Goal: Task Accomplishment & Management: Manage account settings

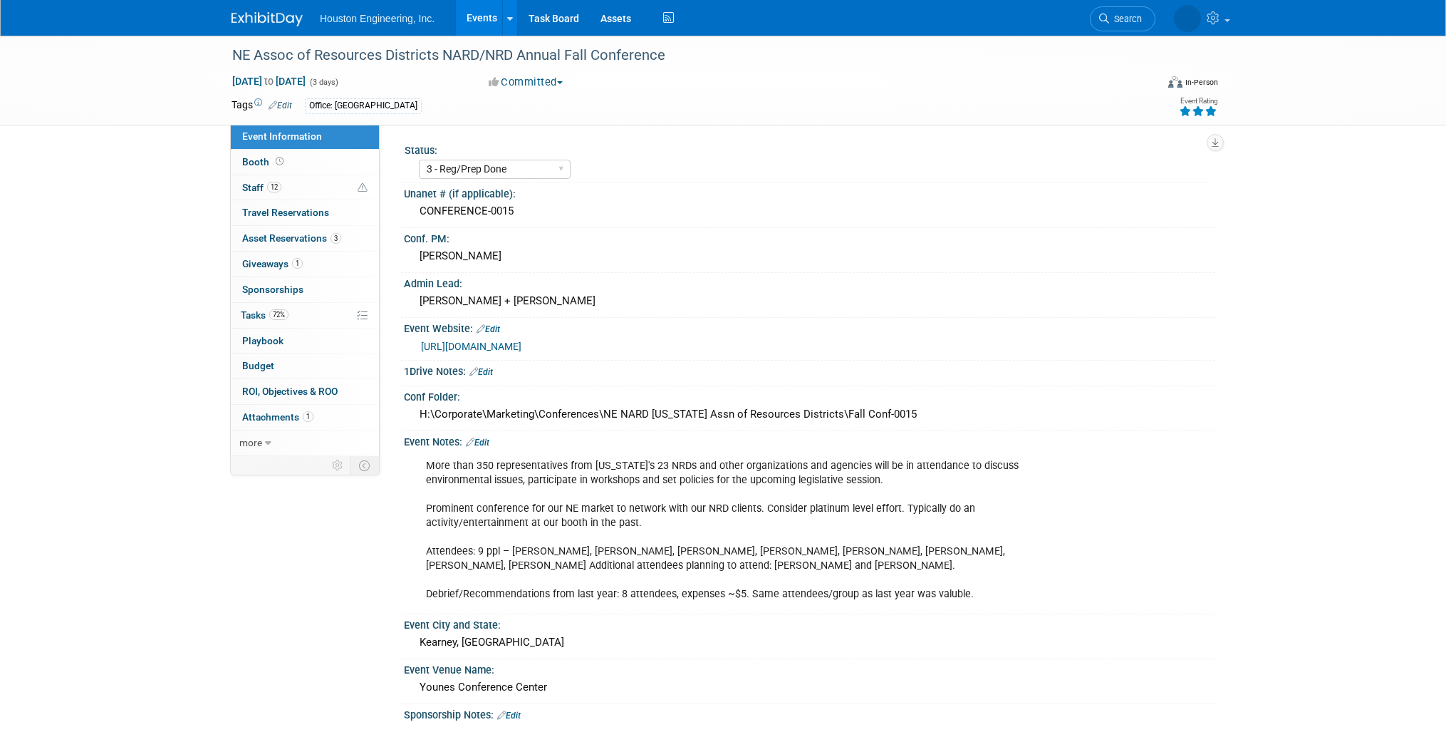
select select "3 - Reg/Prep Done"
select select "Pending"
select select "Water Resources"
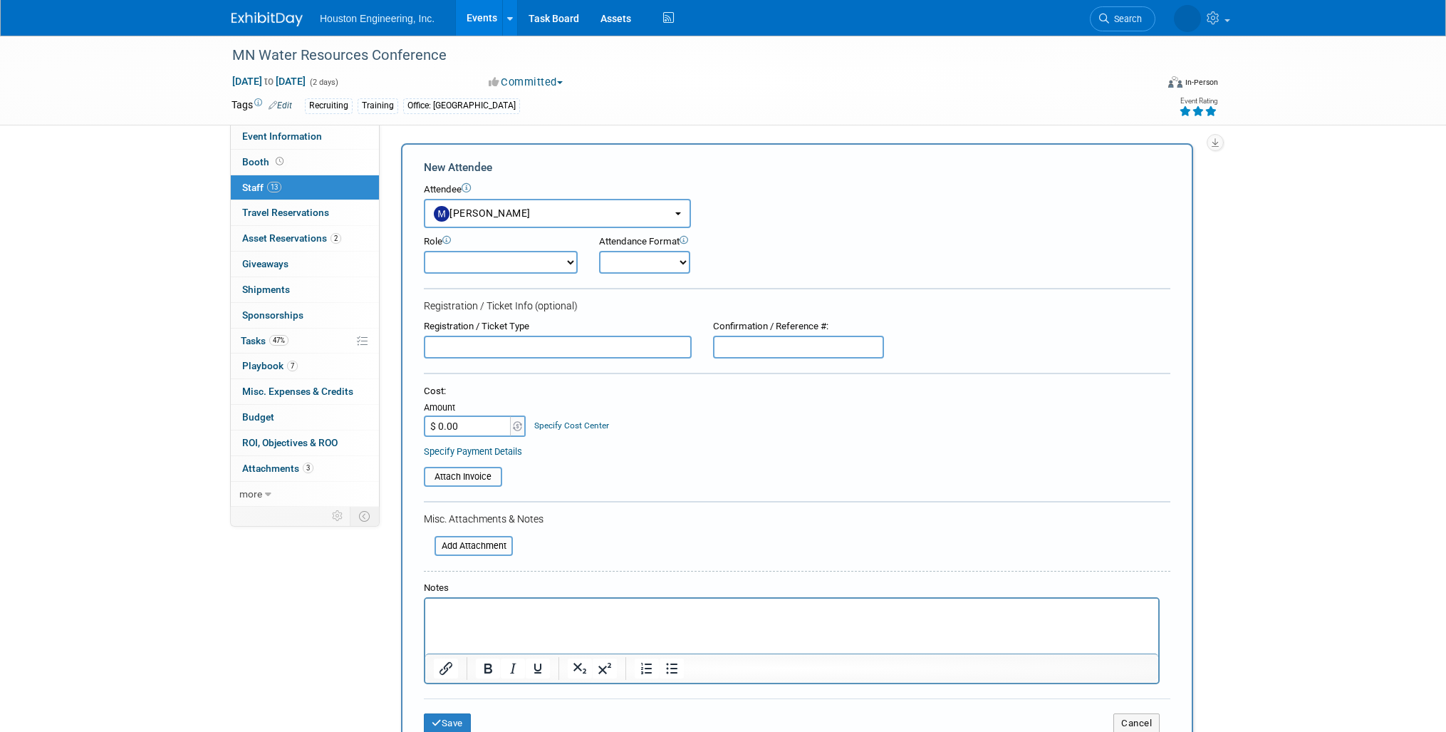
select select "2c8cecc5-e66c-4796-b530-64d798968564"
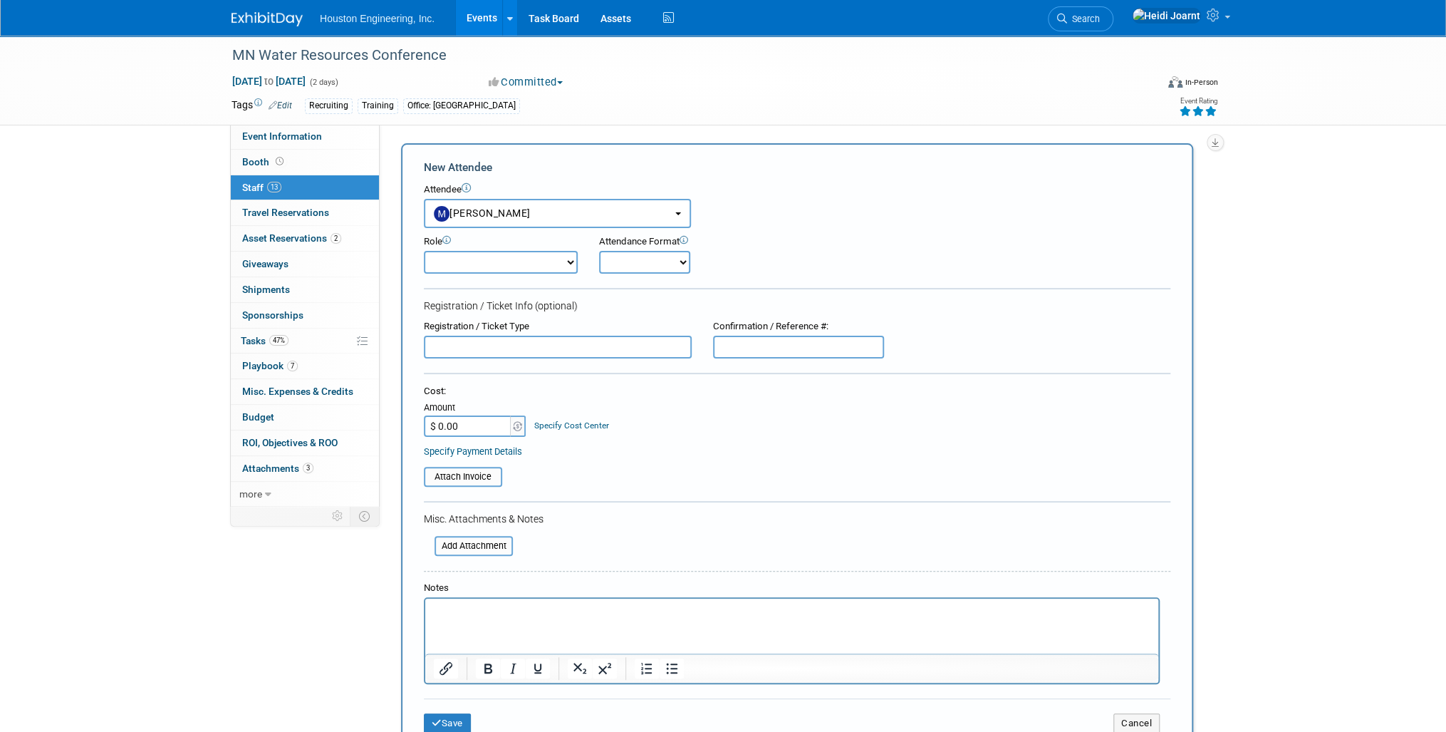
click at [525, 613] on p "Rich Text Area. Press ALT-0 for help." at bounding box center [792, 611] width 717 height 14
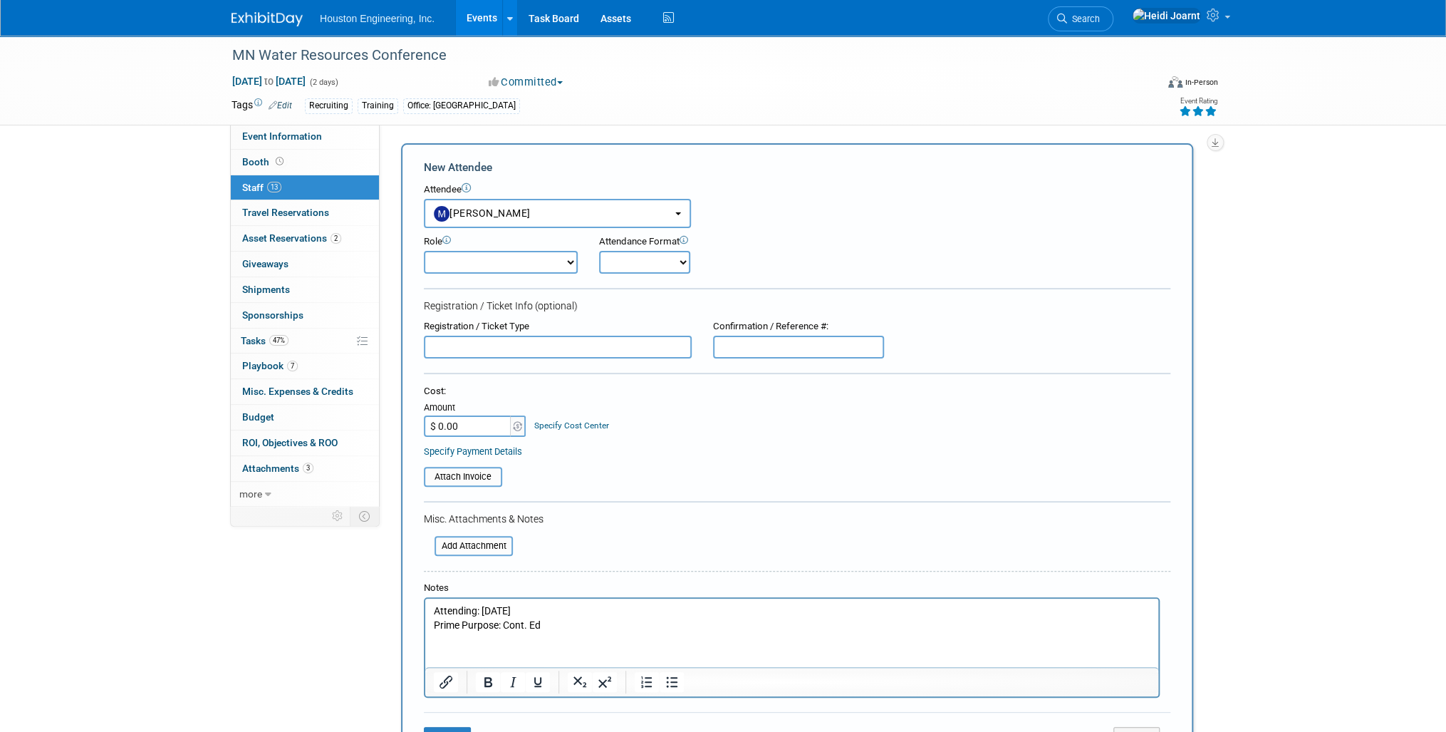
scroll to position [114, 0]
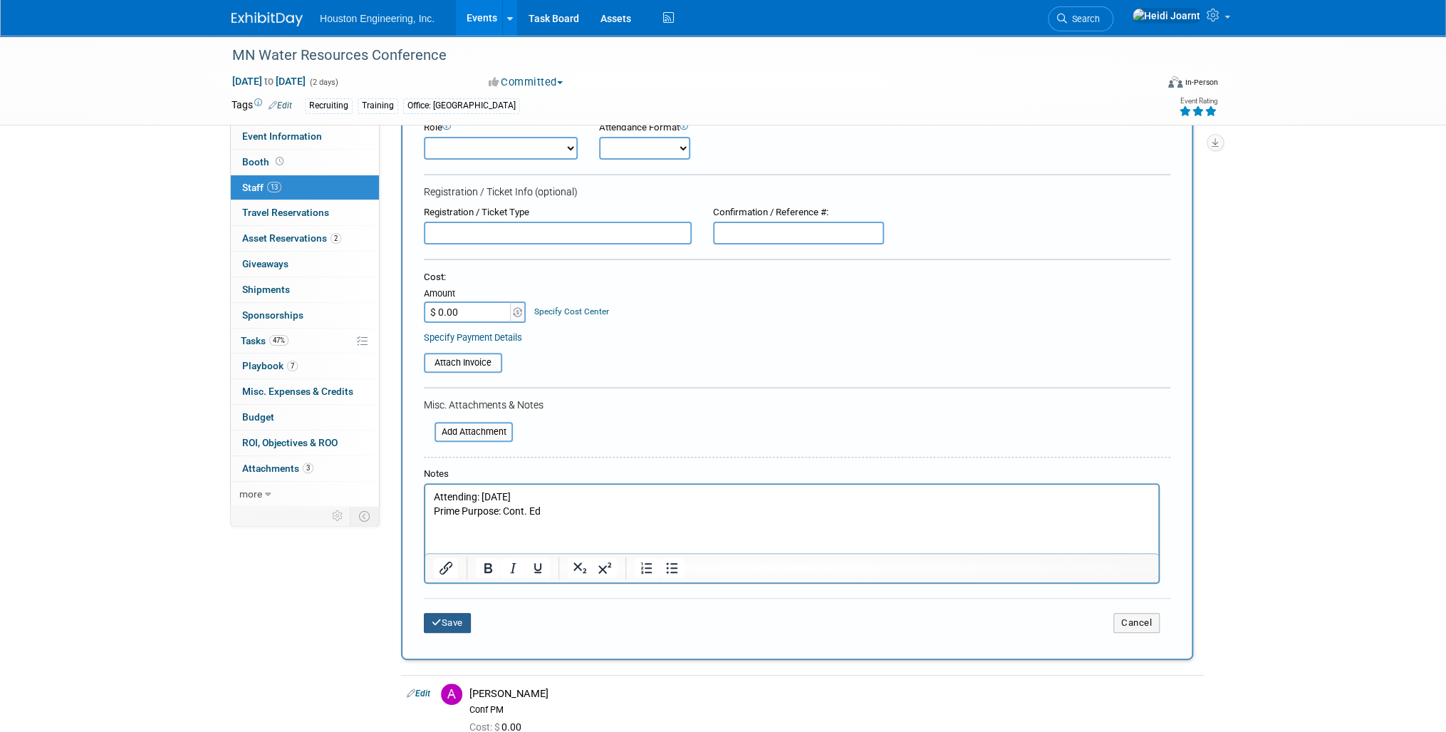
click at [446, 617] on button "Save" at bounding box center [447, 623] width 47 height 20
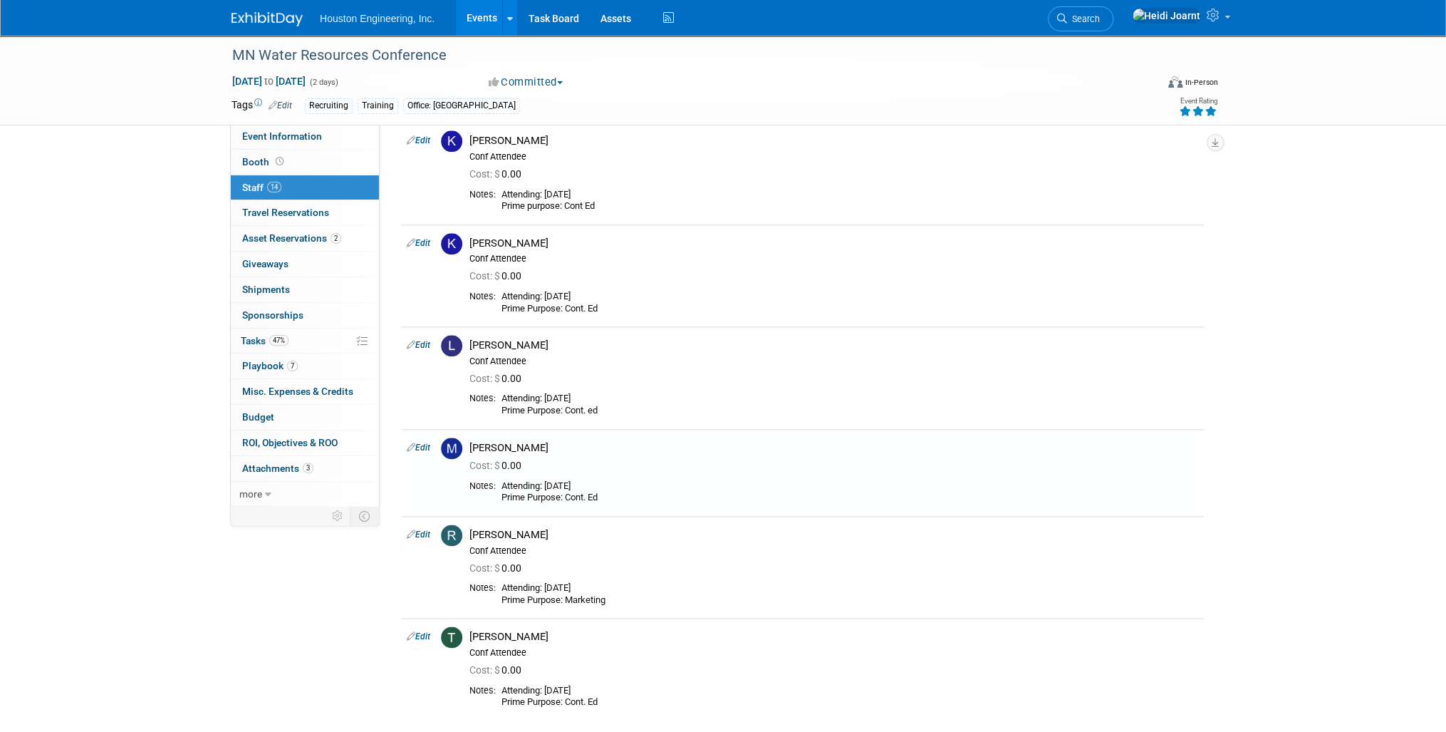
scroll to position [1066, 0]
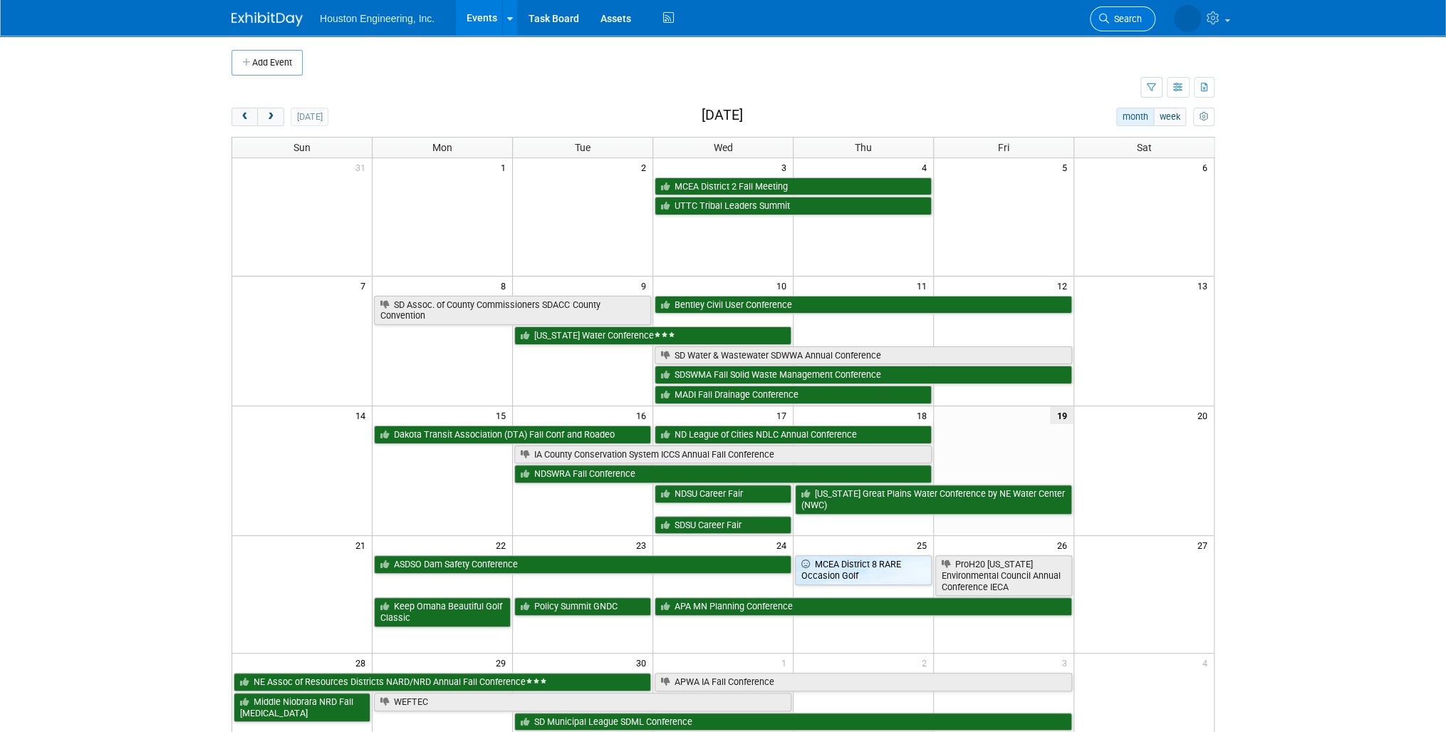
click at [1131, 19] on span "Search" at bounding box center [1125, 19] width 33 height 11
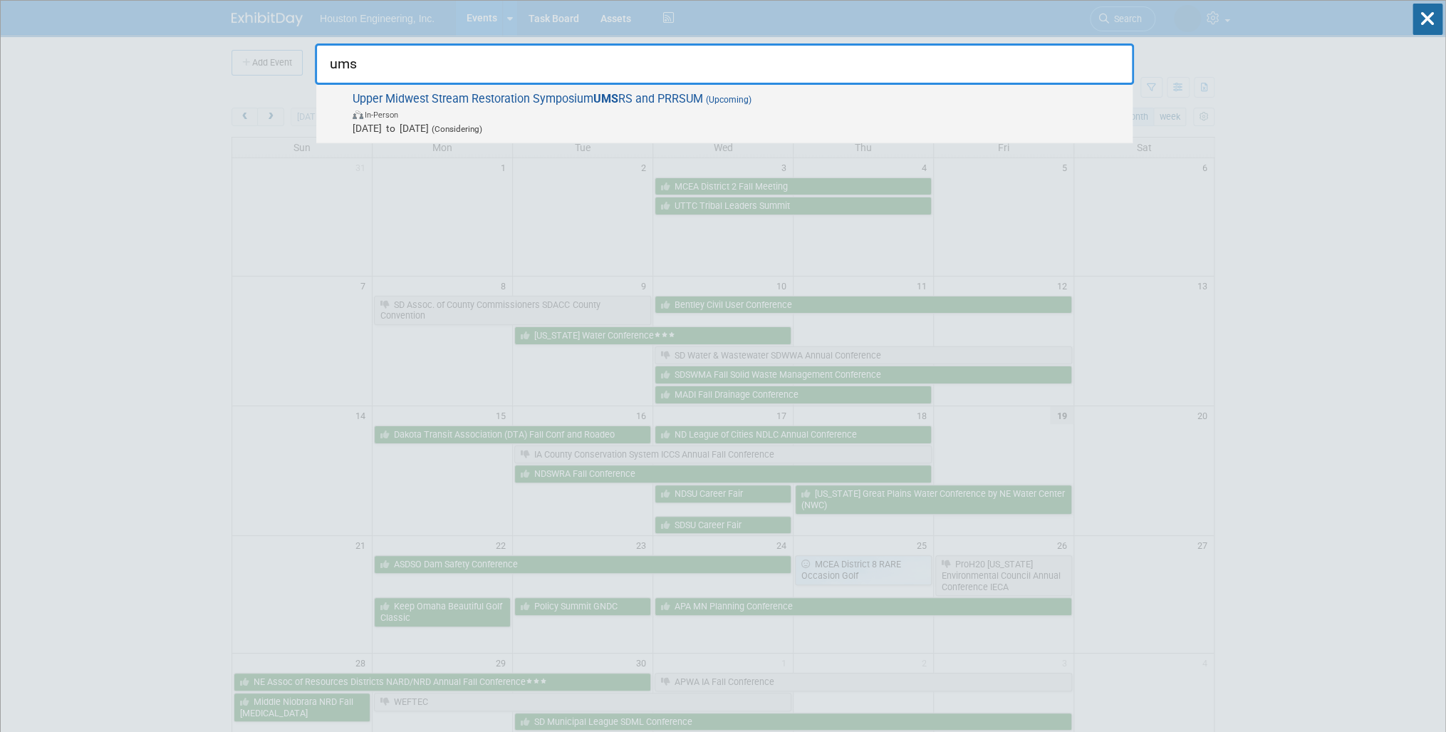
type input "ums"
click at [779, 108] on span "In-Person" at bounding box center [739, 114] width 773 height 14
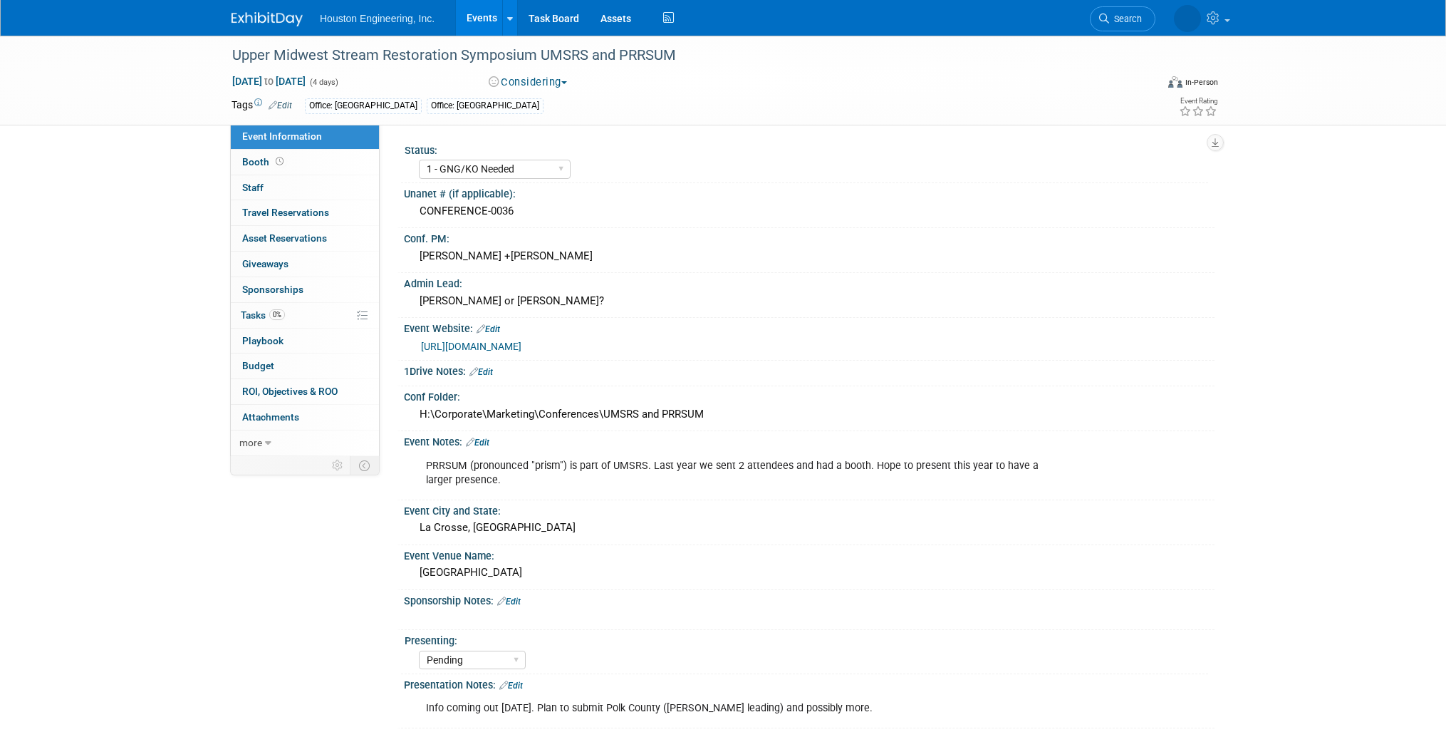
select select "1 - GNG/KO Needed"
select select "Pending"
select select "Water Resources"
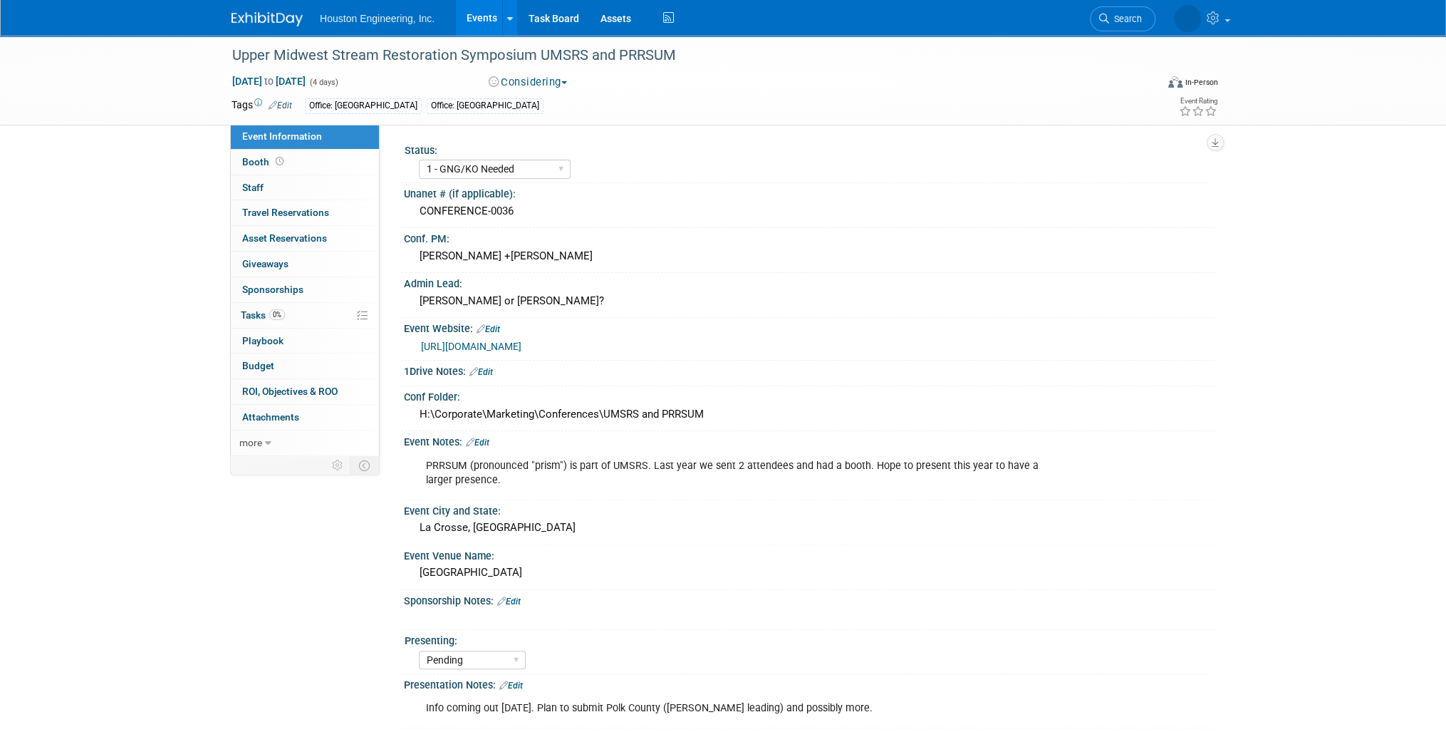
scroll to position [171, 0]
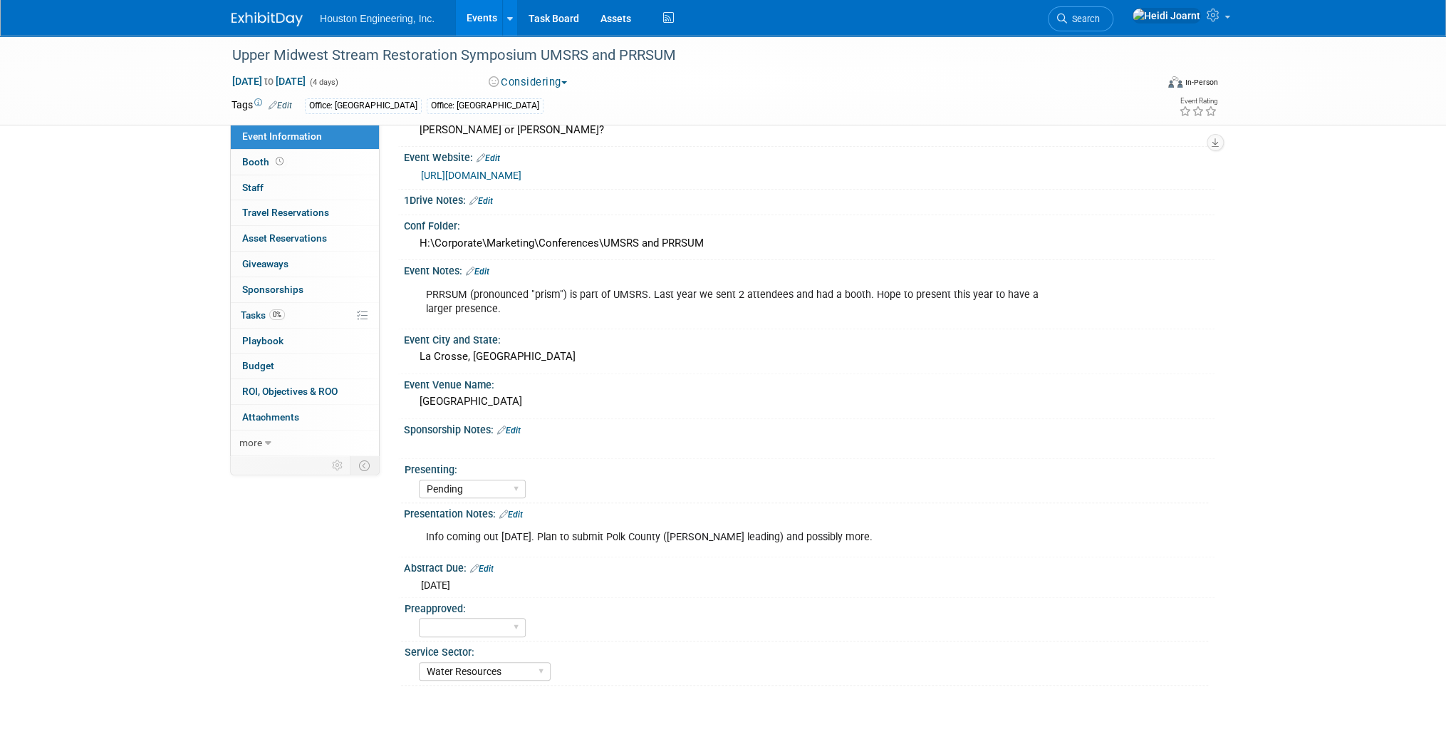
click at [520, 509] on link "Edit" at bounding box center [511, 514] width 24 height 10
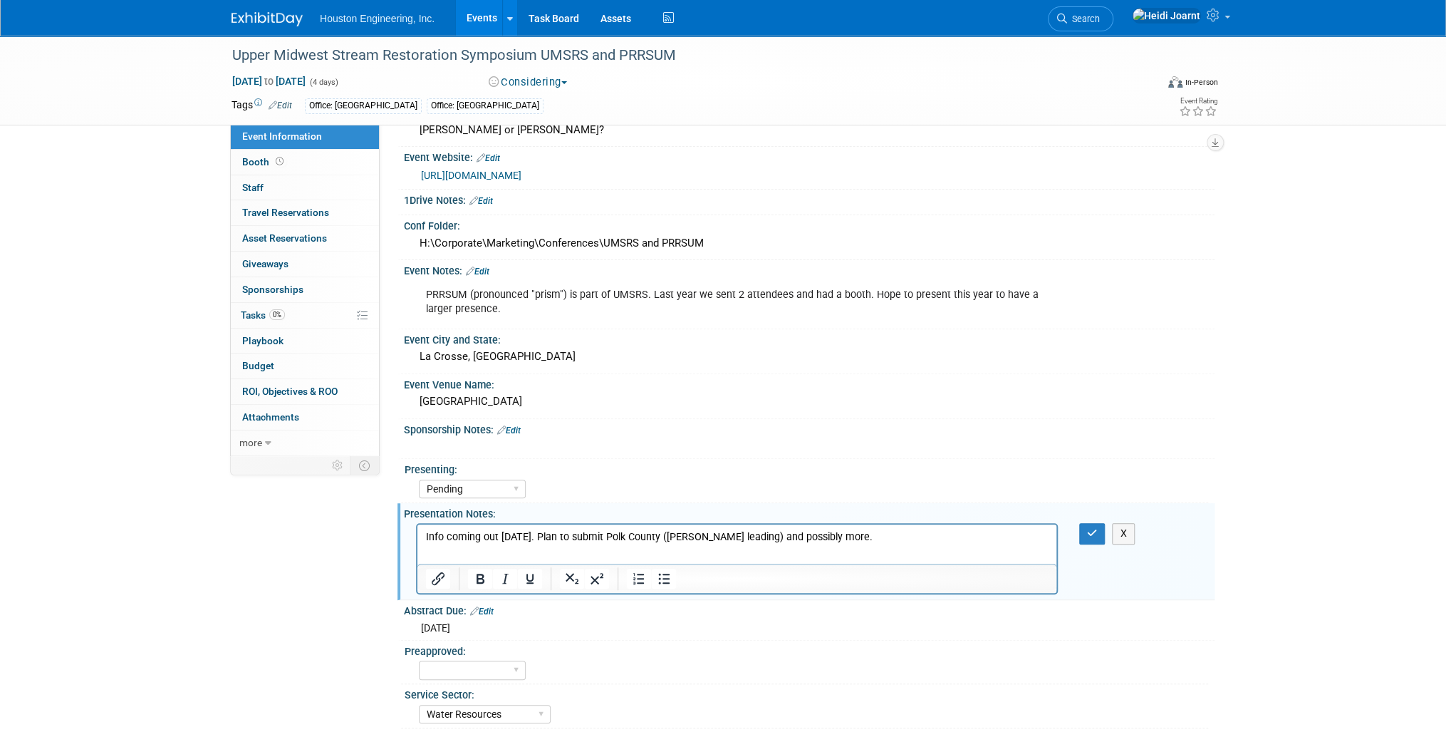
scroll to position [0, 0]
click at [887, 539] on p "Info coming out September 9. Plan to submit Polk County (Charles leading) and p…" at bounding box center [737, 537] width 623 height 14
drag, startPoint x: 870, startPoint y: 538, endPoint x: 562, endPoint y: 534, distance: 307.8
click at [562, 534] on p "Info coming out September 9. Plan to submit Polk County (Charles leading) and p…" at bounding box center [737, 537] width 623 height 14
click at [465, 538] on p "Info coming out September 9." at bounding box center [737, 537] width 623 height 14
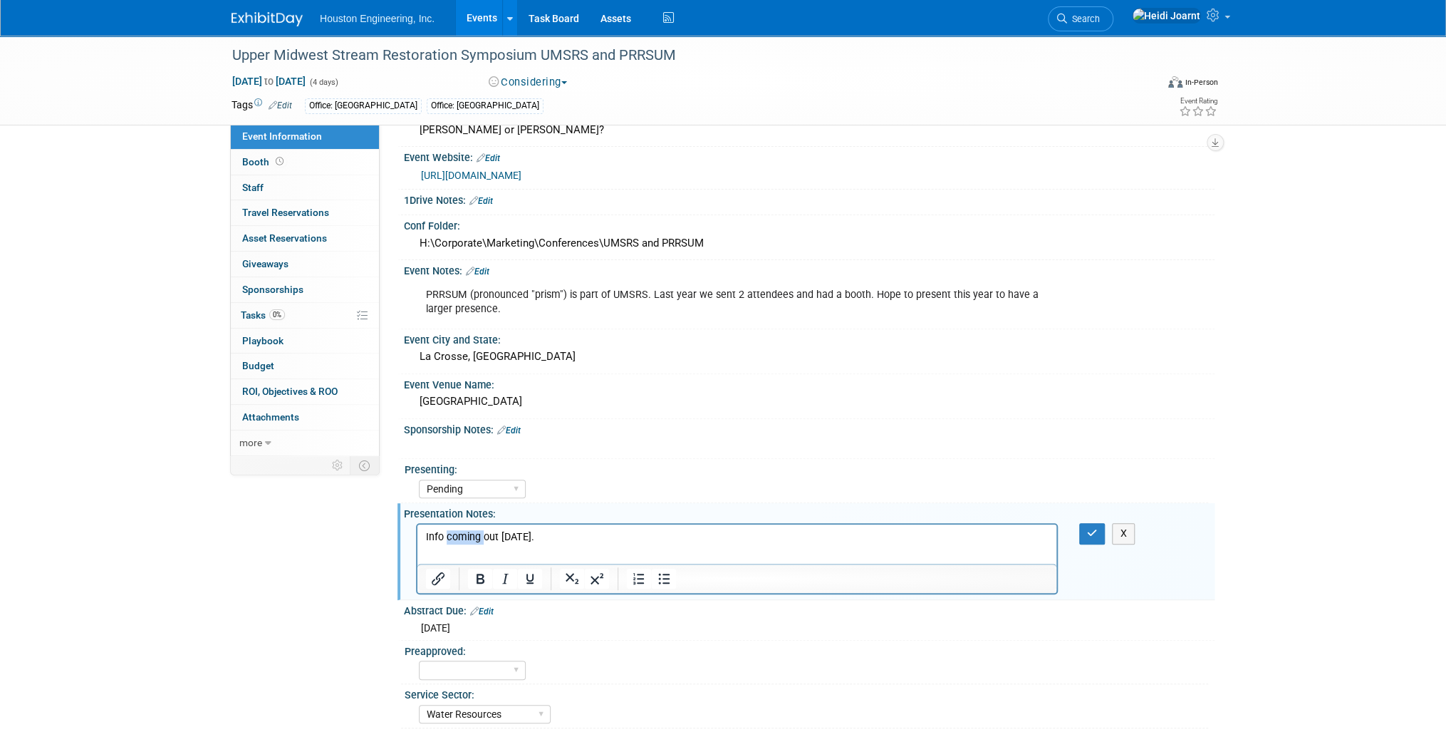
click at [465, 538] on p "Info coming out September 9." at bounding box center [737, 537] width 623 height 14
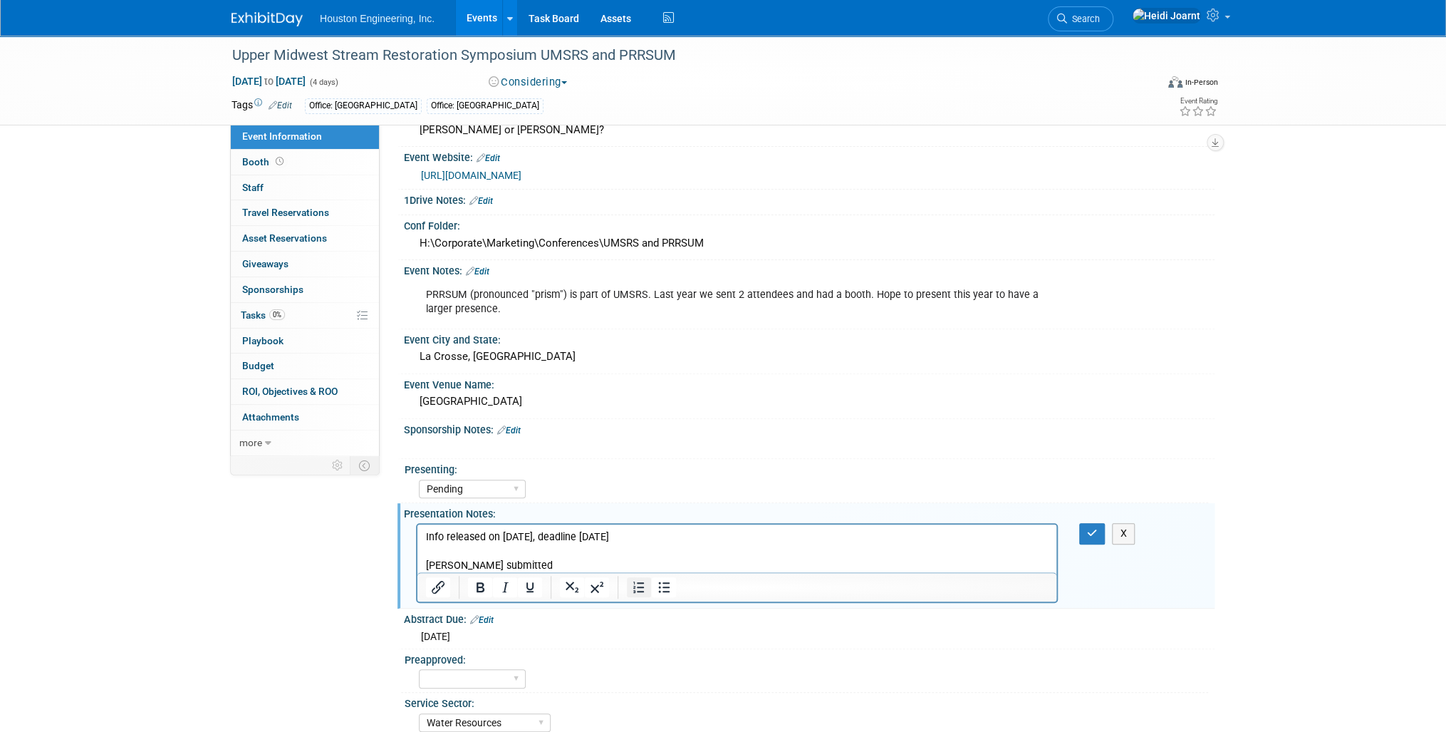
click at [633, 578] on icon "Numbered list" at bounding box center [638, 586] width 17 height 17
click at [650, 556] on p "Rich Text Area. Press ALT-0 for help." at bounding box center [737, 551] width 623 height 14
click at [647, 568] on li "Drew Kessler submitted" at bounding box center [751, 565] width 594 height 14
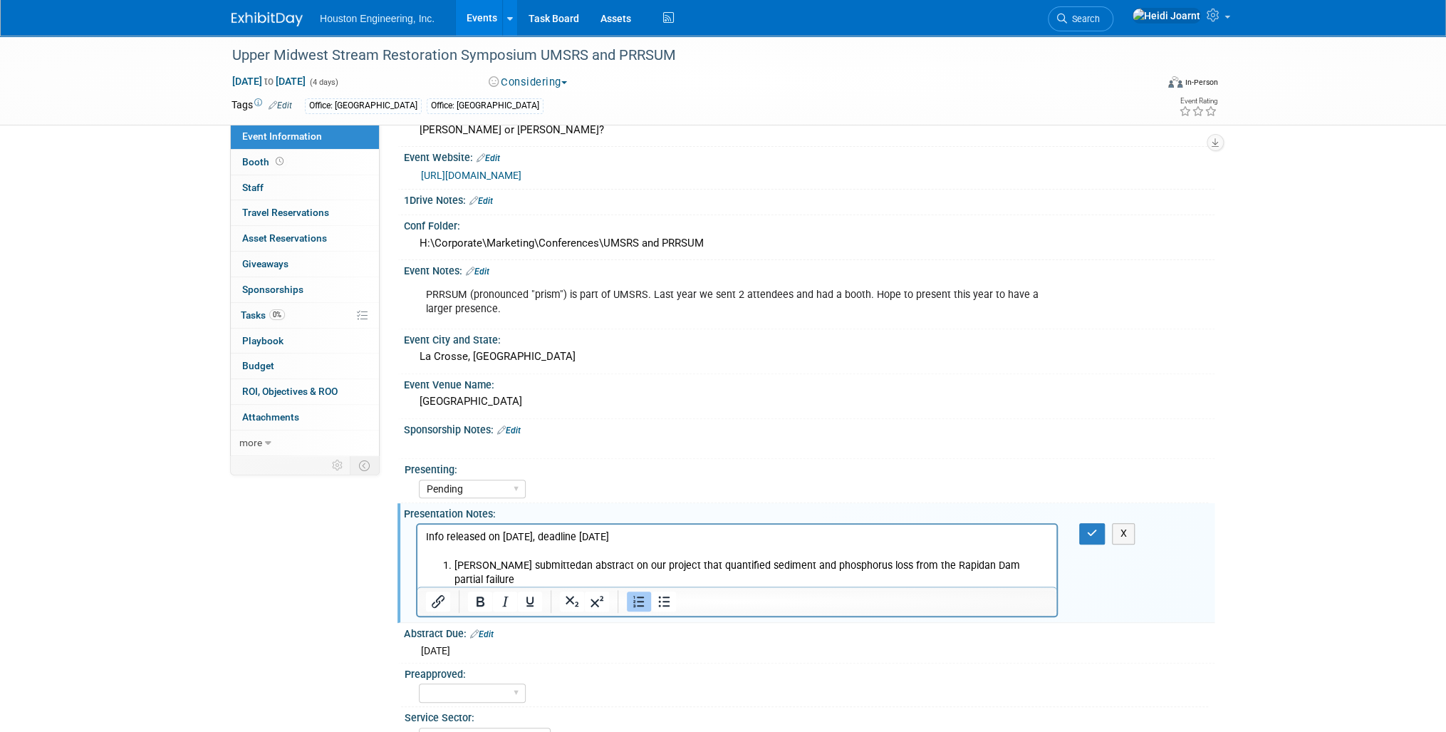
click at [563, 568] on li "Drew Kessler submittedan abstract on our project that quantified sediment and p…" at bounding box center [751, 572] width 594 height 28
click at [552, 577] on li "Drew Kessler submitted an abstract on our project that quantified sediment and …" at bounding box center [751, 572] width 594 height 28
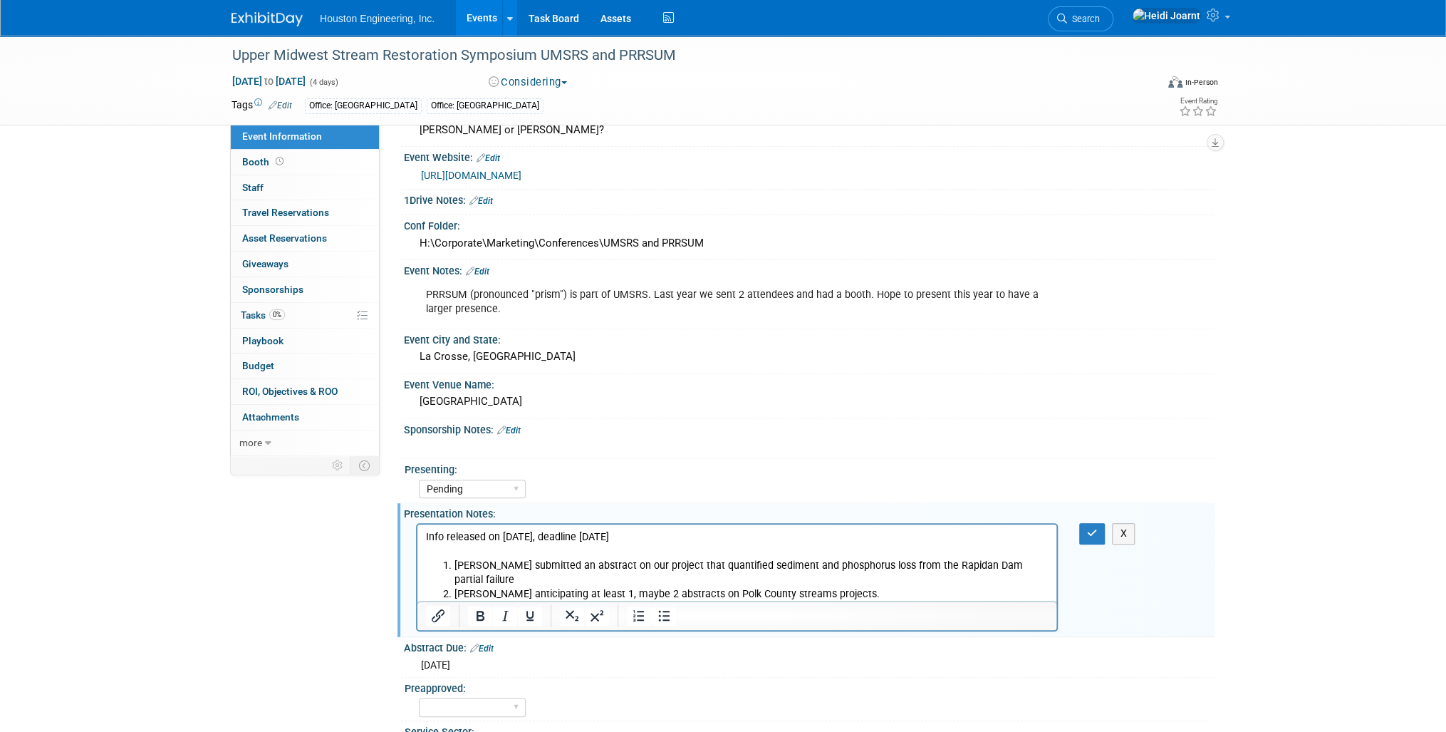
click at [660, 535] on p "Info released on September 9, deadline Oct. 24" at bounding box center [737, 537] width 623 height 14
click at [1096, 532] on button "button" at bounding box center [1092, 533] width 26 height 21
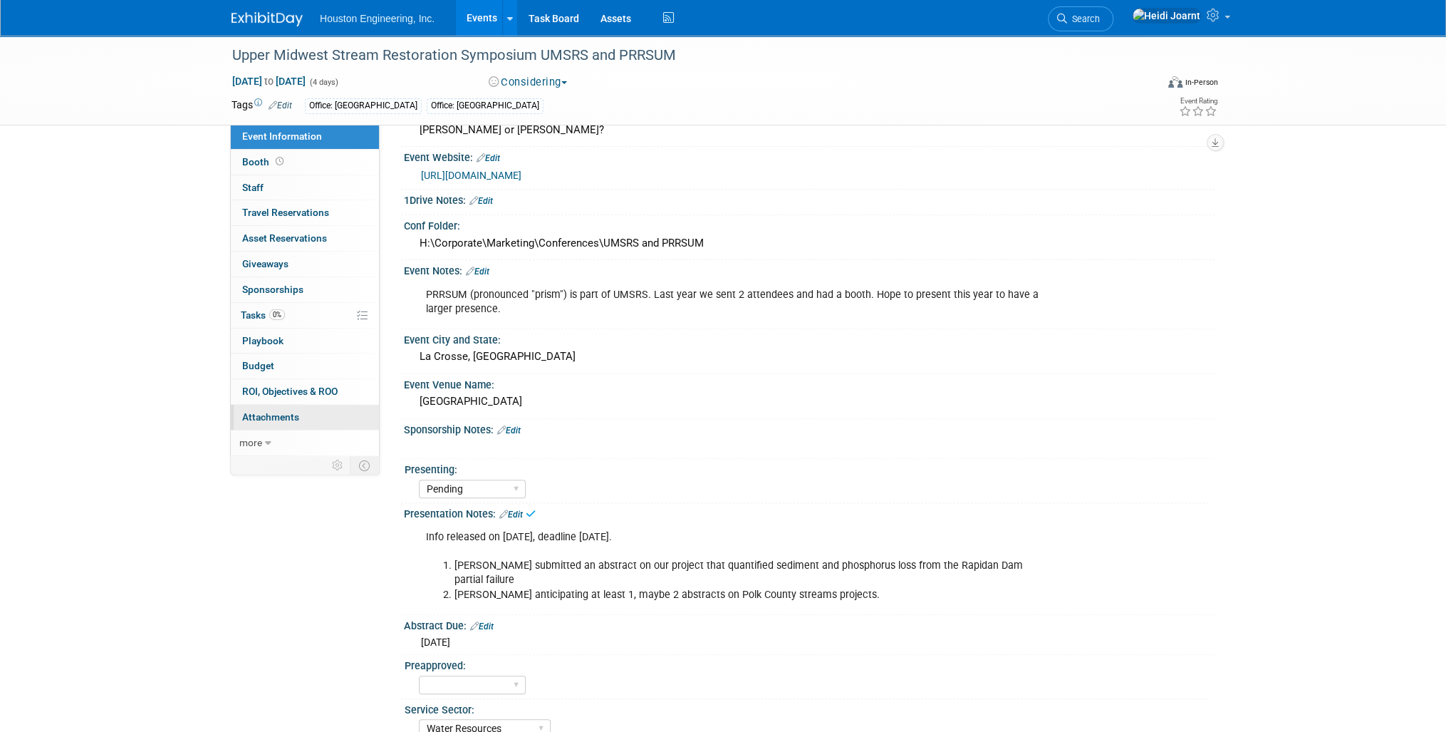
click at [264, 420] on span "Attachments 0" at bounding box center [270, 416] width 57 height 11
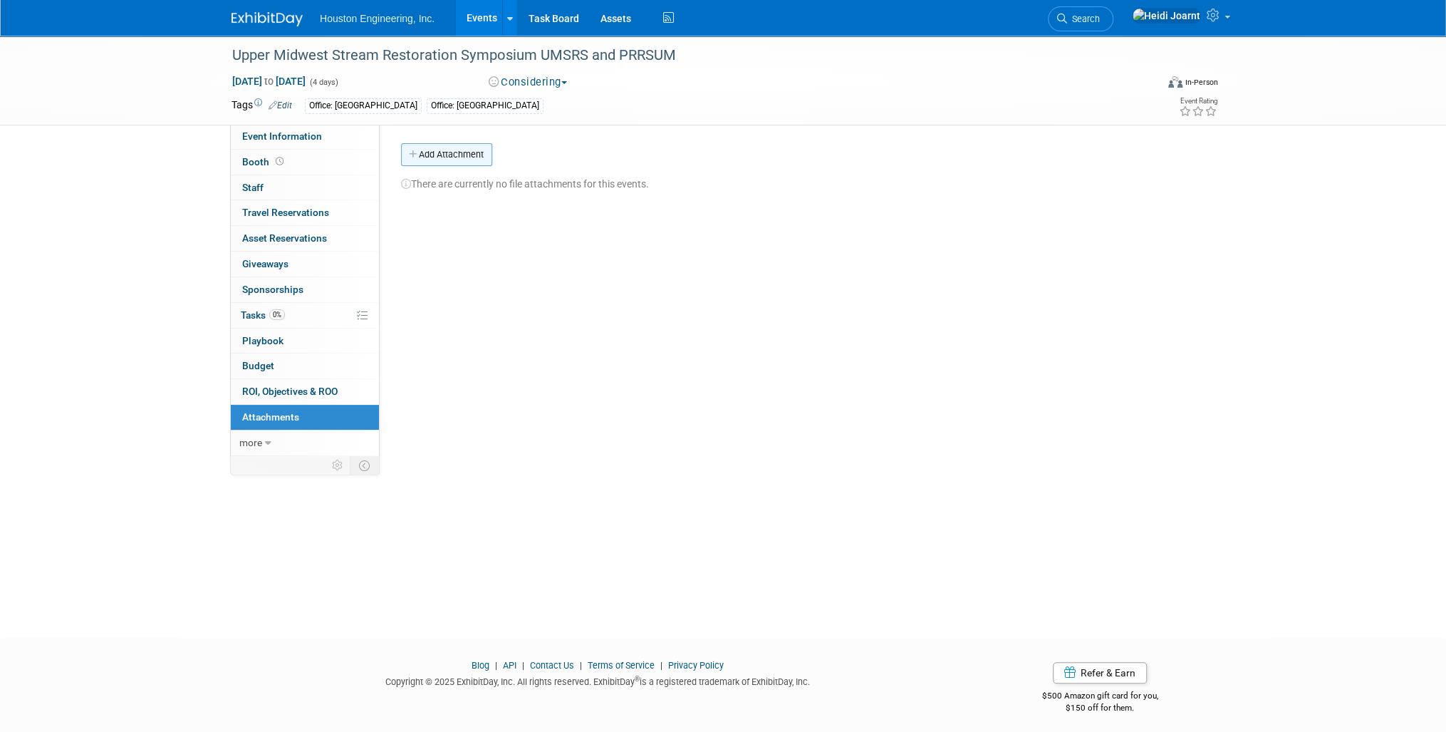
click at [452, 157] on button "Add Attachment" at bounding box center [446, 154] width 91 height 23
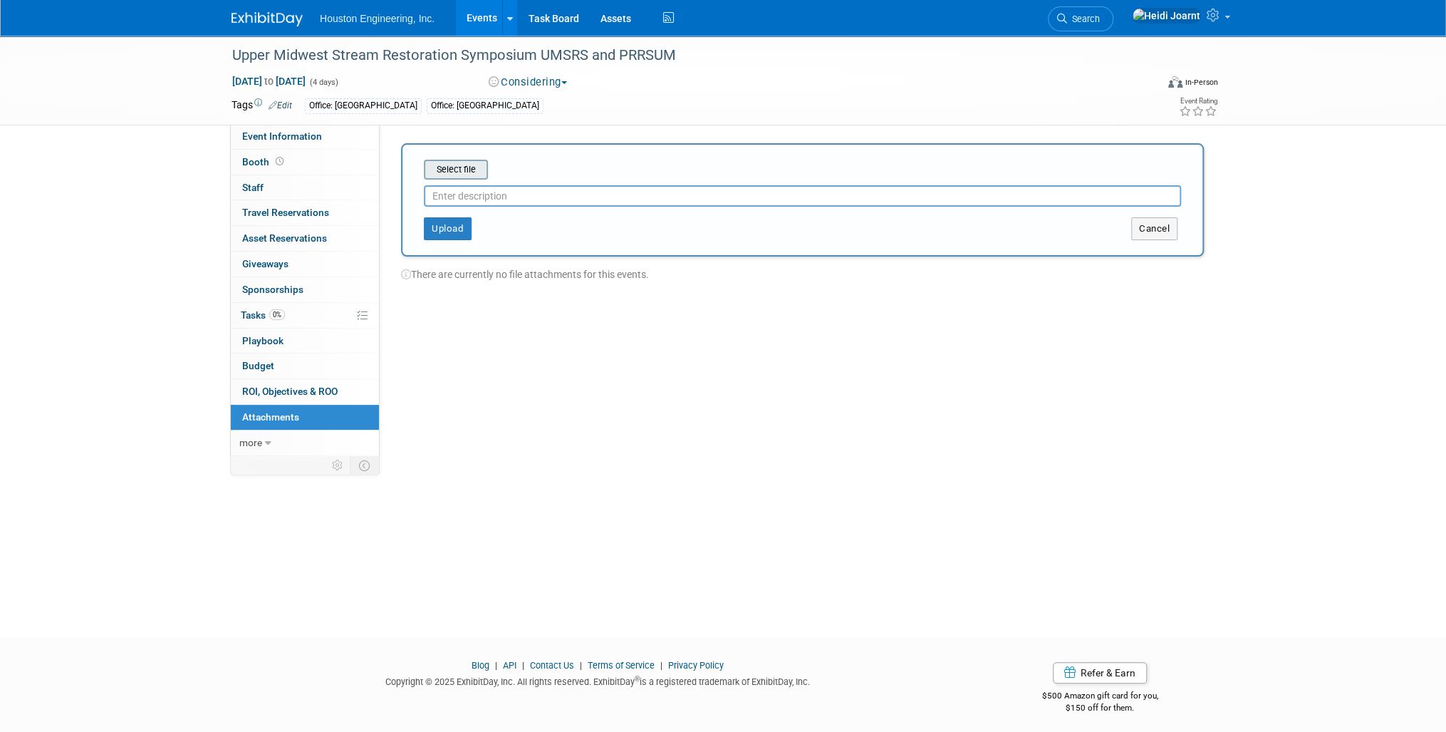
click at [464, 167] on input "file" at bounding box center [402, 169] width 170 height 17
click at [581, 192] on input "text" at bounding box center [802, 190] width 757 height 21
type input "A"
type input "D"
type input "Abstract Email Chain"
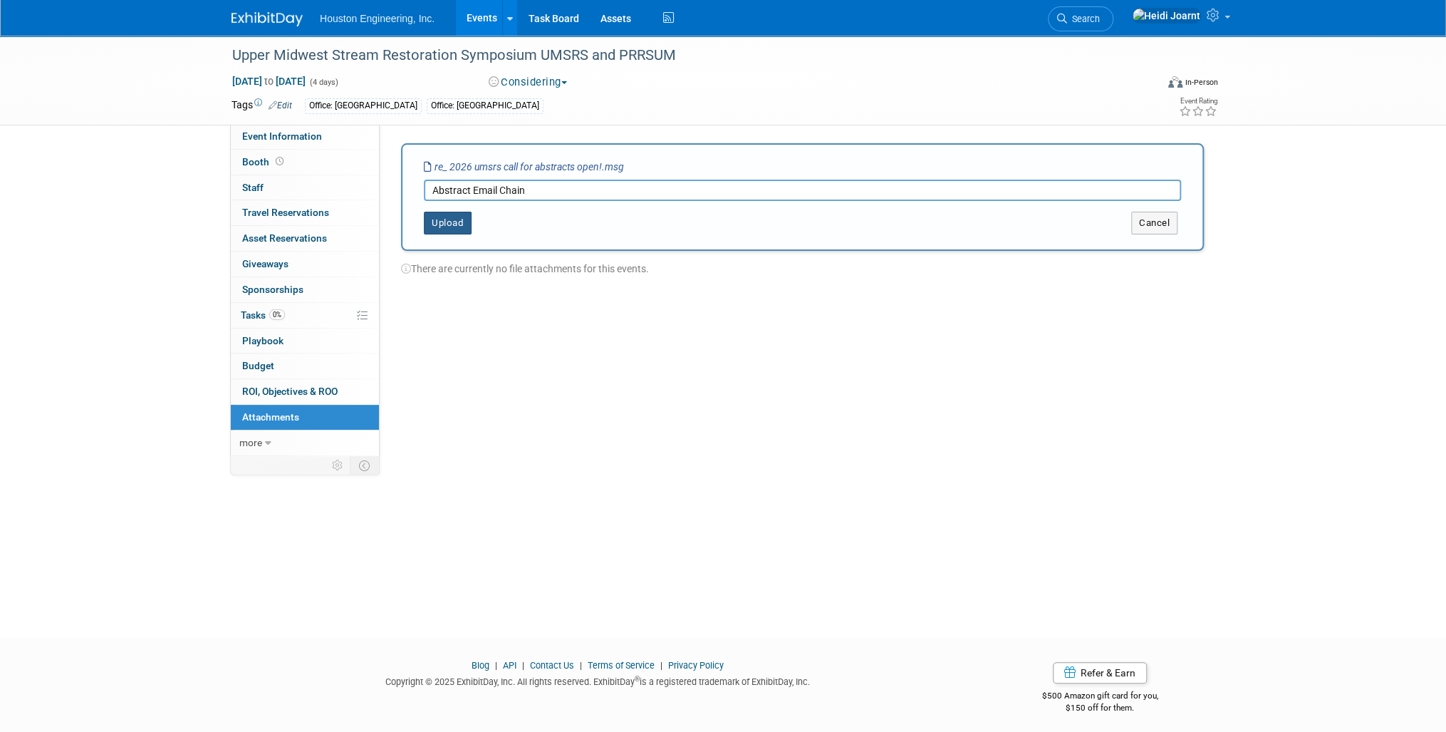
click at [459, 228] on button "Upload" at bounding box center [448, 223] width 48 height 23
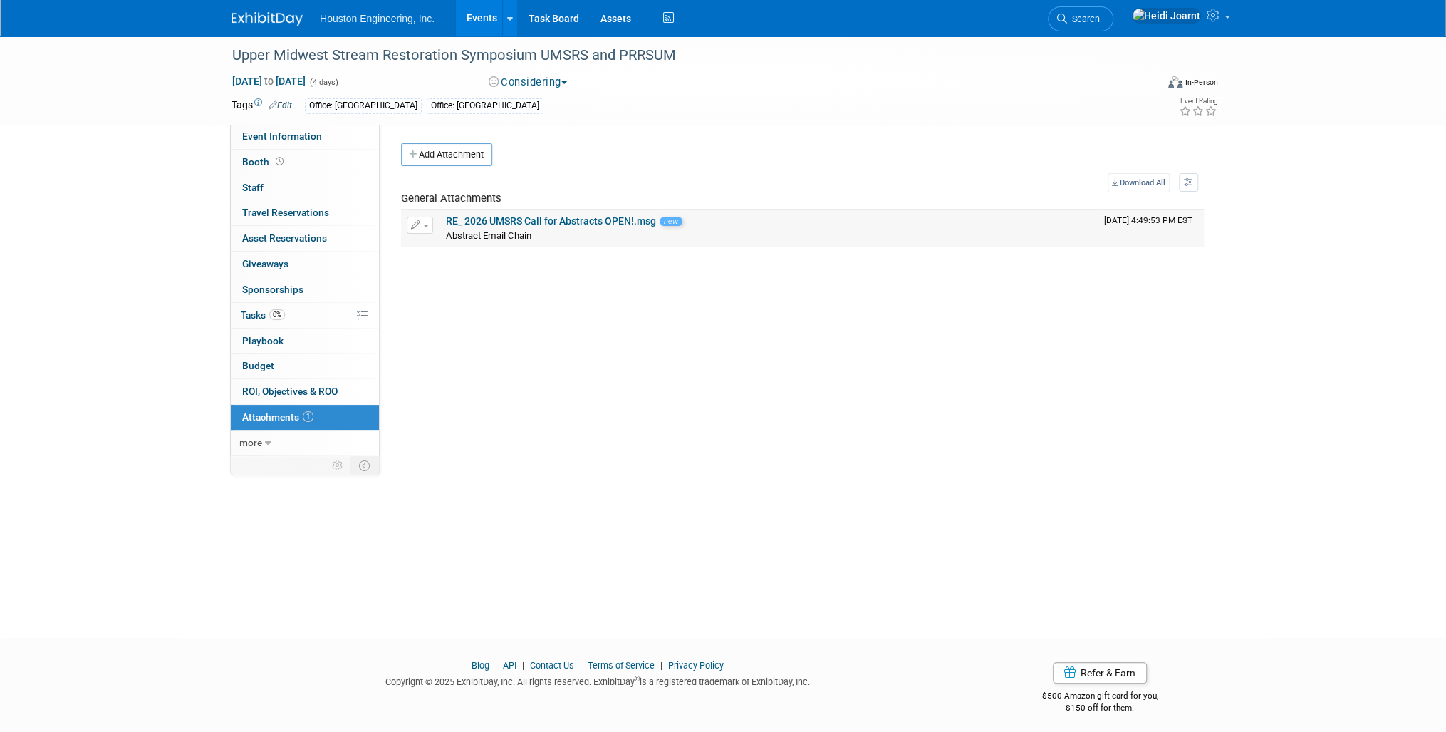
click at [519, 218] on link "RE_ 2026 UMSRS Call for Abstracts OPEN!.msg" at bounding box center [551, 220] width 210 height 11
click at [416, 225] on icon "button" at bounding box center [416, 225] width 10 height 9
click at [461, 269] on link "Change Description" at bounding box center [469, 267] width 125 height 20
type input "Abstract Email Chain, Drew confirmed submitting 1 topic."
click at [1011, 241] on icon "button" at bounding box center [1016, 239] width 10 height 9
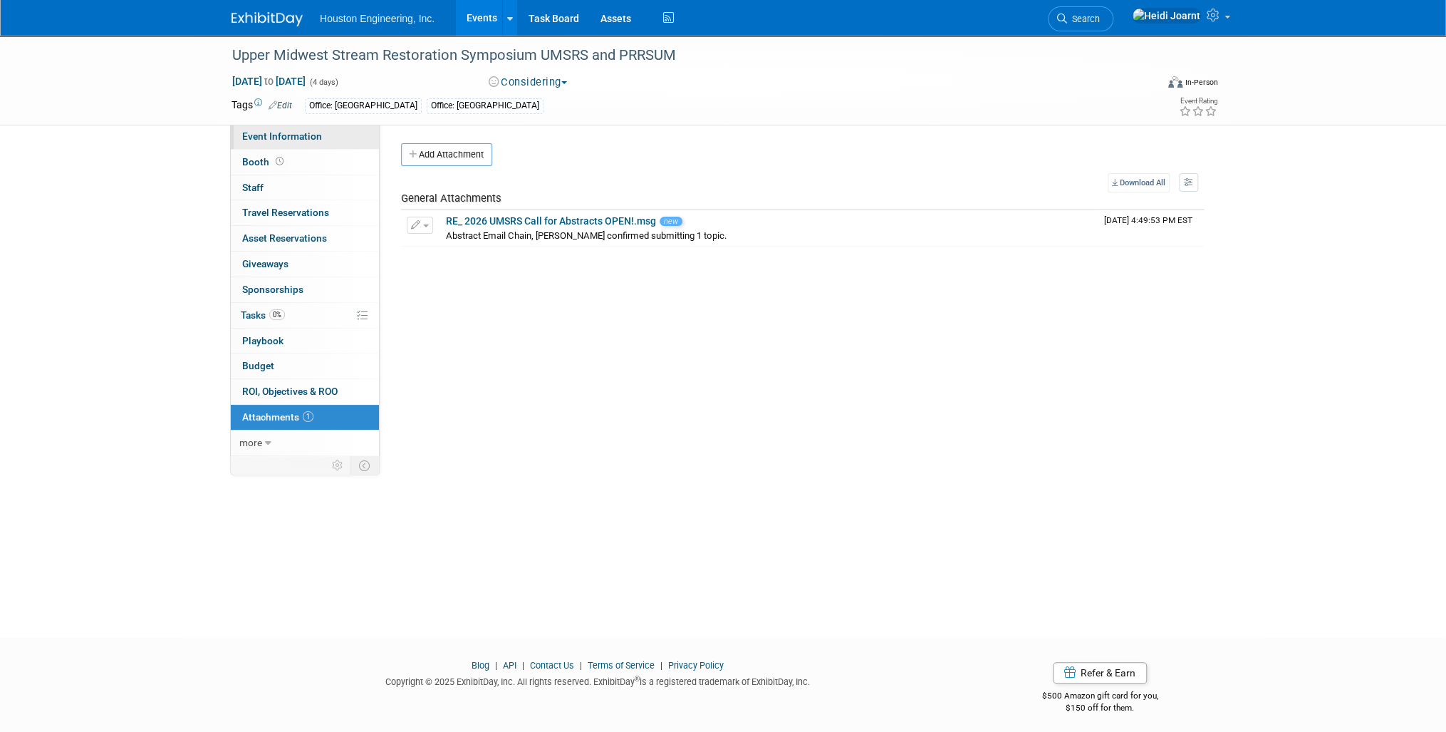
click at [311, 136] on span "Event Information" at bounding box center [282, 135] width 80 height 11
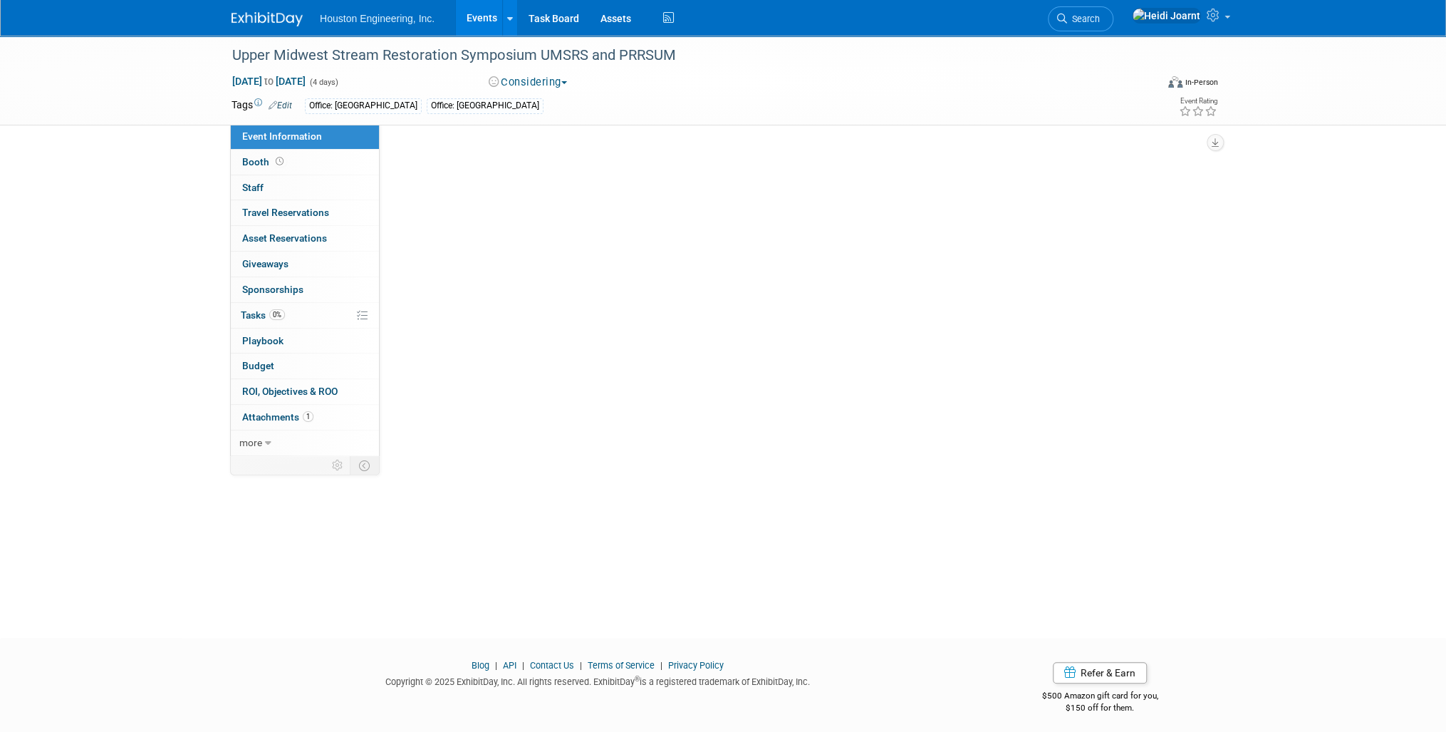
select select "1 - GNG/KO Needed"
select select "Pending"
select select "Water Resources"
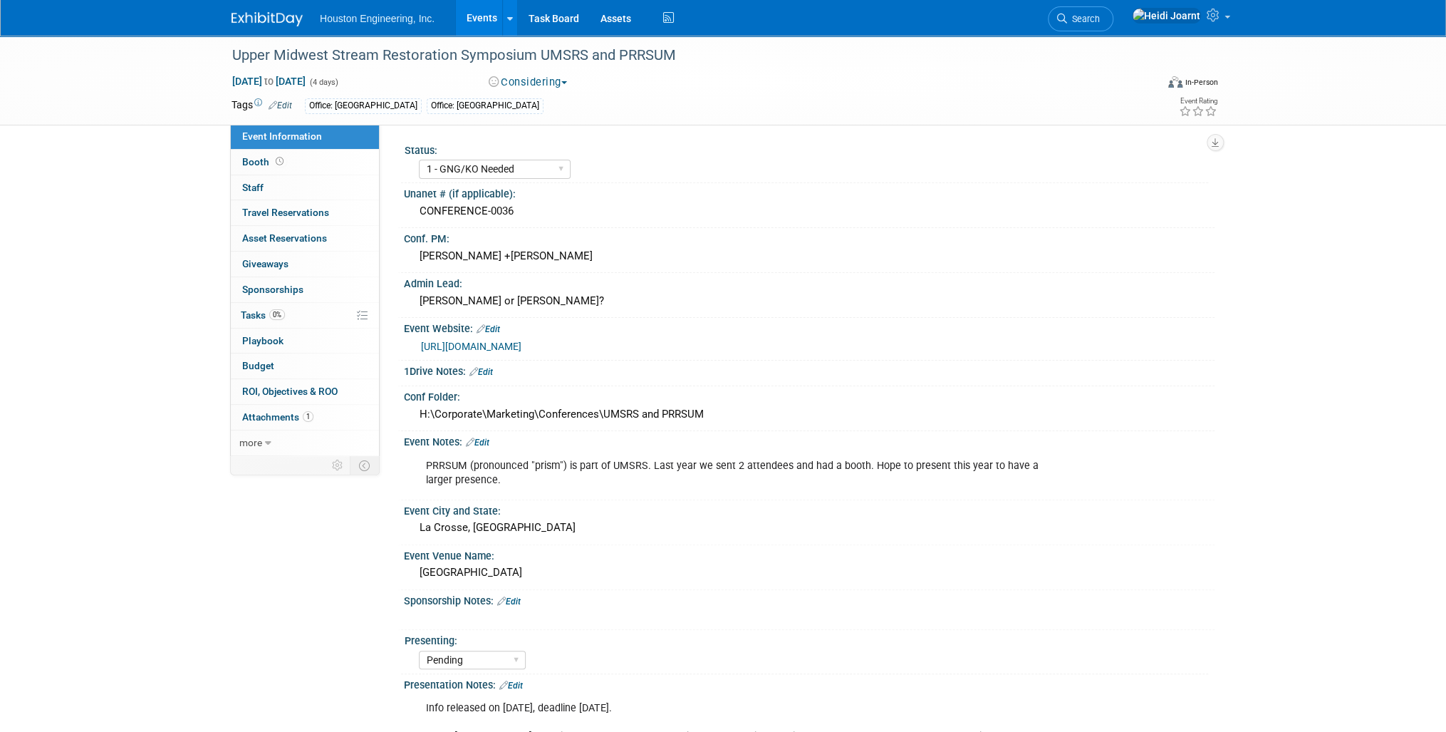
scroll to position [285, 0]
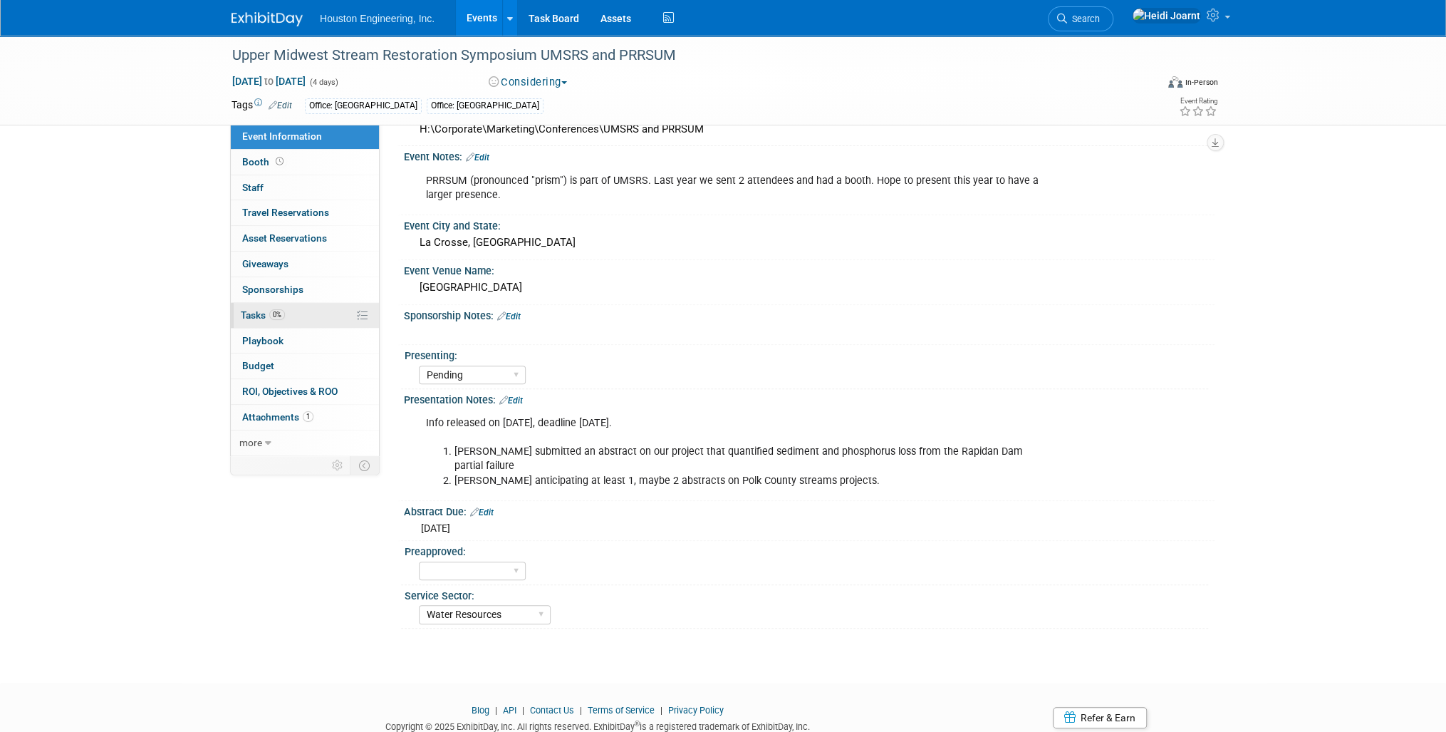
click at [293, 314] on link "0% Tasks 0%" at bounding box center [305, 315] width 148 height 25
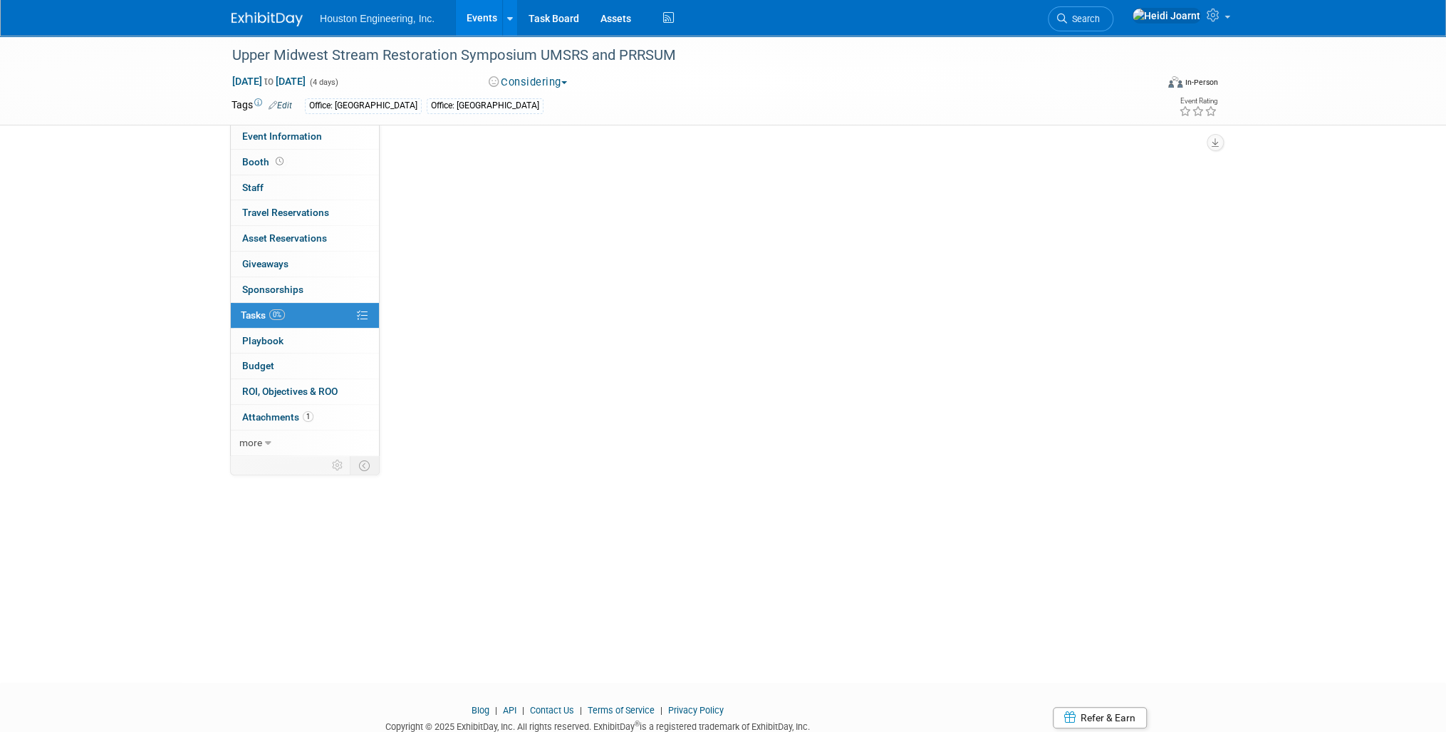
scroll to position [0, 0]
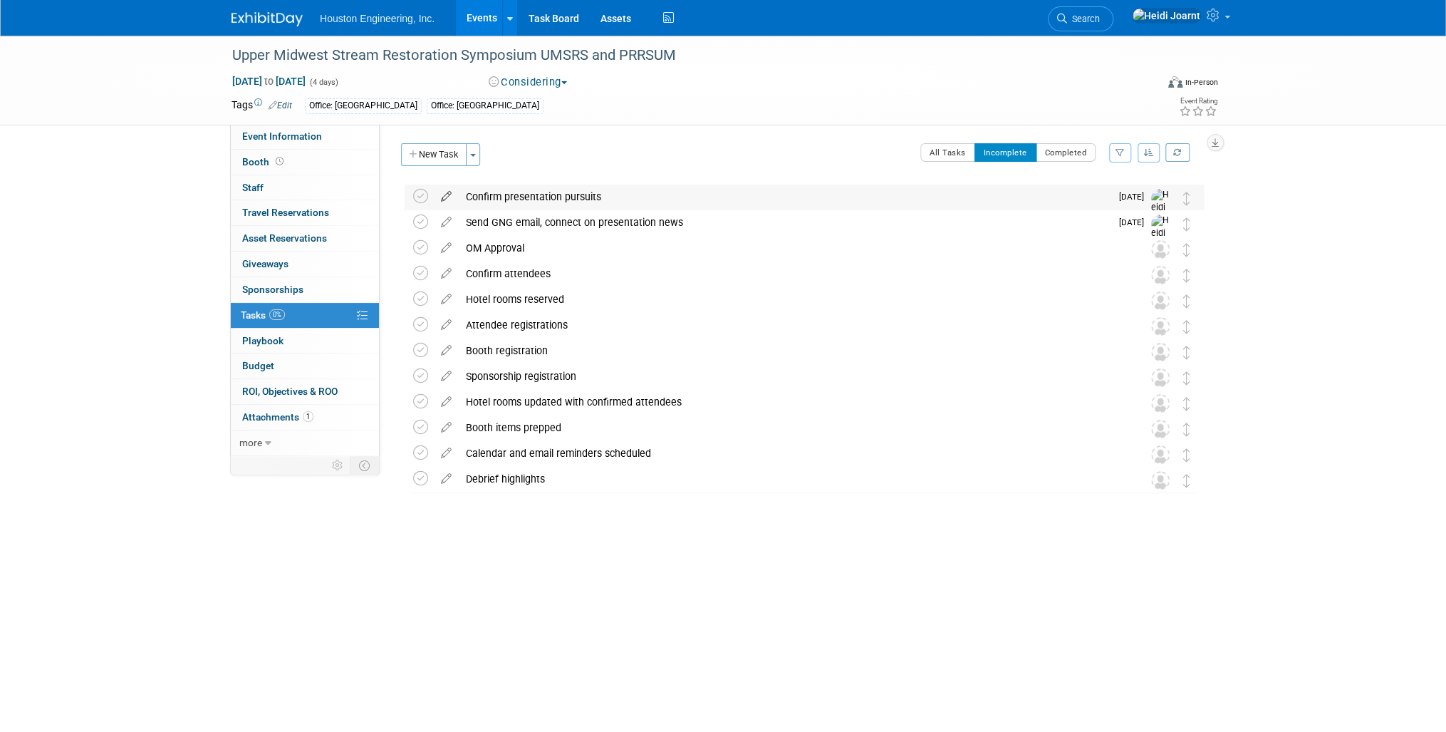
click at [445, 196] on icon at bounding box center [446, 194] width 25 height 18
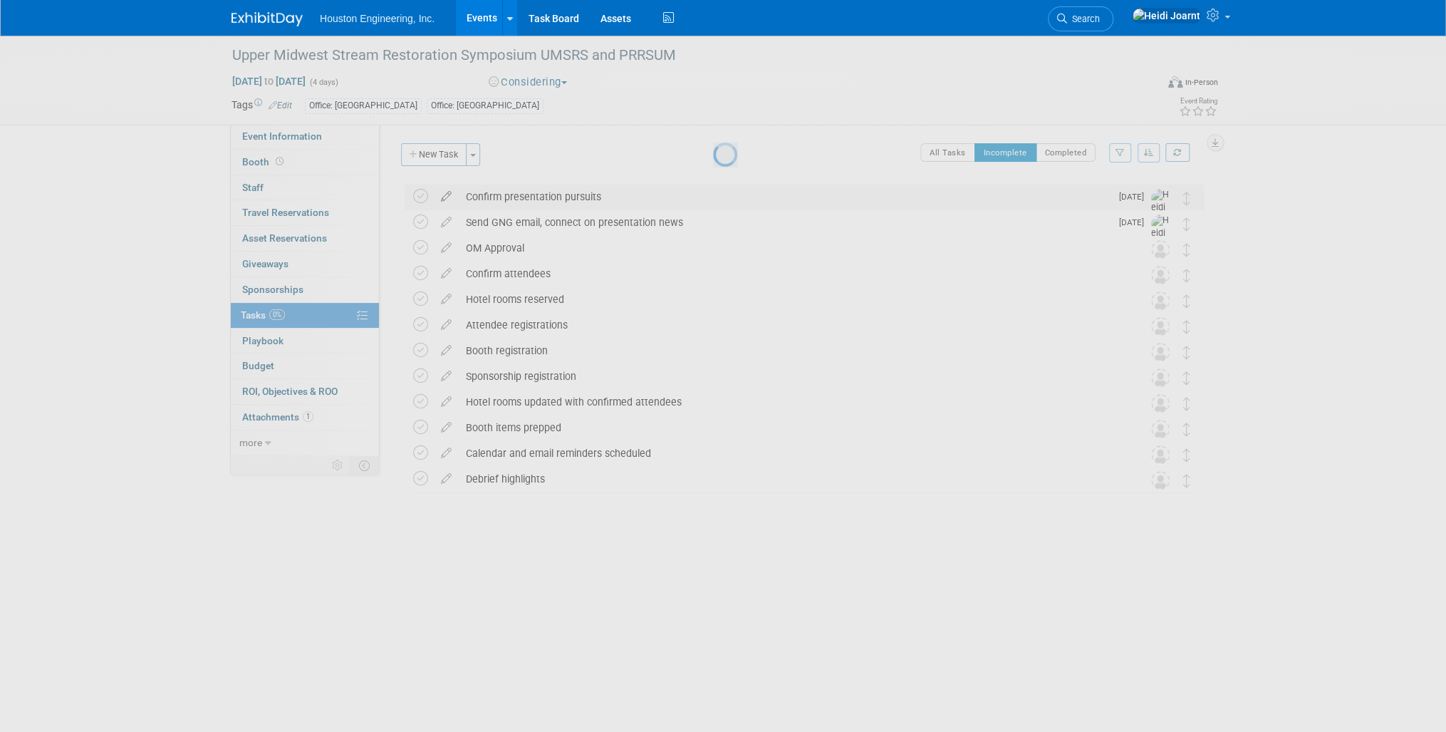
select select "9"
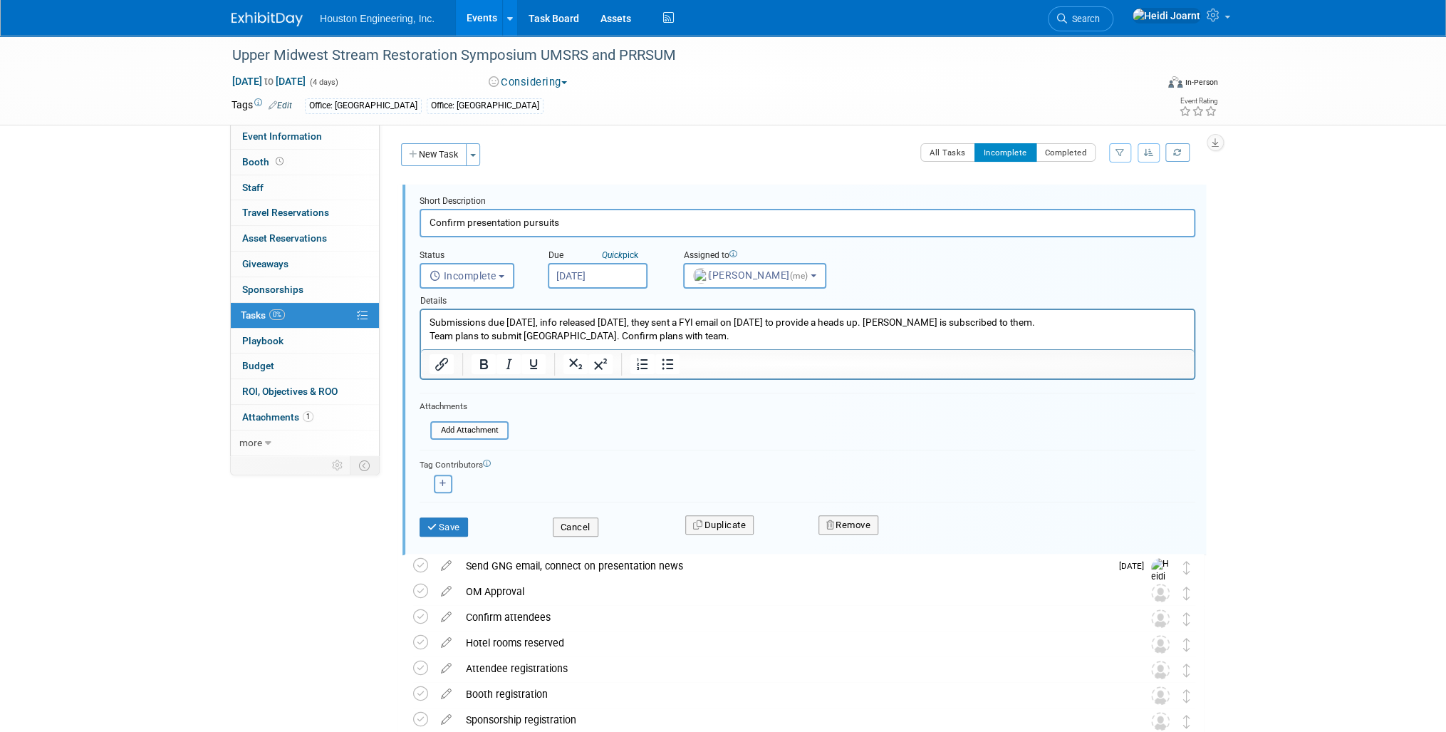
click at [447, 482] on button "button" at bounding box center [443, 483] width 19 height 19
select select
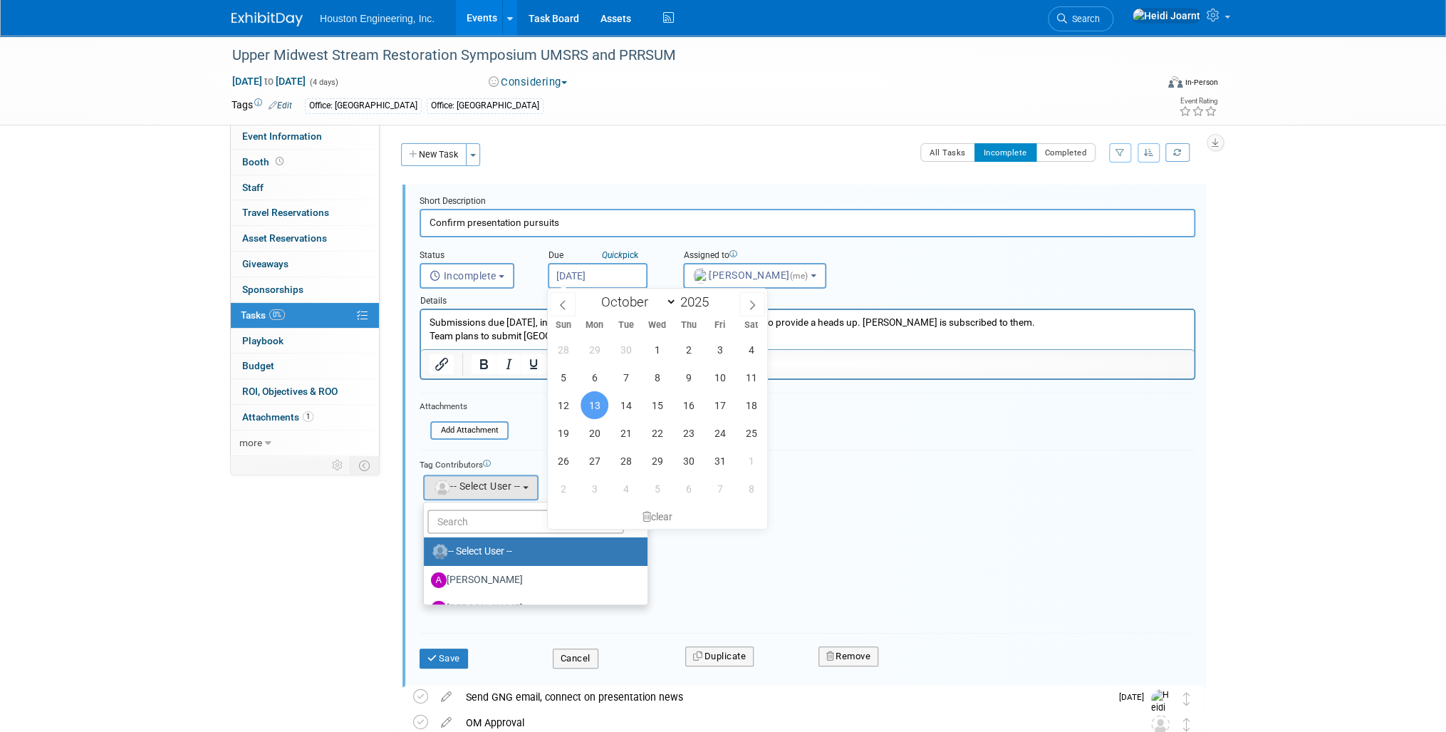
click at [595, 274] on input "Oct 13, 2025" at bounding box center [598, 276] width 100 height 26
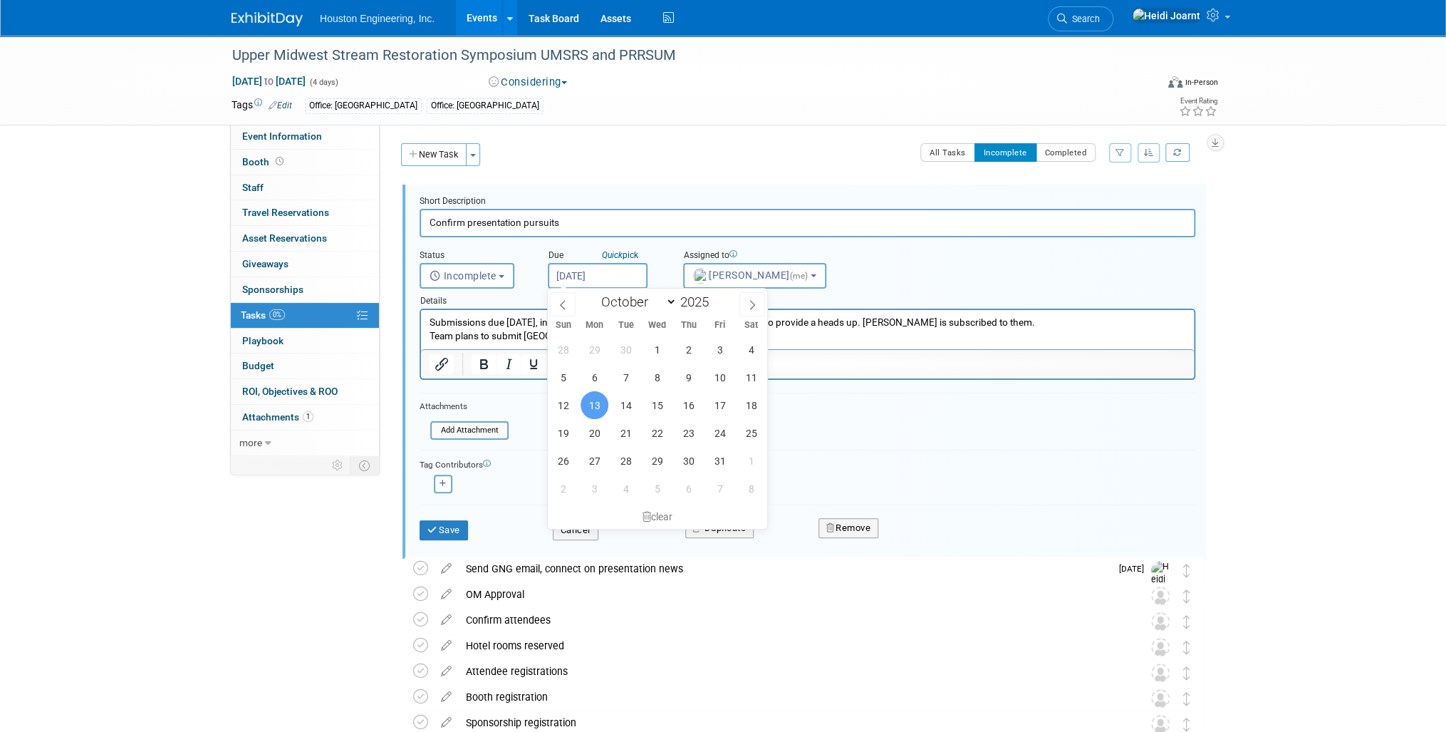
click at [879, 336] on p "Submissions due Oct. 24, info released Sept. 9, they sent a FYI email on Aug 22…" at bounding box center [808, 329] width 757 height 27
click at [852, 331] on p "Submissions due Oct. 24, info released Sept. 9, they sent a FYI email on Aug 22…" at bounding box center [808, 329] width 757 height 27
click at [717, 402] on span "17" at bounding box center [720, 405] width 28 height 28
type input "Oct 17, 2025"
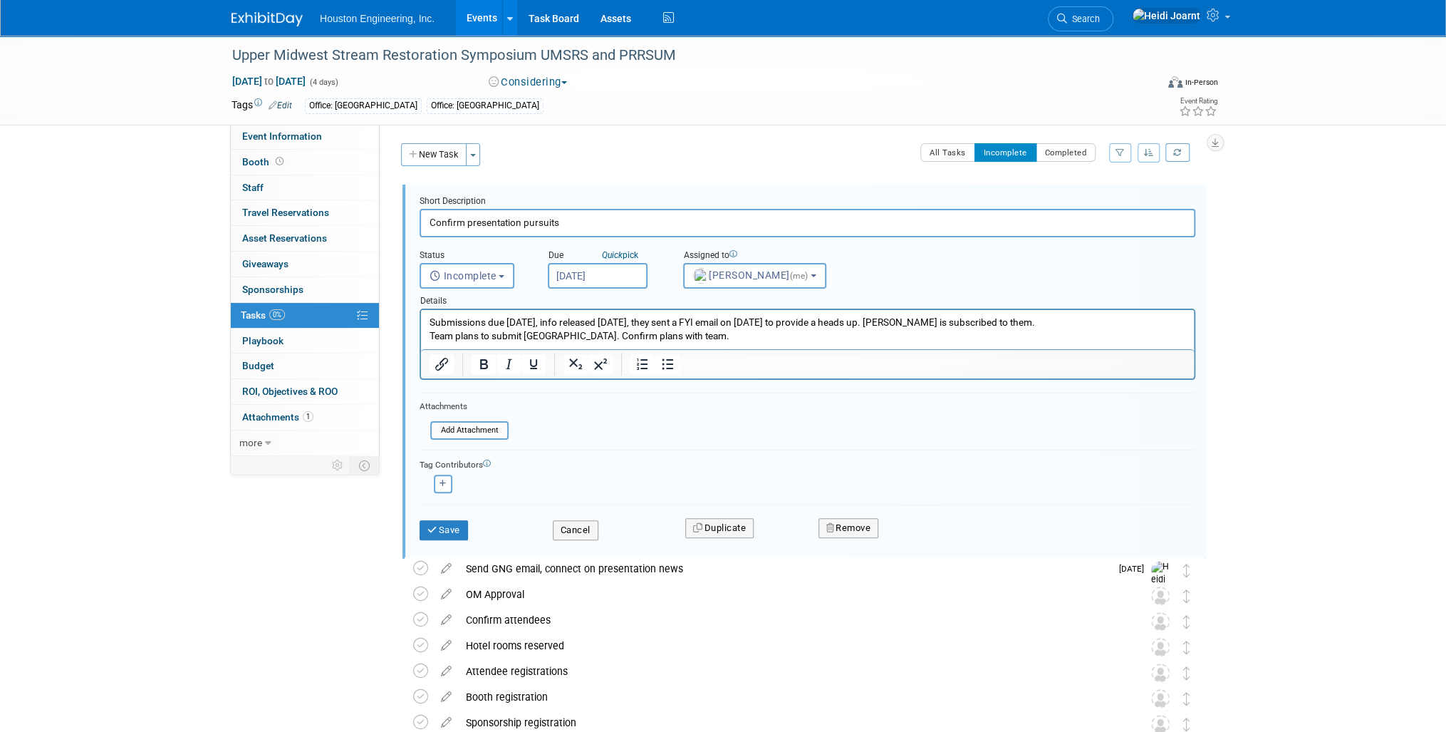
click at [729, 328] on p "Submissions due Oct. 24, info released Sept. 9, they sent a FYI email on Aug 22…" at bounding box center [808, 329] width 757 height 27
click at [709, 343] on html "Submissions due Oct. 24, info released Sept. 9, they sent a FYI email on Aug 22…" at bounding box center [807, 326] width 773 height 33
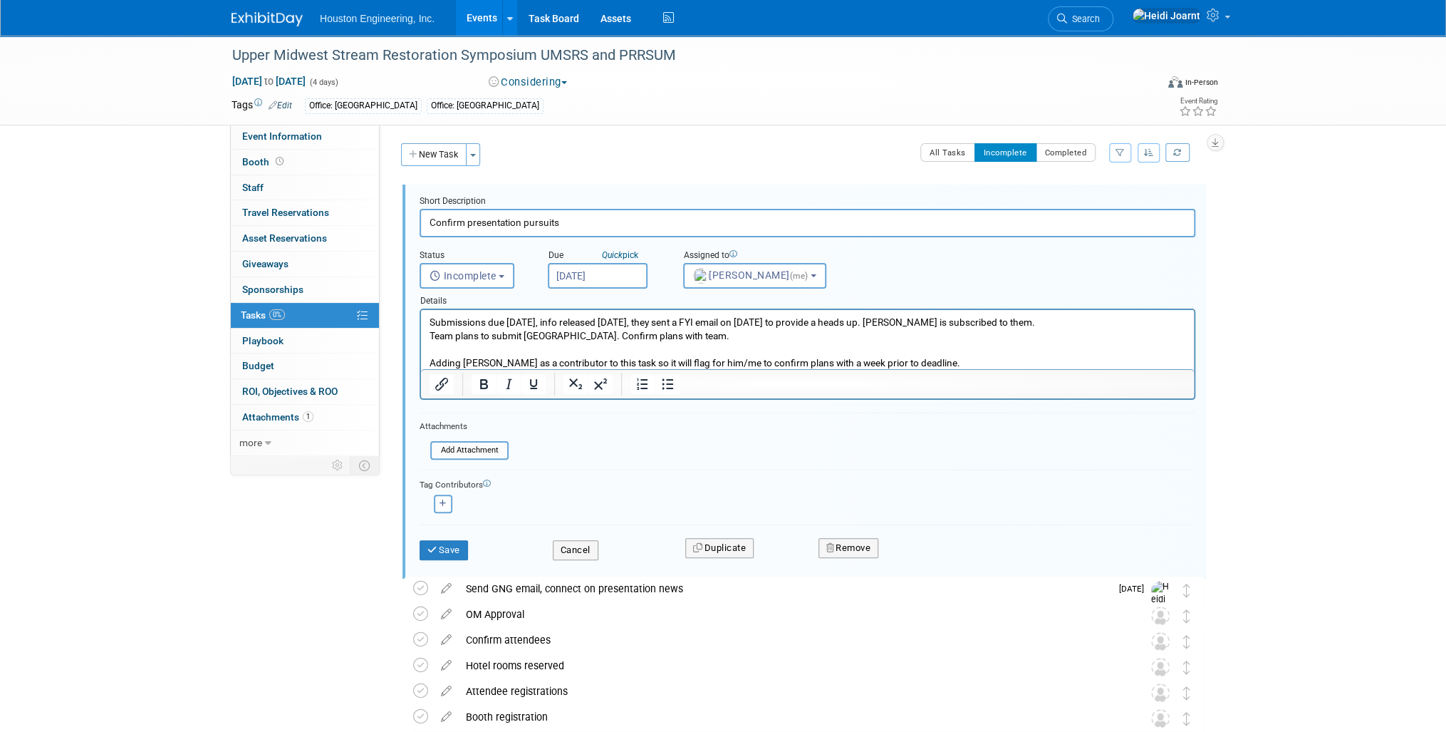
click at [581, 229] on input "Confirm presentation pursuits" at bounding box center [808, 223] width 776 height 28
type input "Confirm presentation pursuits - abstracts due Oct 24"
click at [445, 502] on icon "button" at bounding box center [443, 503] width 7 height 8
select select
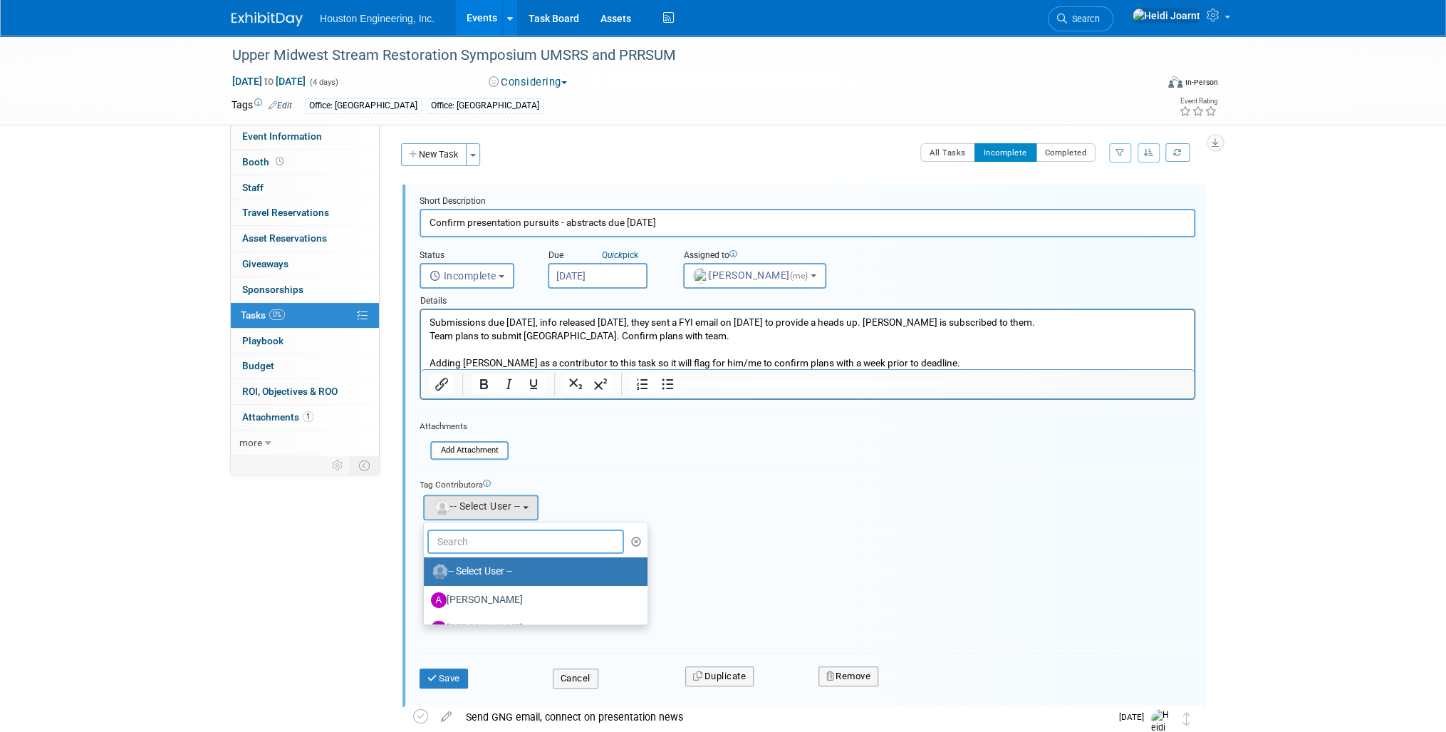
click at [482, 531] on input "text" at bounding box center [525, 541] width 197 height 24
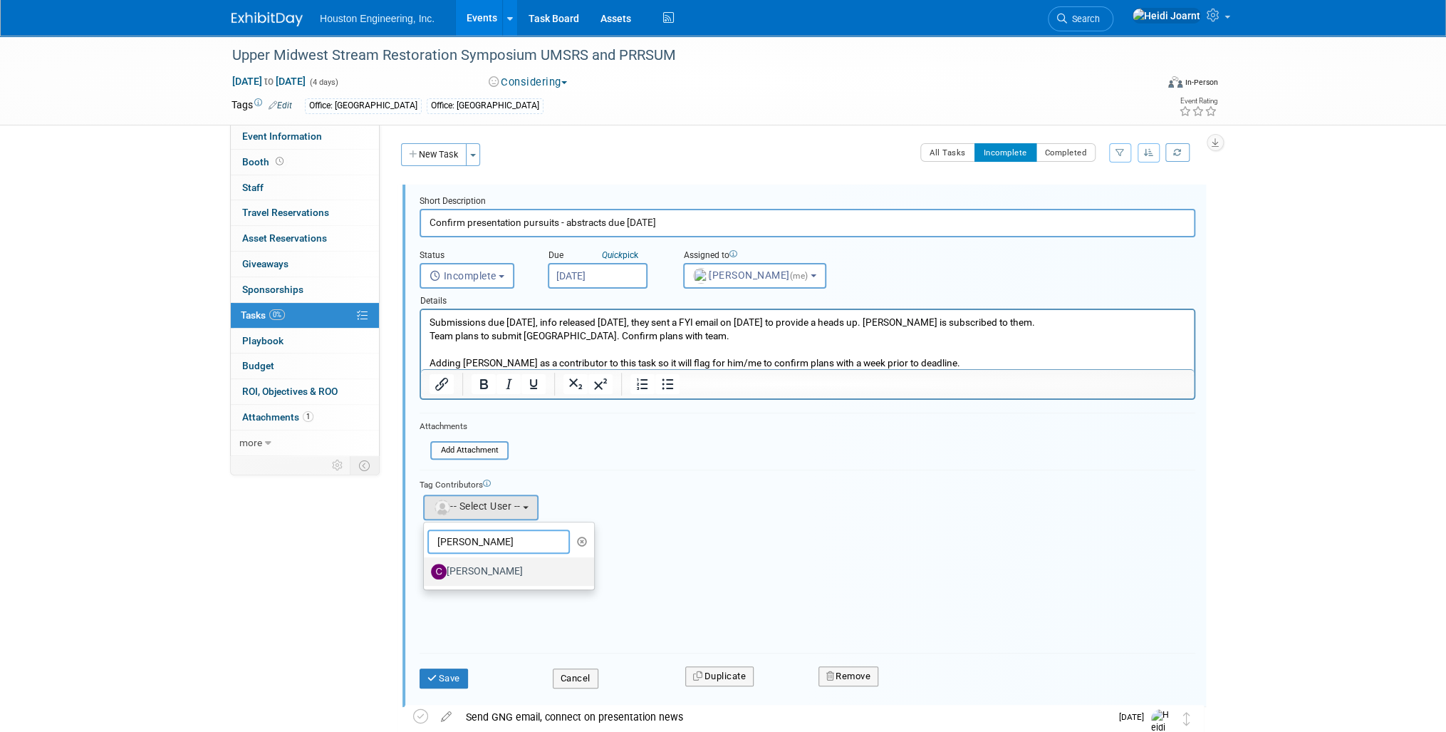
type input "charles"
click at [514, 572] on label "Charles Ikenberry" at bounding box center [505, 571] width 149 height 23
click at [426, 572] on input "[PERSON_NAME]" at bounding box center [421, 569] width 9 height 9
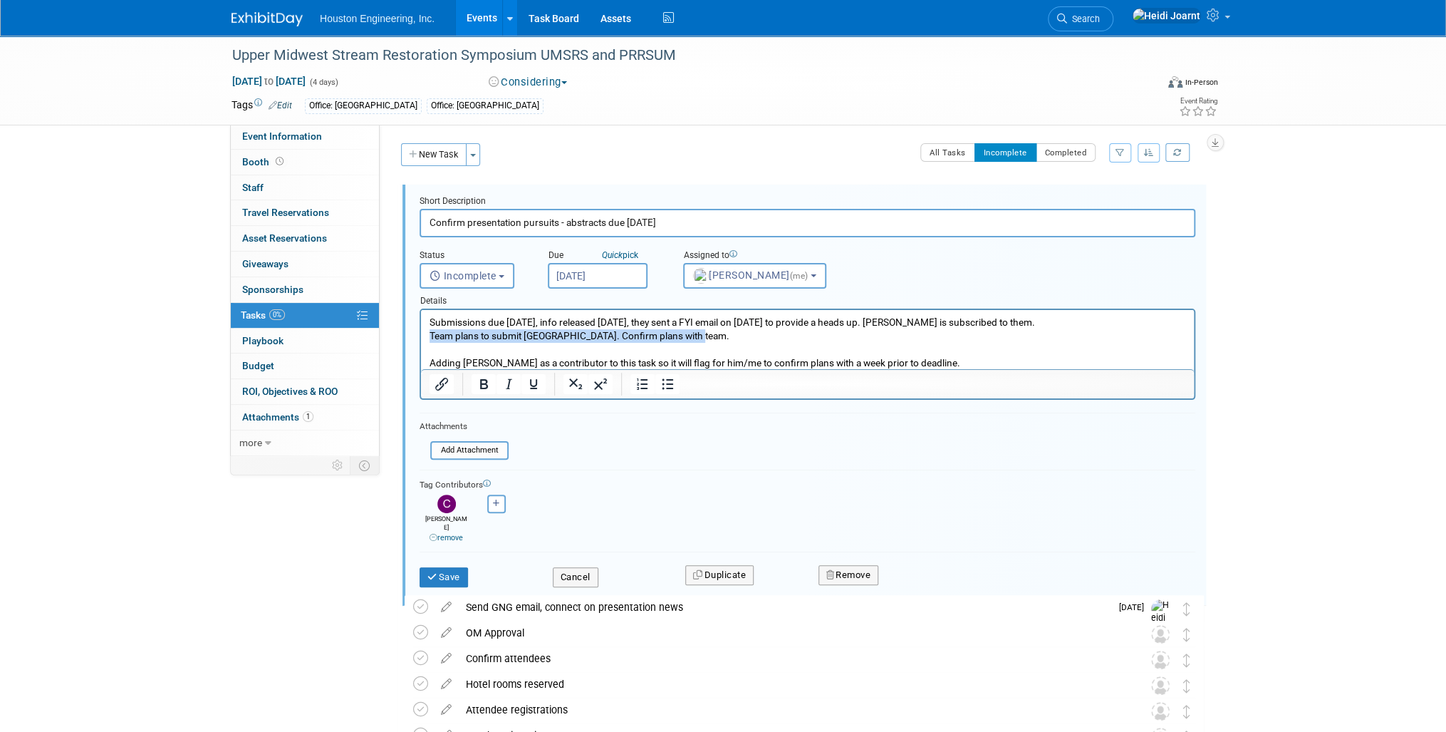
drag, startPoint x: 695, startPoint y: 335, endPoint x: 417, endPoint y: 338, distance: 277.1
click at [421, 338] on html "Submissions due Oct. 24, info released Sept. 9, they sent a FYI email on Aug 22…" at bounding box center [807, 340] width 773 height 60
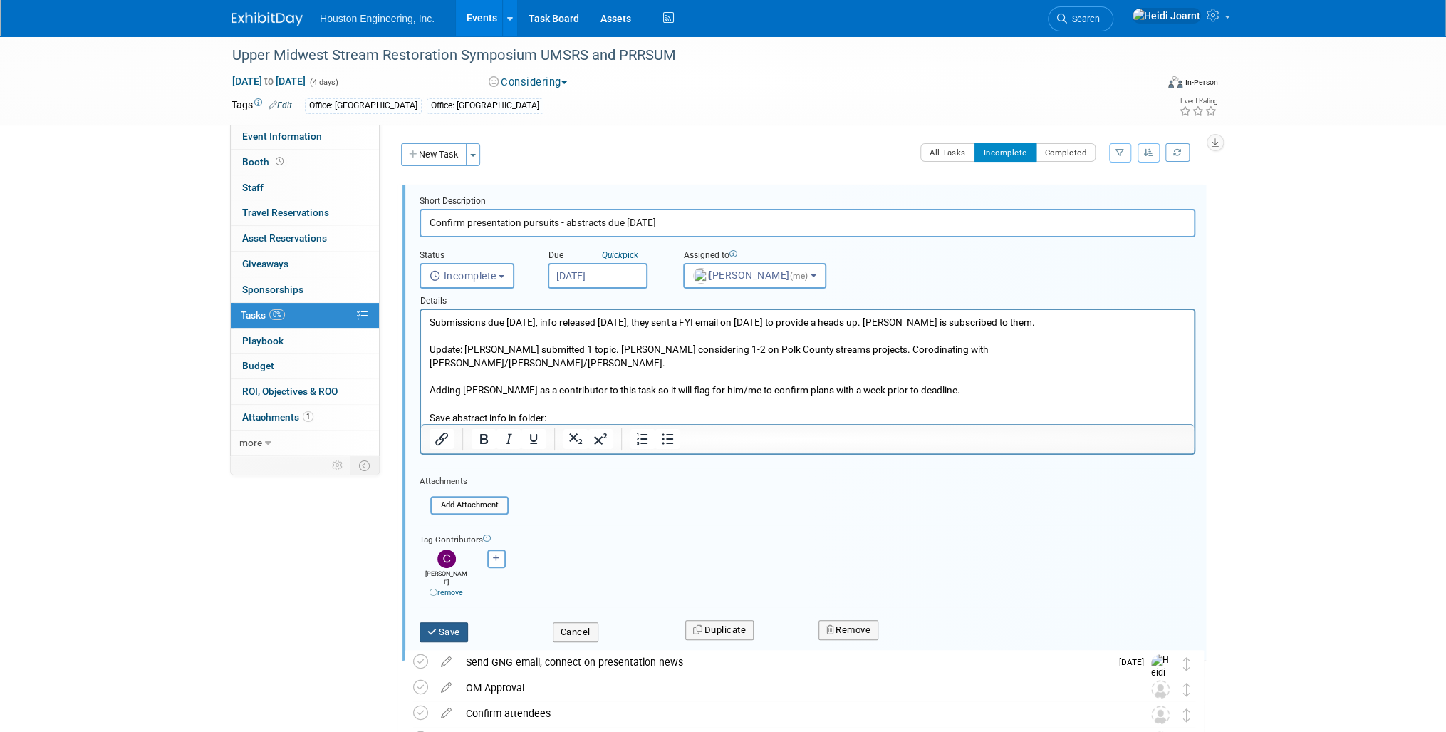
click at [445, 624] on button "Save" at bounding box center [444, 632] width 48 height 20
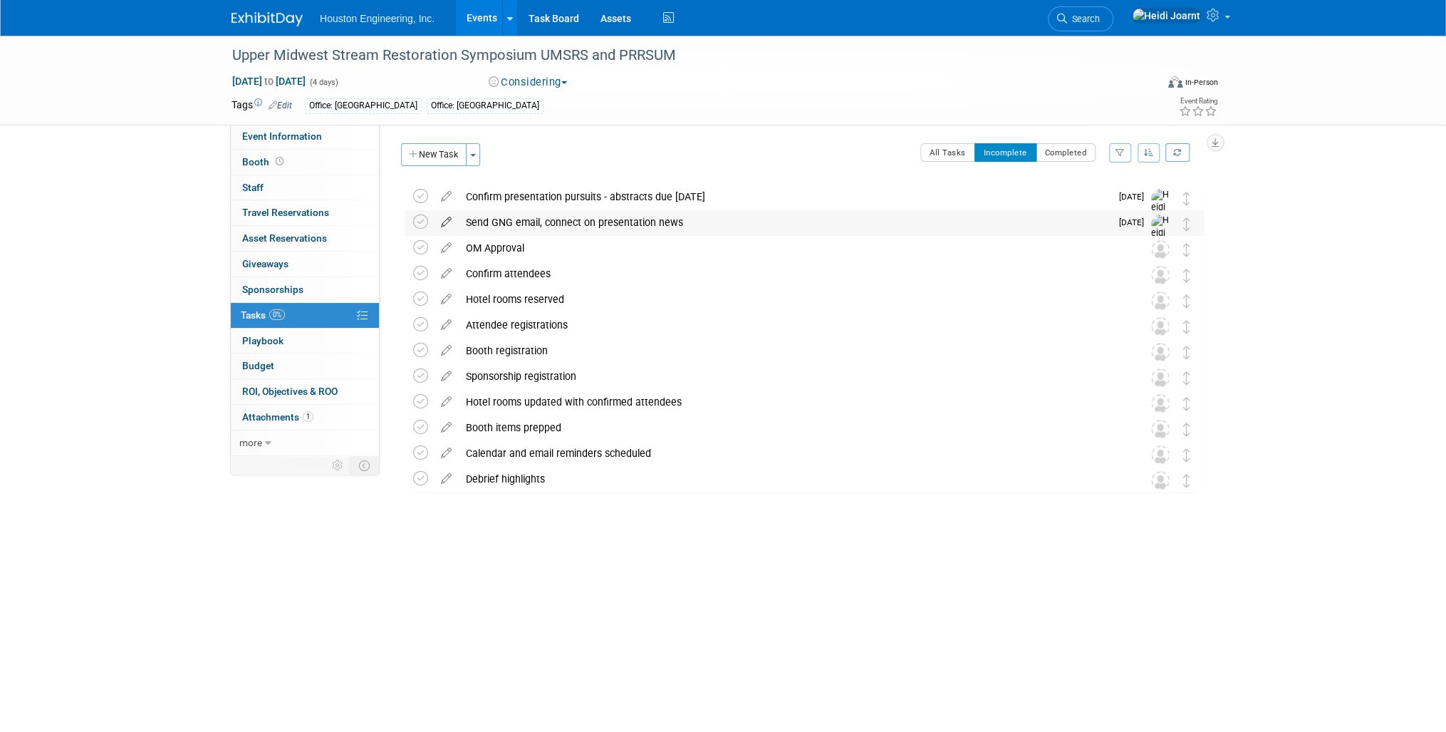
click at [437, 220] on icon at bounding box center [446, 219] width 25 height 18
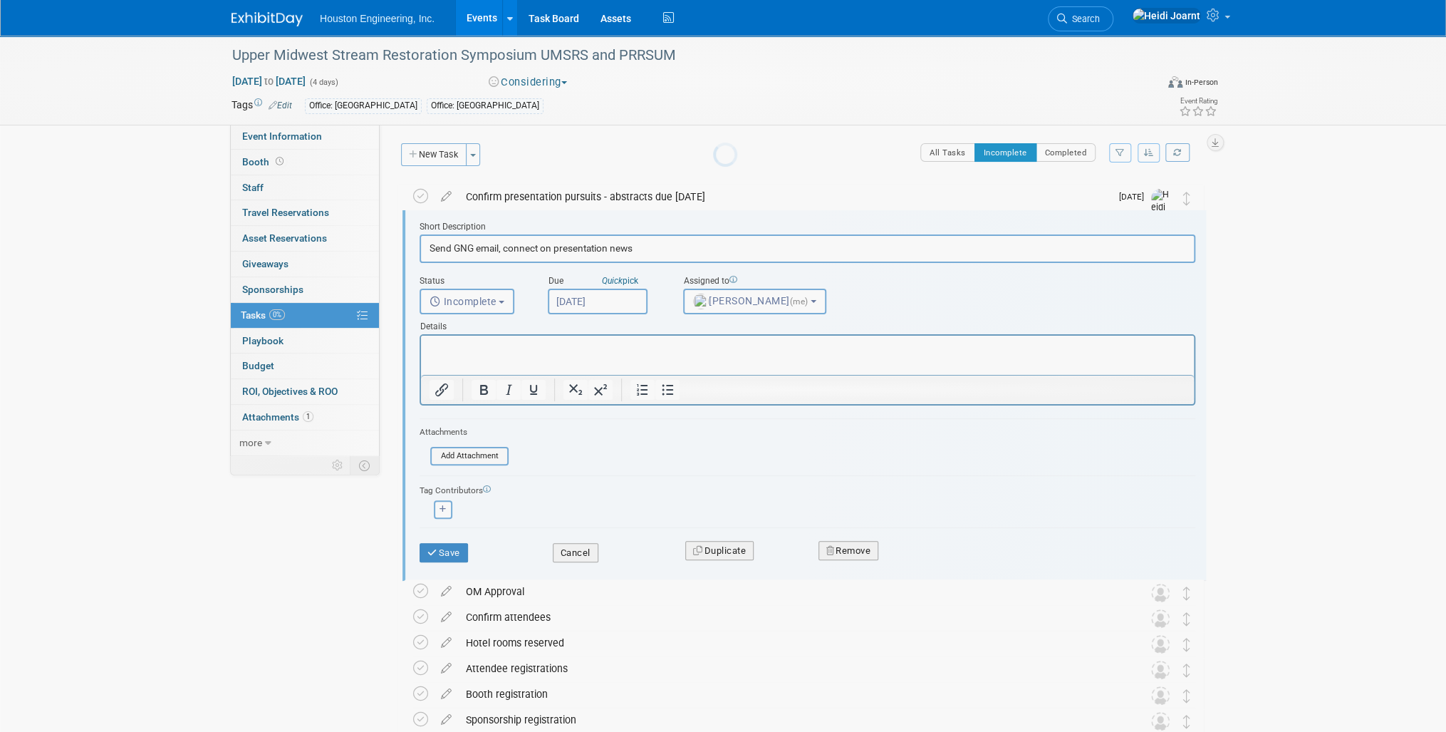
scroll to position [1, 0]
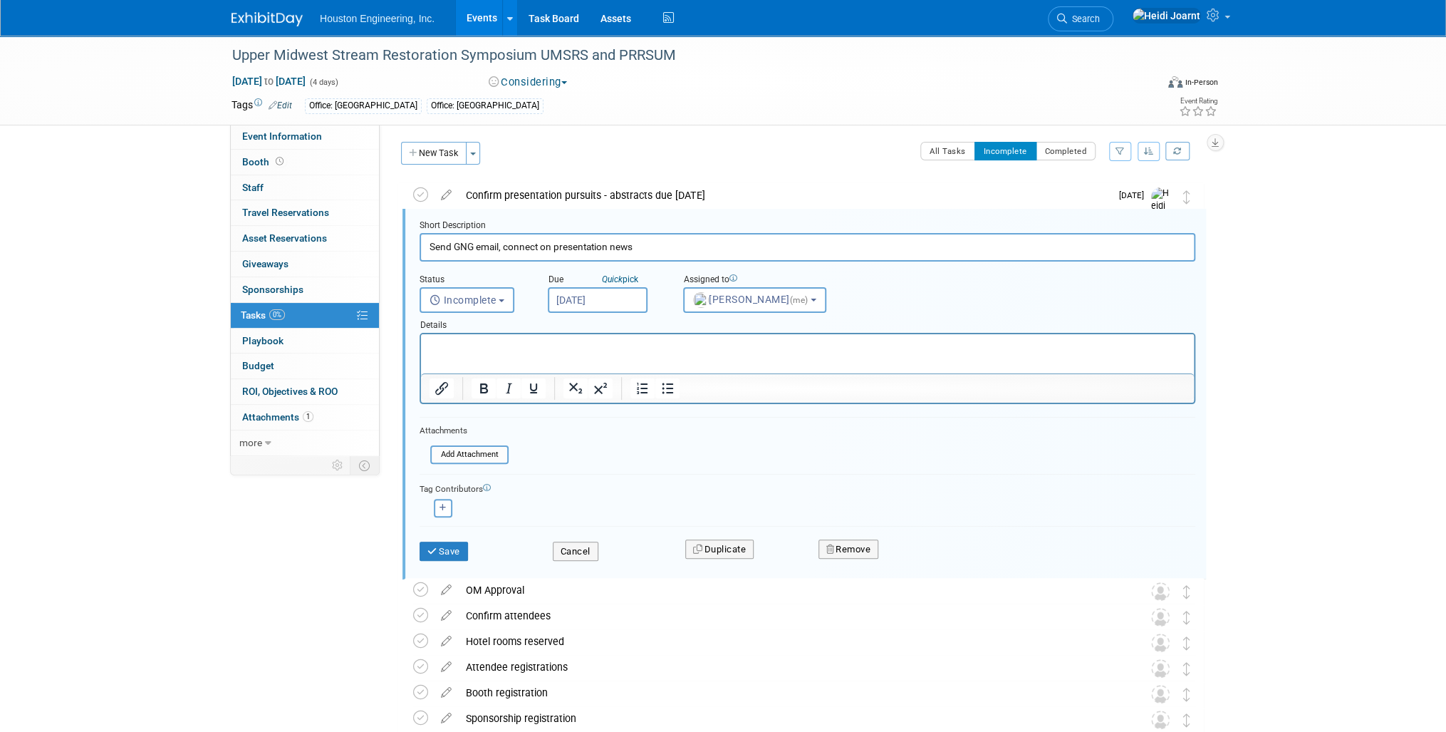
drag, startPoint x: 661, startPoint y: 248, endPoint x: 413, endPoint y: 254, distance: 248.0
click at [413, 254] on form "Short Description Send GNG email, connect on presentation news Status <i class=…" at bounding box center [807, 396] width 797 height 355
type input "Schedule KO/confirm presentation news"
click at [452, 554] on button "Save" at bounding box center [444, 551] width 48 height 20
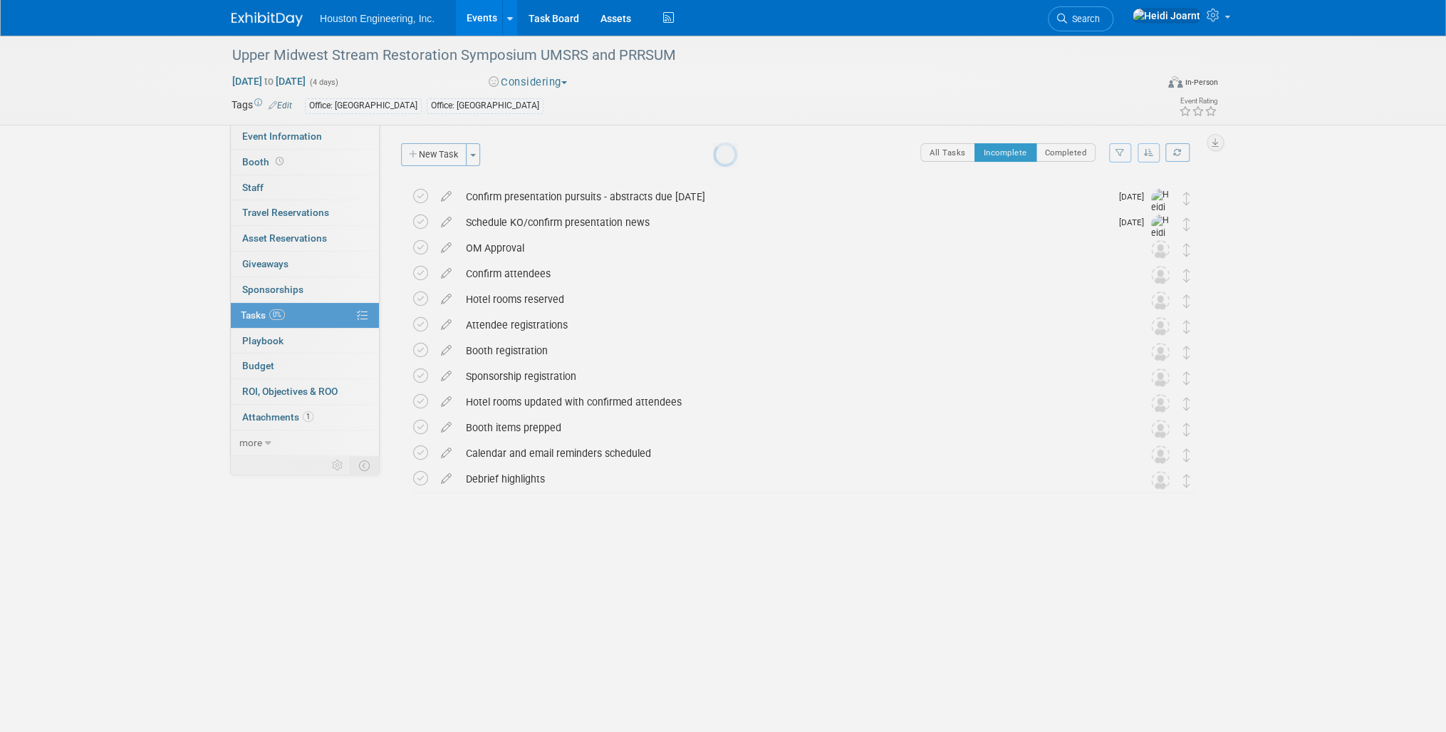
scroll to position [0, 0]
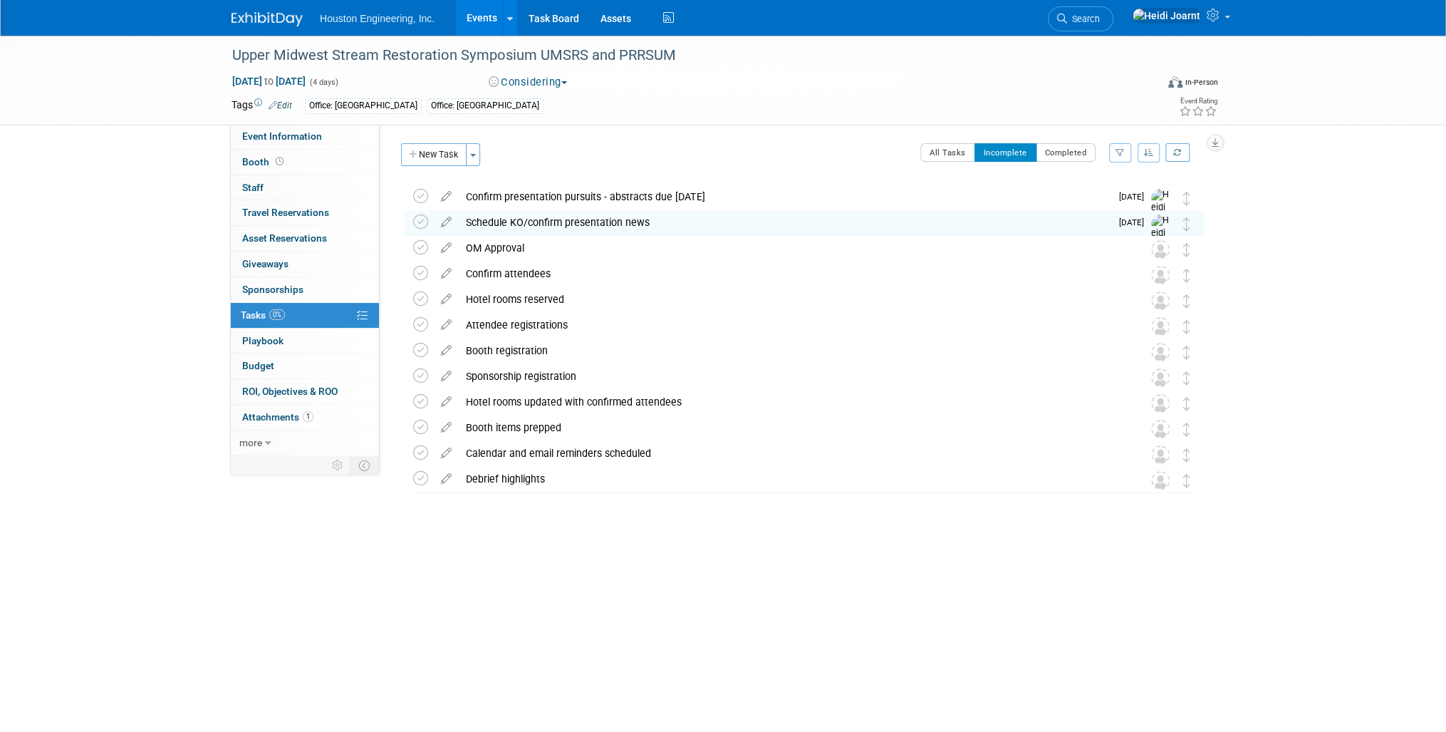
click at [470, 14] on link "Events" at bounding box center [482, 18] width 52 height 36
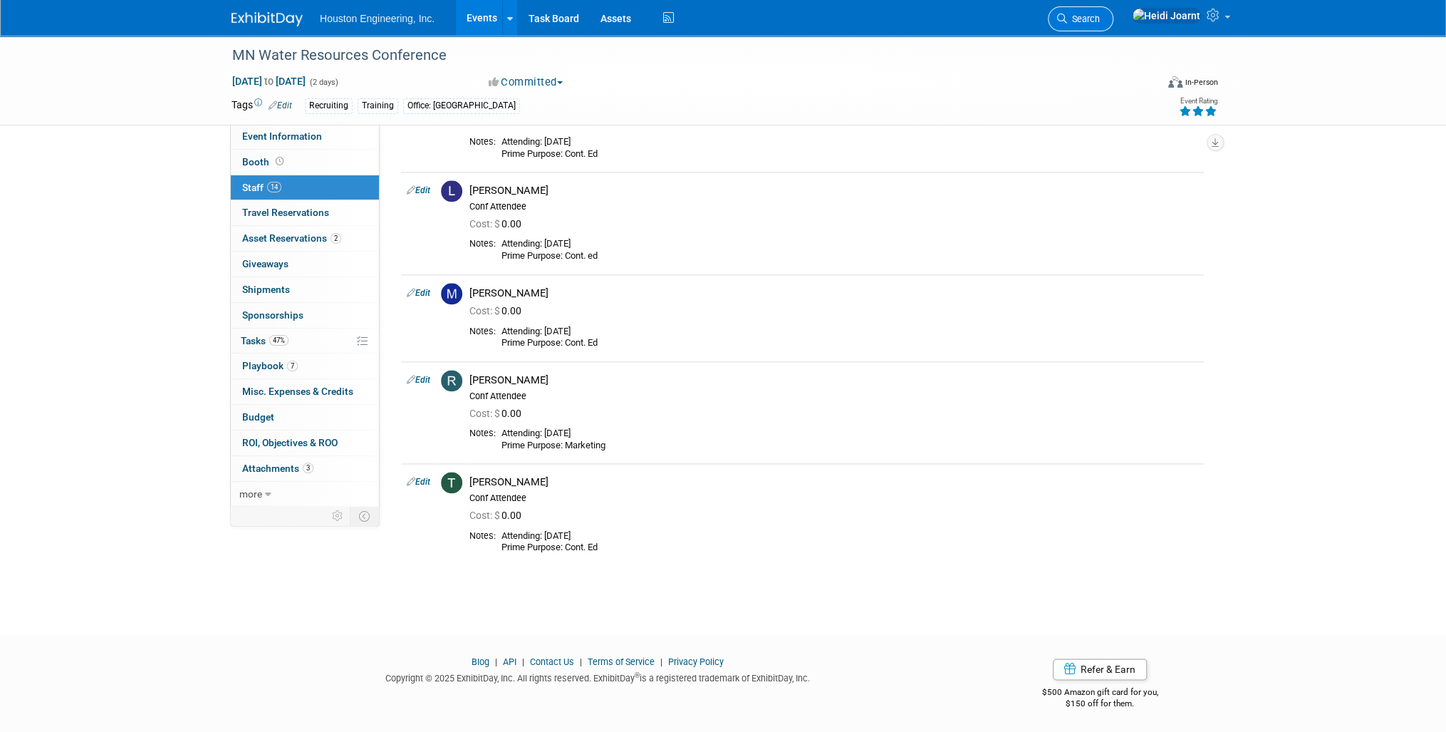
click at [1113, 26] on link "Search" at bounding box center [1081, 18] width 66 height 25
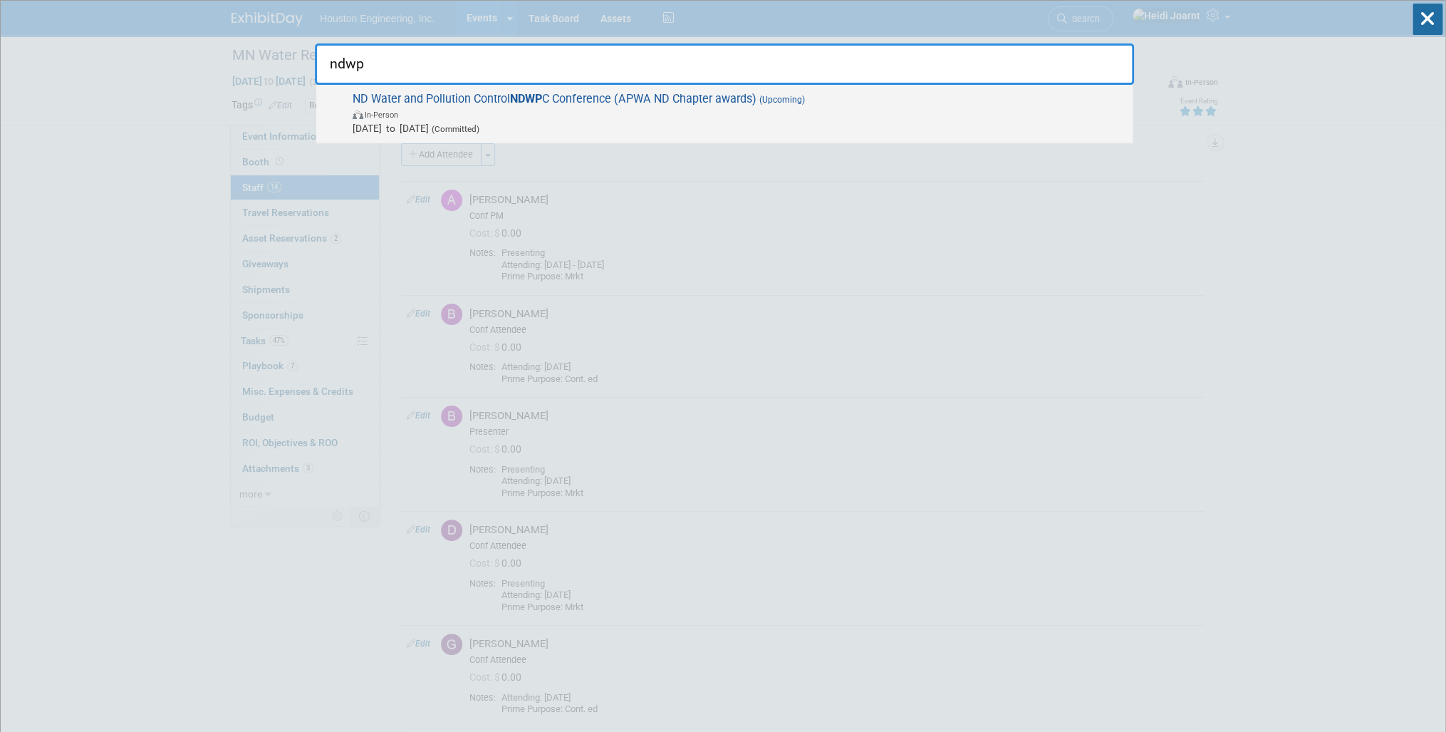
type input "ndwp"
click at [792, 115] on span "In-Person" at bounding box center [739, 114] width 773 height 14
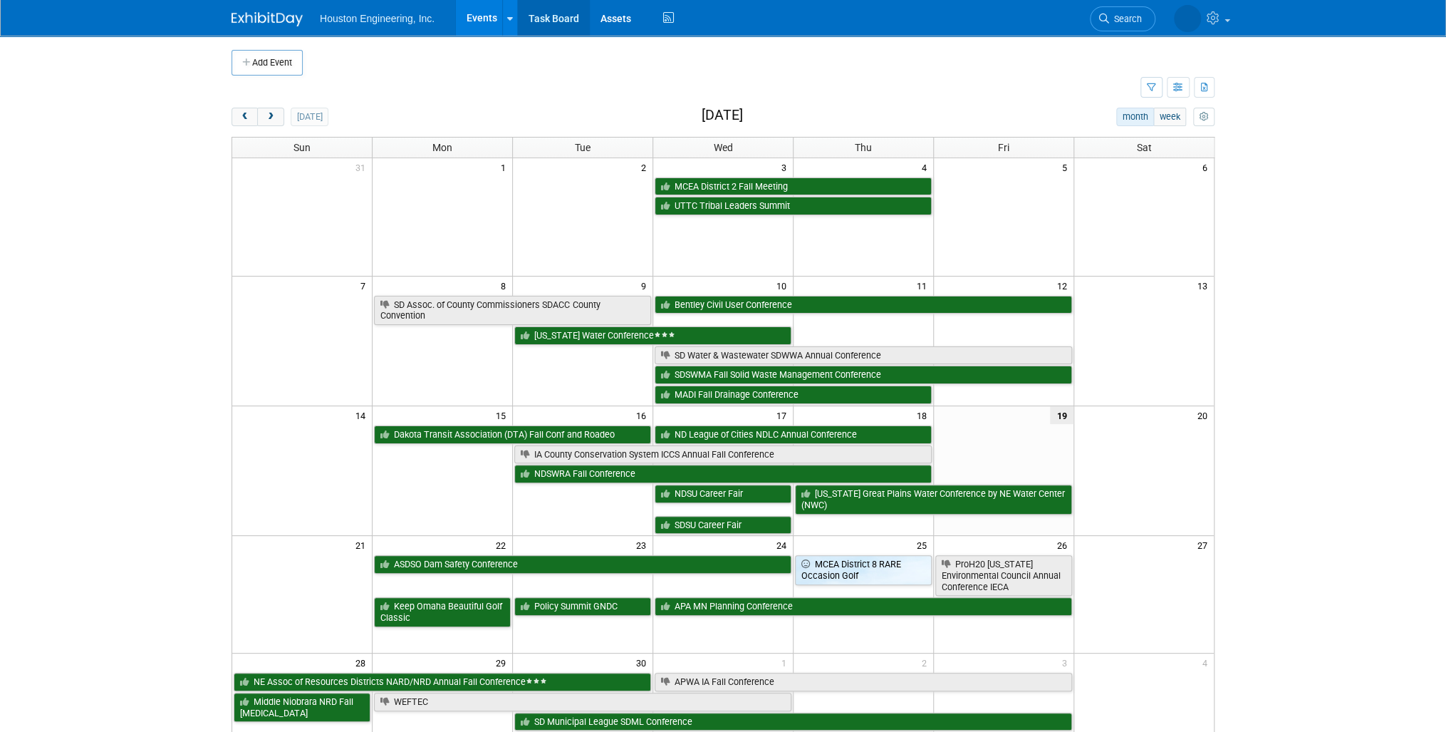
click at [569, 17] on link "Task Board" at bounding box center [554, 18] width 72 height 36
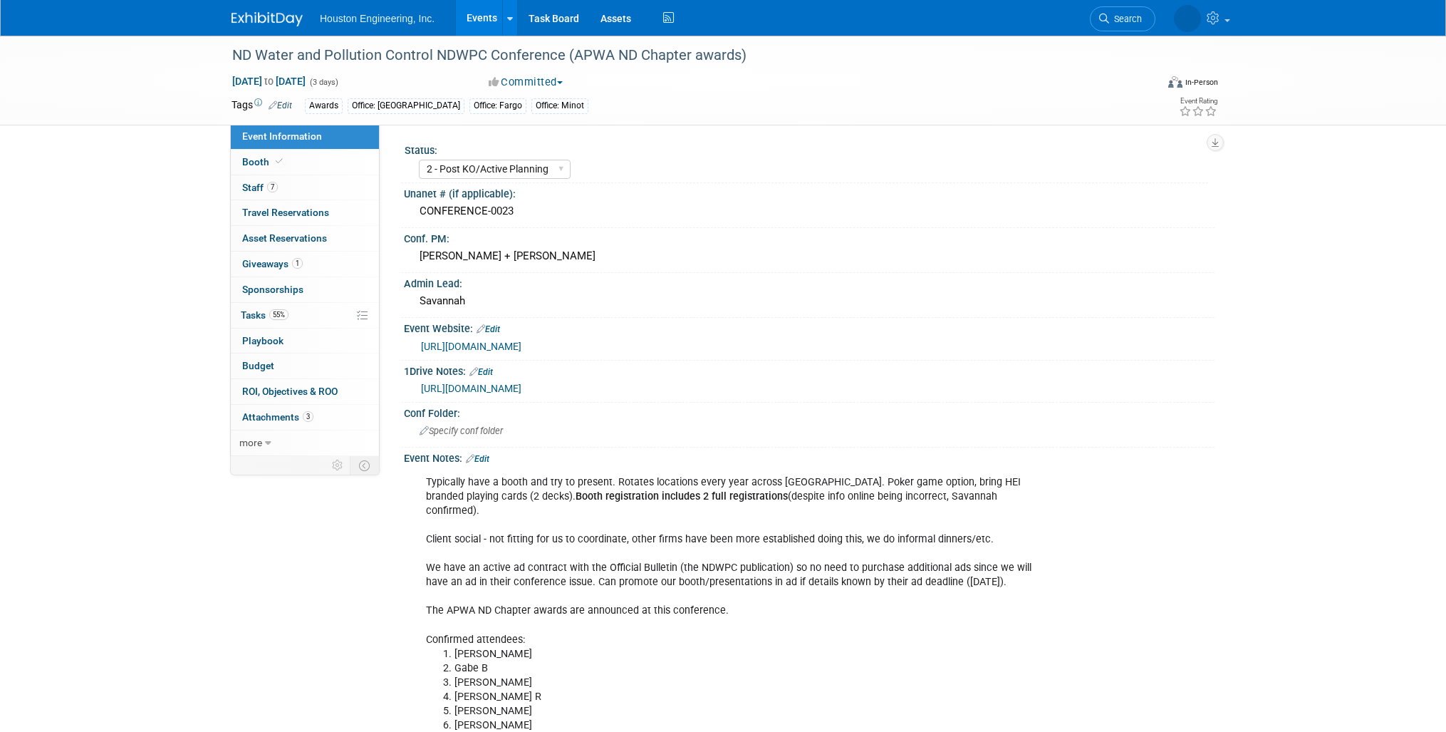
select select "2 - Post KO/Active Planning"
select select "Yes"
select select "Mun. Infrastructure"
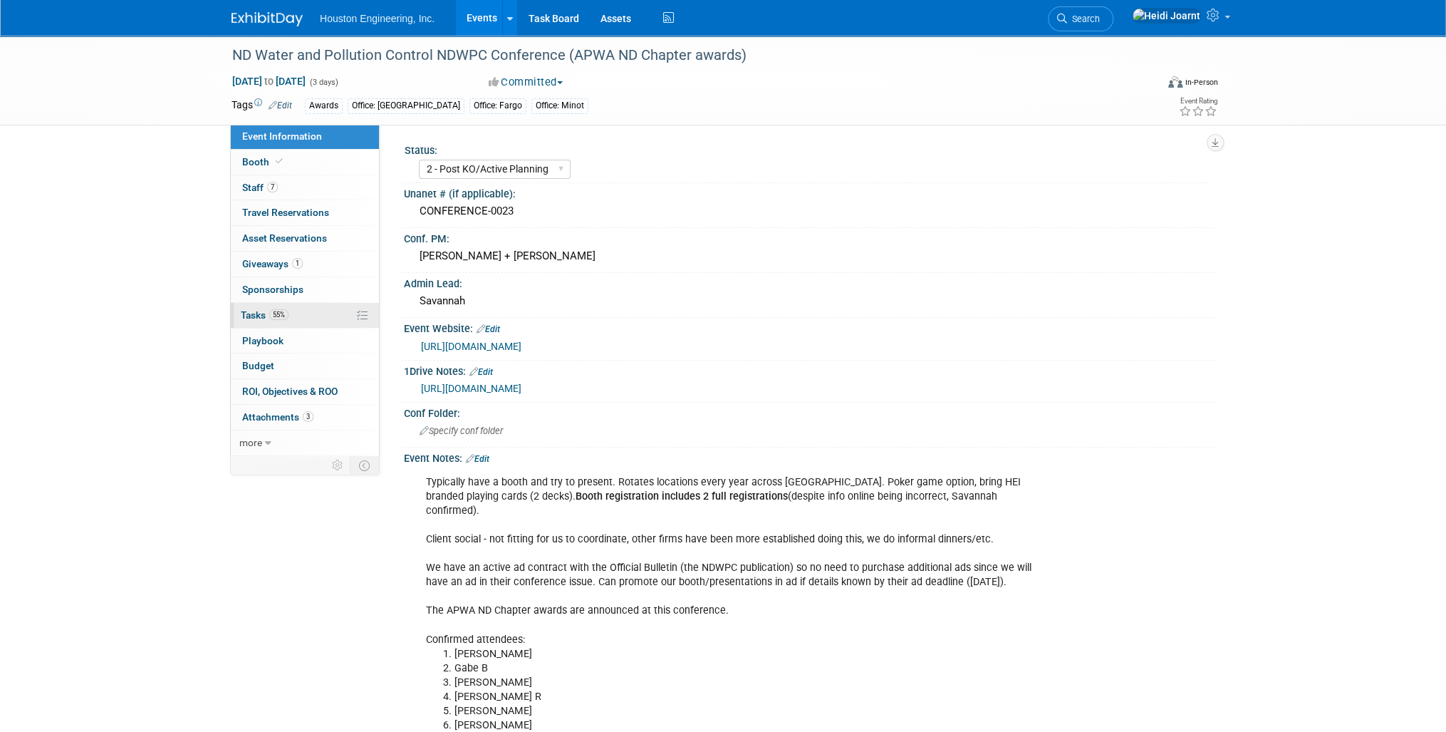
click at [288, 321] on link "55% Tasks 55%" at bounding box center [305, 315] width 148 height 25
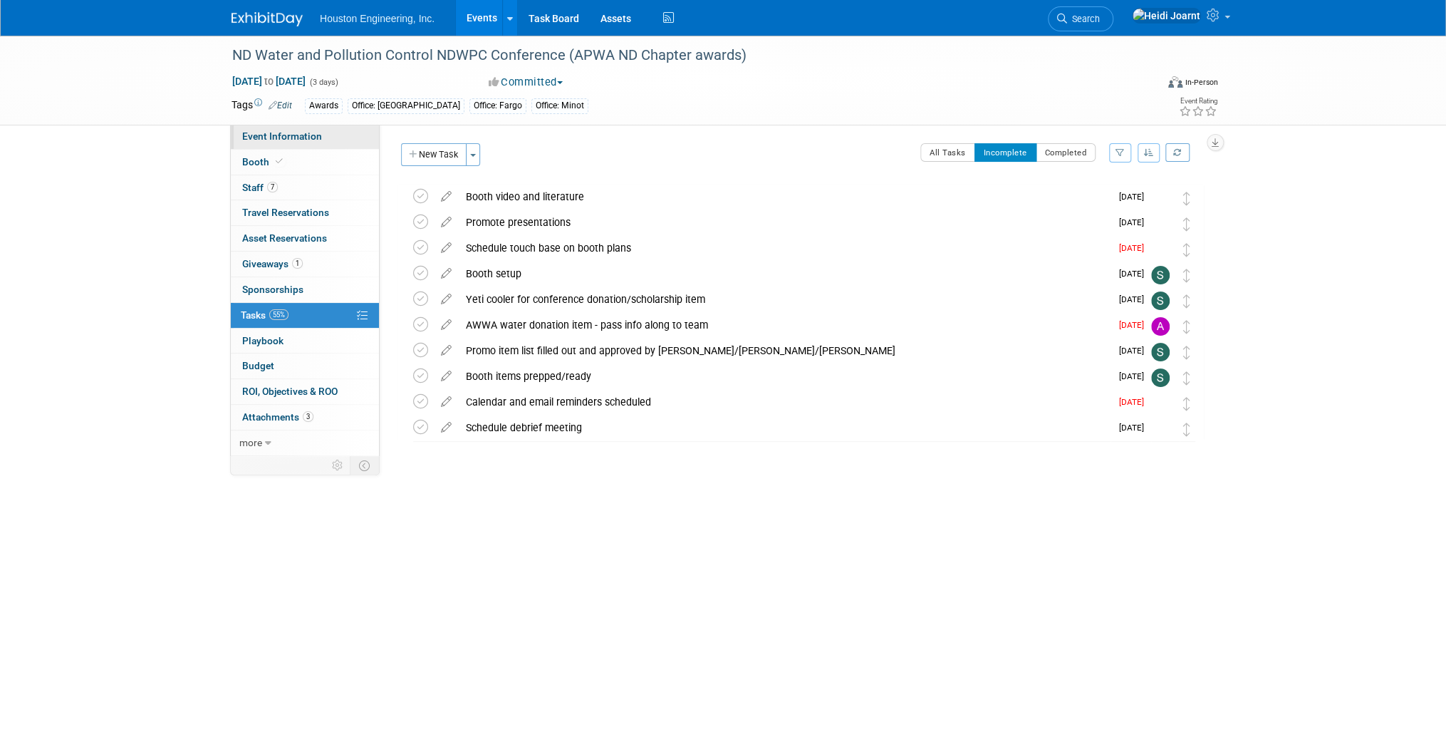
click at [293, 137] on span "Event Information" at bounding box center [282, 135] width 80 height 11
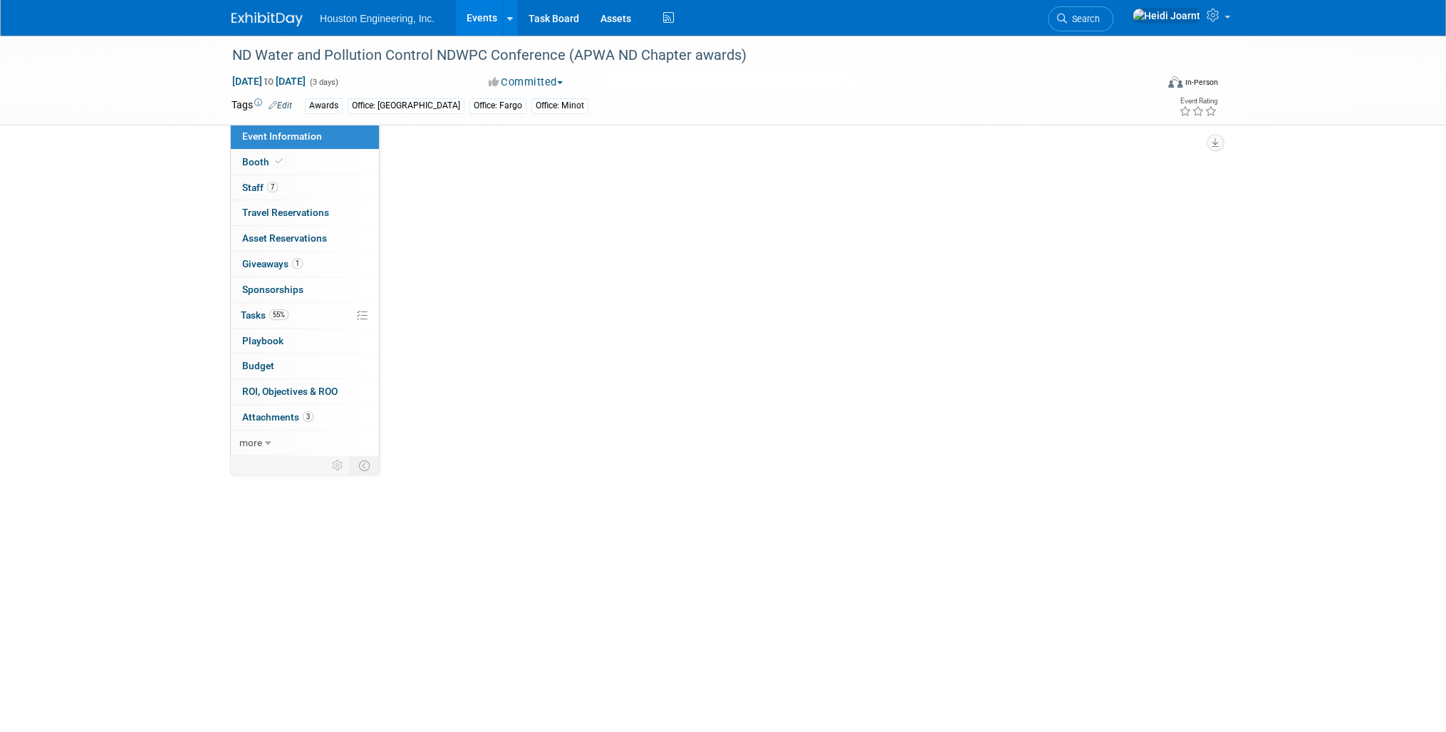
select select "2 - Post KO/Active Planning"
select select "Yes"
select select "Mun. Infrastructure"
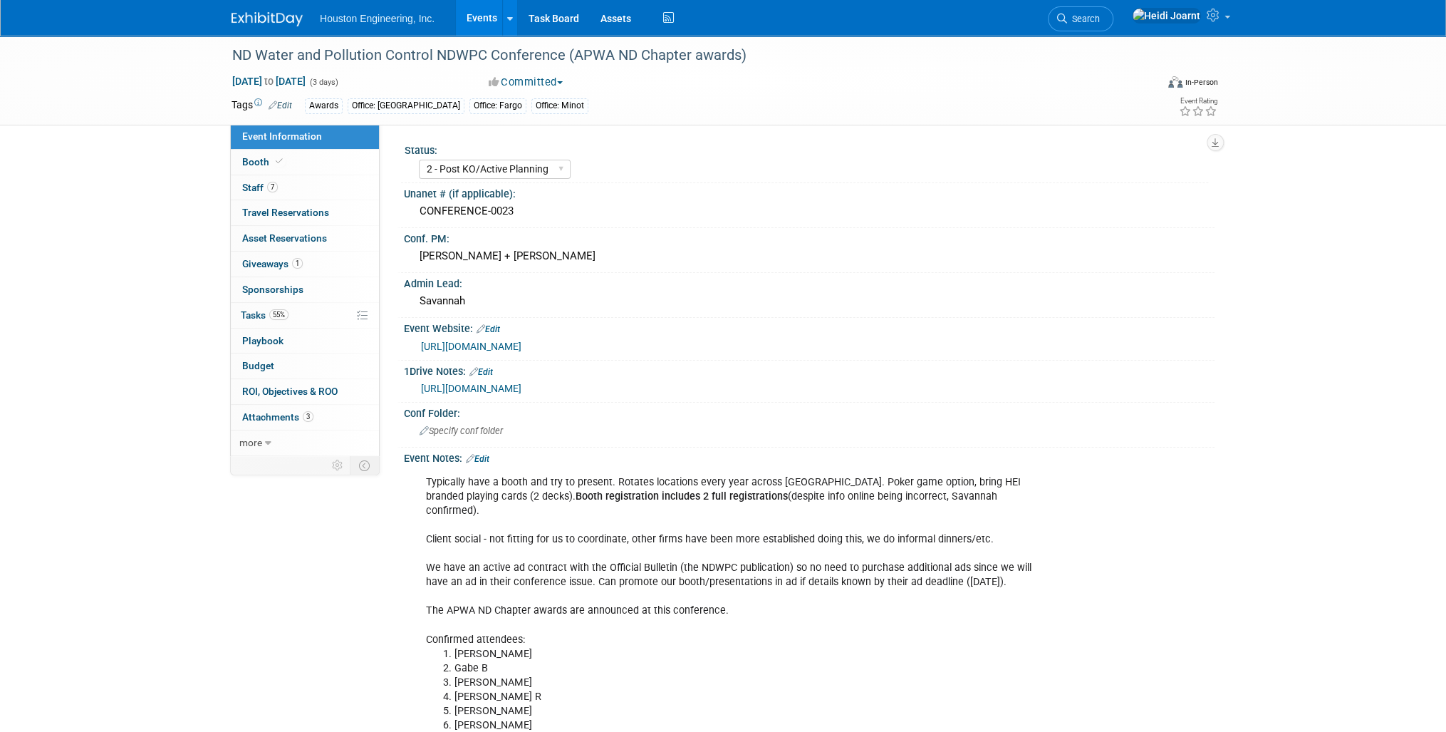
click at [521, 391] on link "https://houstoneng-my.sharepoint.com/:x:/p/hjoarnt/EZPR-_GcgOBPjanxm3dC02MBLiyx…" at bounding box center [471, 388] width 100 height 11
click at [1227, 17] on link at bounding box center [1180, 18] width 112 height 36
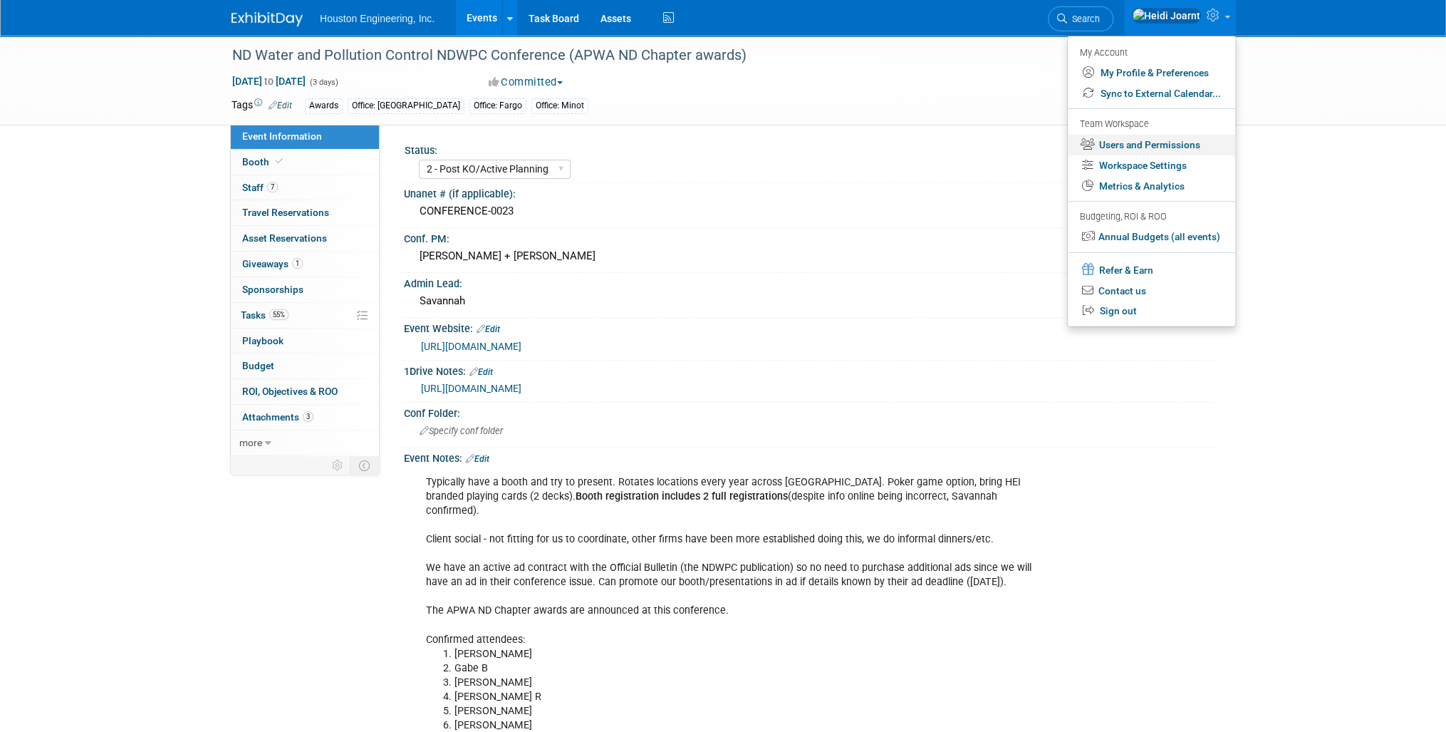
click at [1164, 152] on link "Users and Permissions" at bounding box center [1151, 145] width 167 height 21
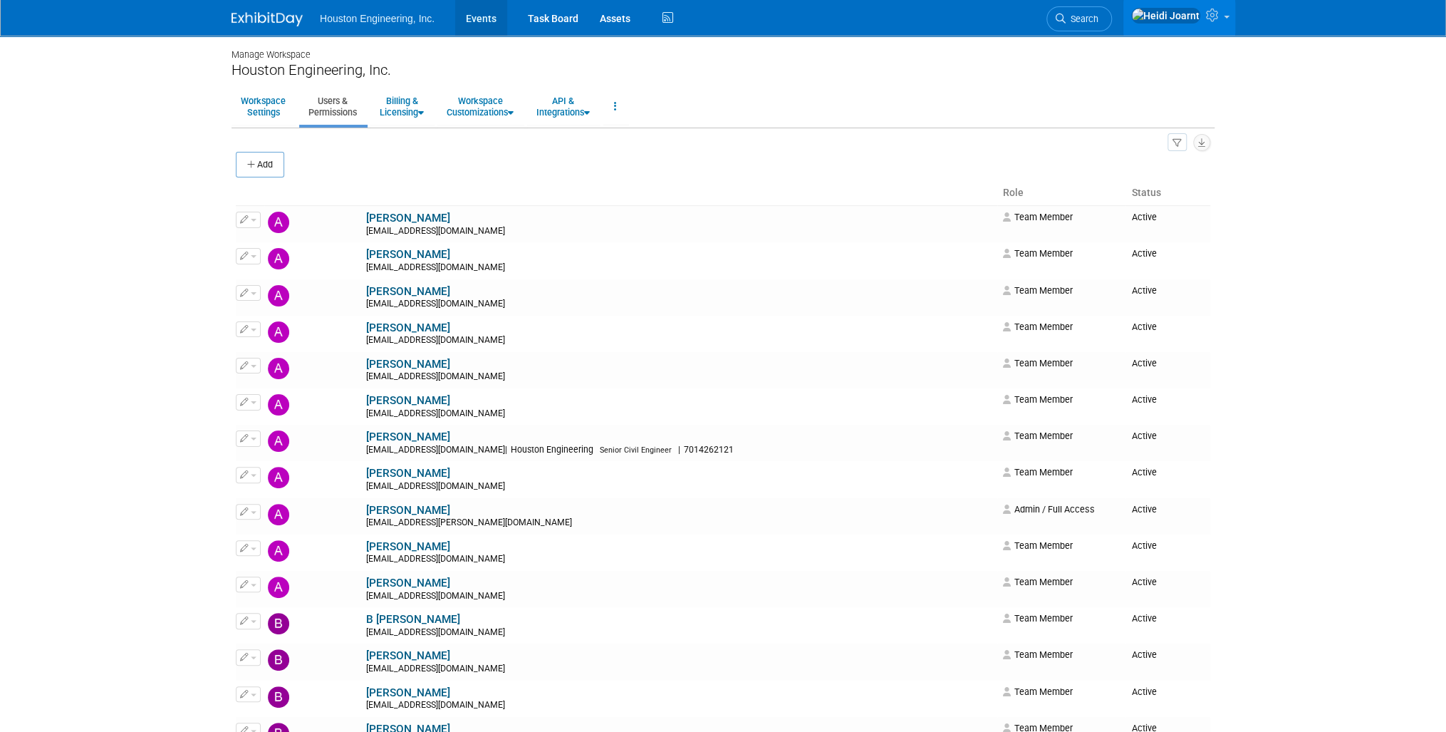
click at [467, 20] on link "Events" at bounding box center [481, 18] width 52 height 36
click at [242, 166] on button "Add" at bounding box center [260, 165] width 48 height 26
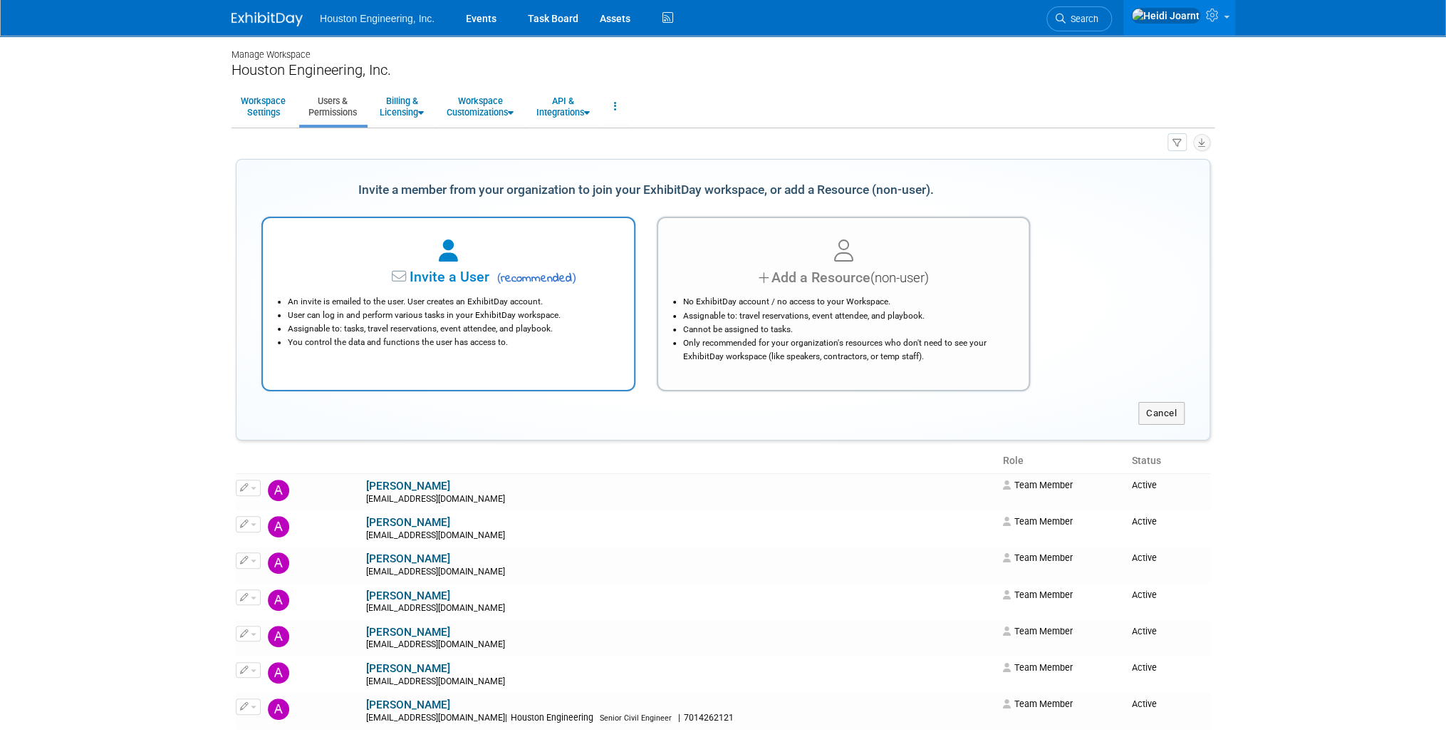
click at [601, 345] on li "You control the data and functions the user has access to." at bounding box center [452, 343] width 328 height 14
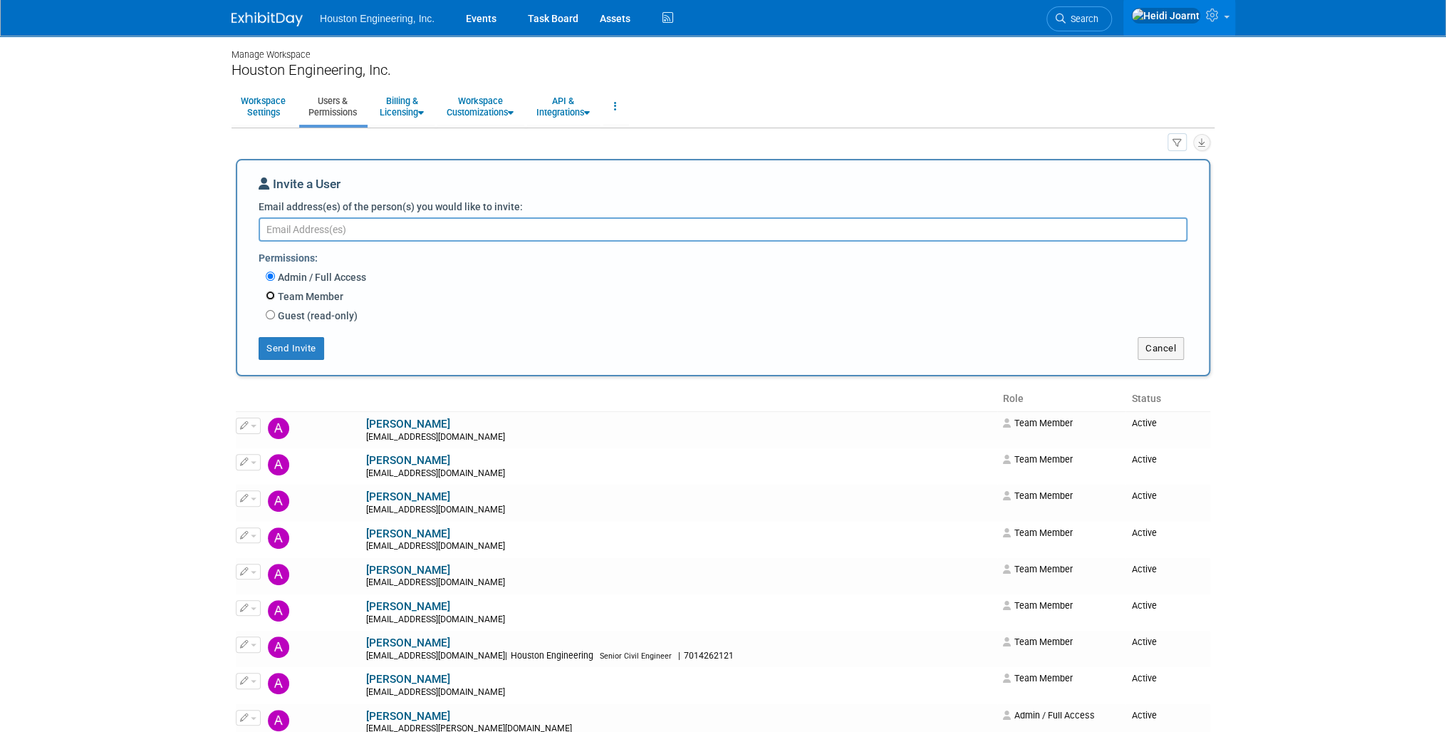
click at [268, 292] on input "Team Member" at bounding box center [270, 295] width 9 height 9
radio input "true"
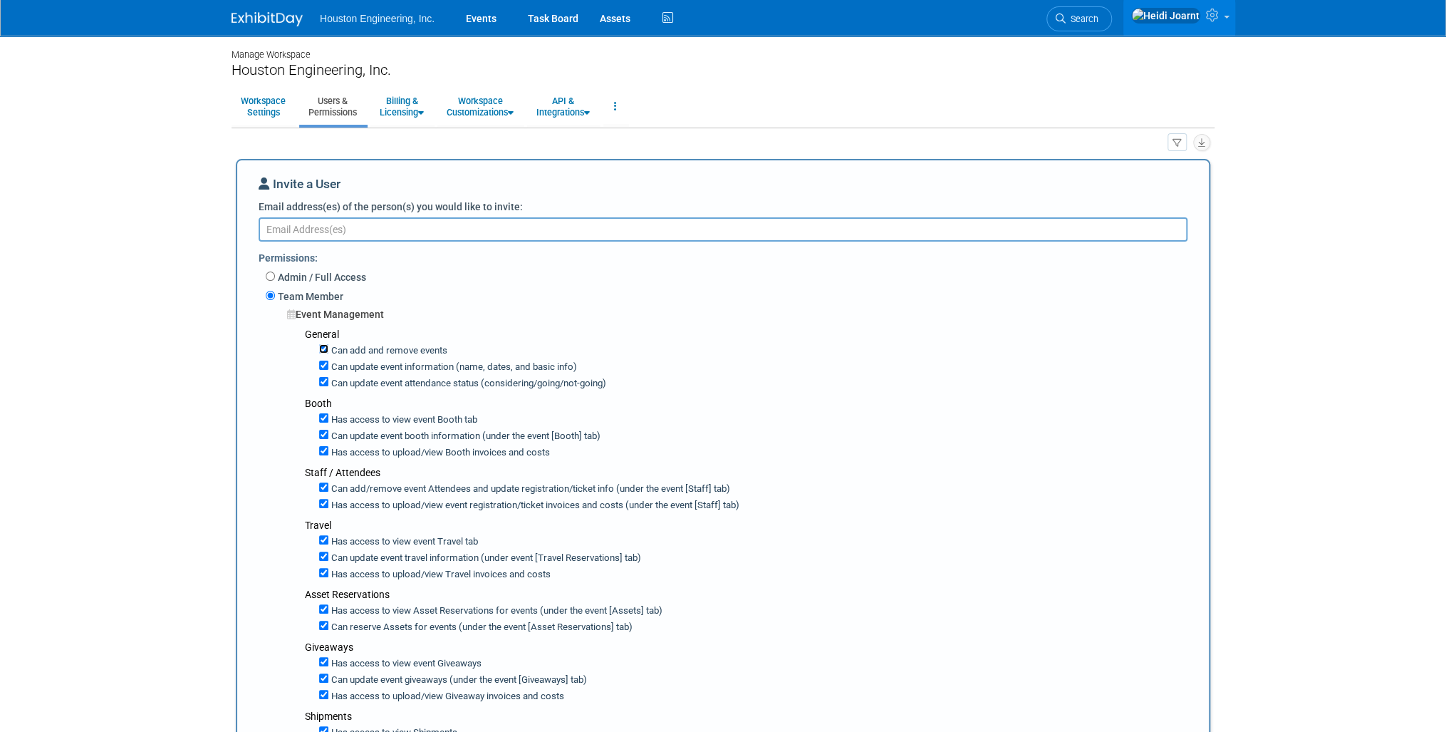
drag, startPoint x: 320, startPoint y: 348, endPoint x: 319, endPoint y: 368, distance: 20.0
click at [319, 350] on input "Can add and remove events" at bounding box center [323, 348] width 9 height 9
checkbox input "false"
click at [322, 367] on input "Can update event information (name, dates, and basic info)" at bounding box center [323, 364] width 9 height 9
checkbox input "false"
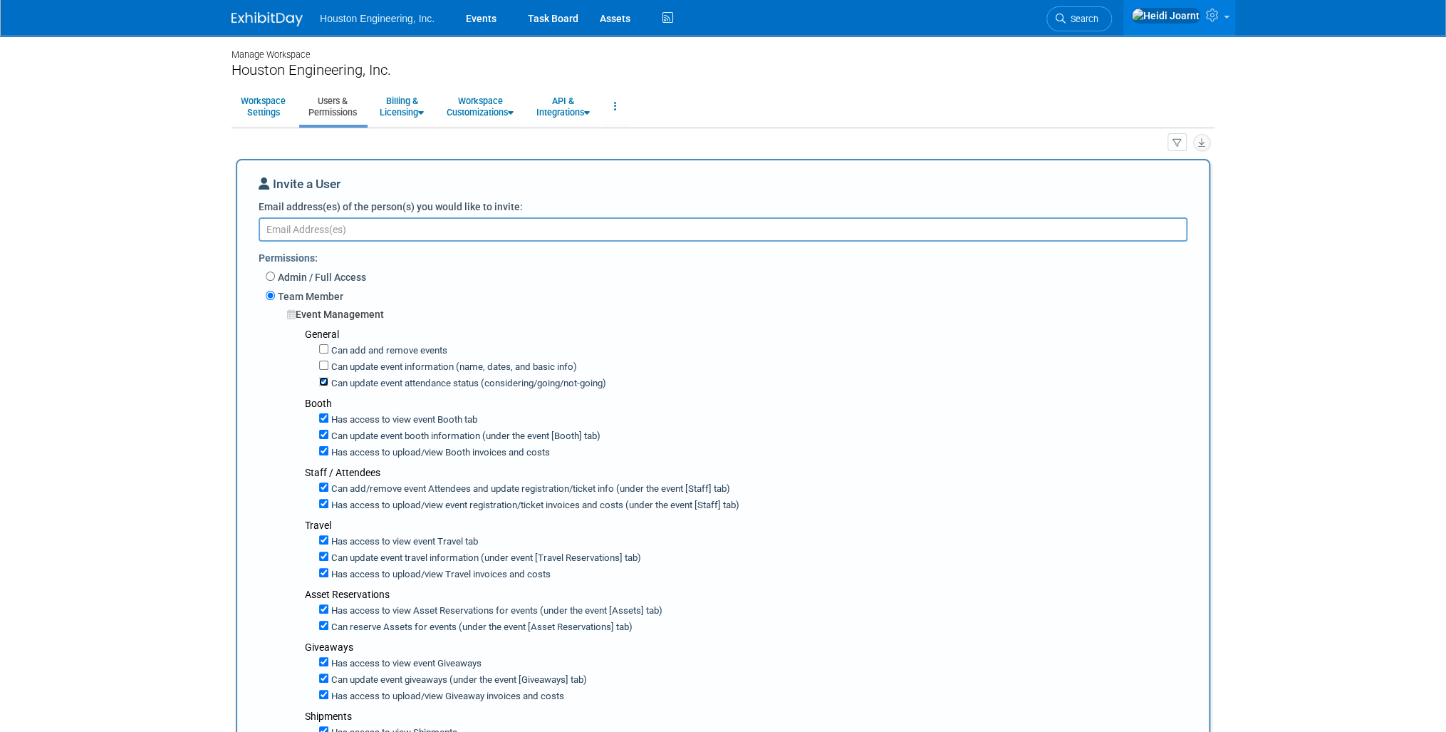
click at [322, 378] on input "Can update event attendance status (considering/going/not-going)" at bounding box center [323, 381] width 9 height 9
checkbox input "false"
click at [311, 232] on textarea "Email address(es) of the person(s) you would like to invite:" at bounding box center [723, 229] width 929 height 24
paste textarea "Sarah Sesselman <sarah.sesselman@houstoneng.com>"
drag, startPoint x: 351, startPoint y: 228, endPoint x: 155, endPoint y: 228, distance: 196.6
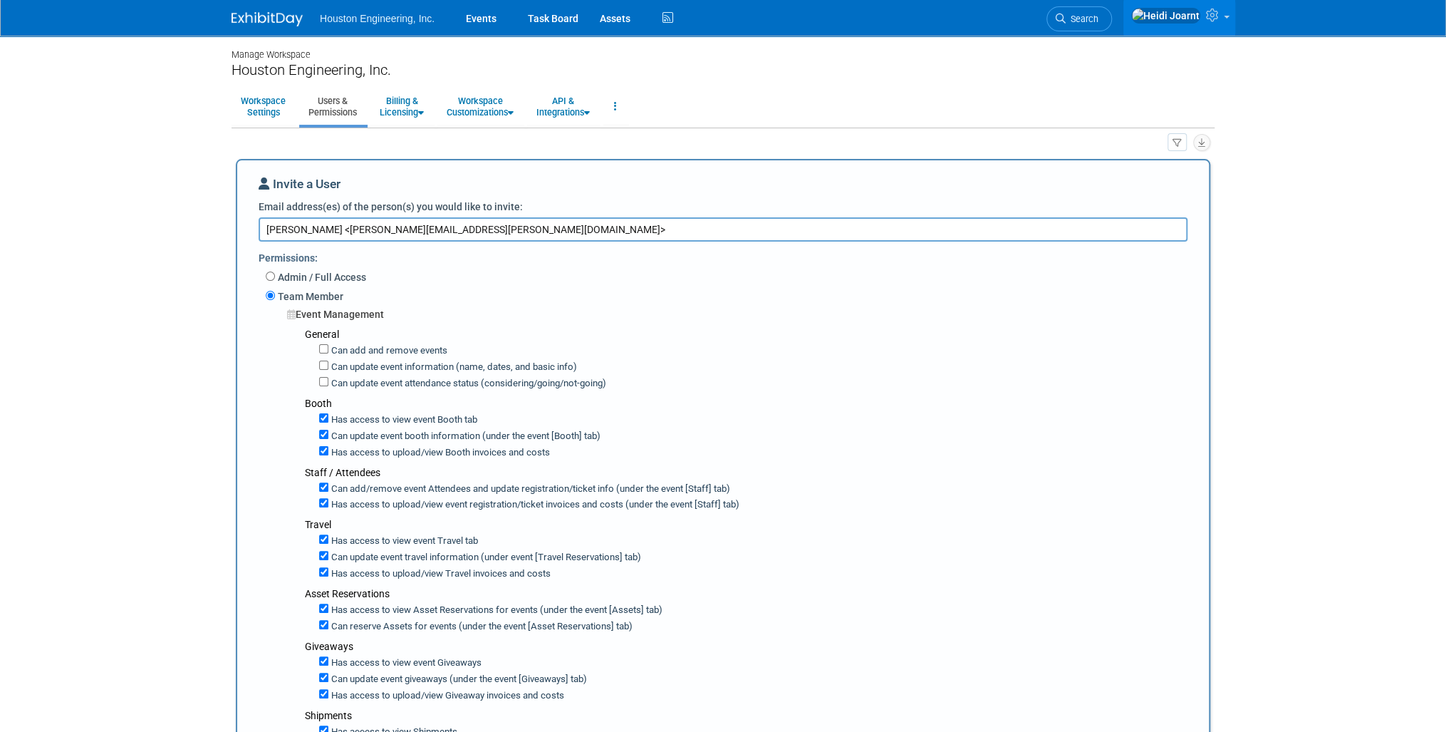
click at [155, 228] on body "Houston Engineering, Inc. Events Task Board Assets Activity Feed" at bounding box center [723, 366] width 1446 height 732
click at [459, 229] on textarea "sarah.sesselman@houstoneng.com>" at bounding box center [723, 229] width 929 height 24
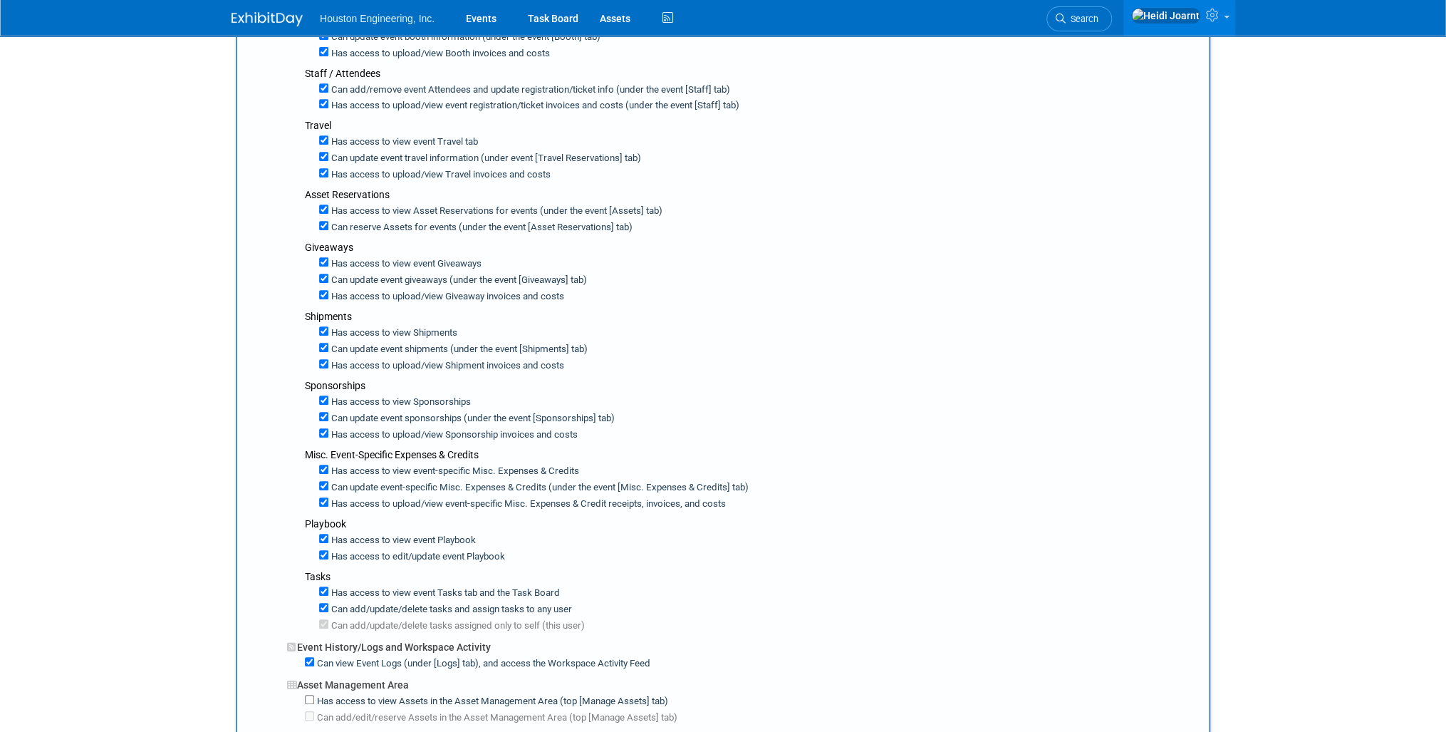
scroll to position [513, 0]
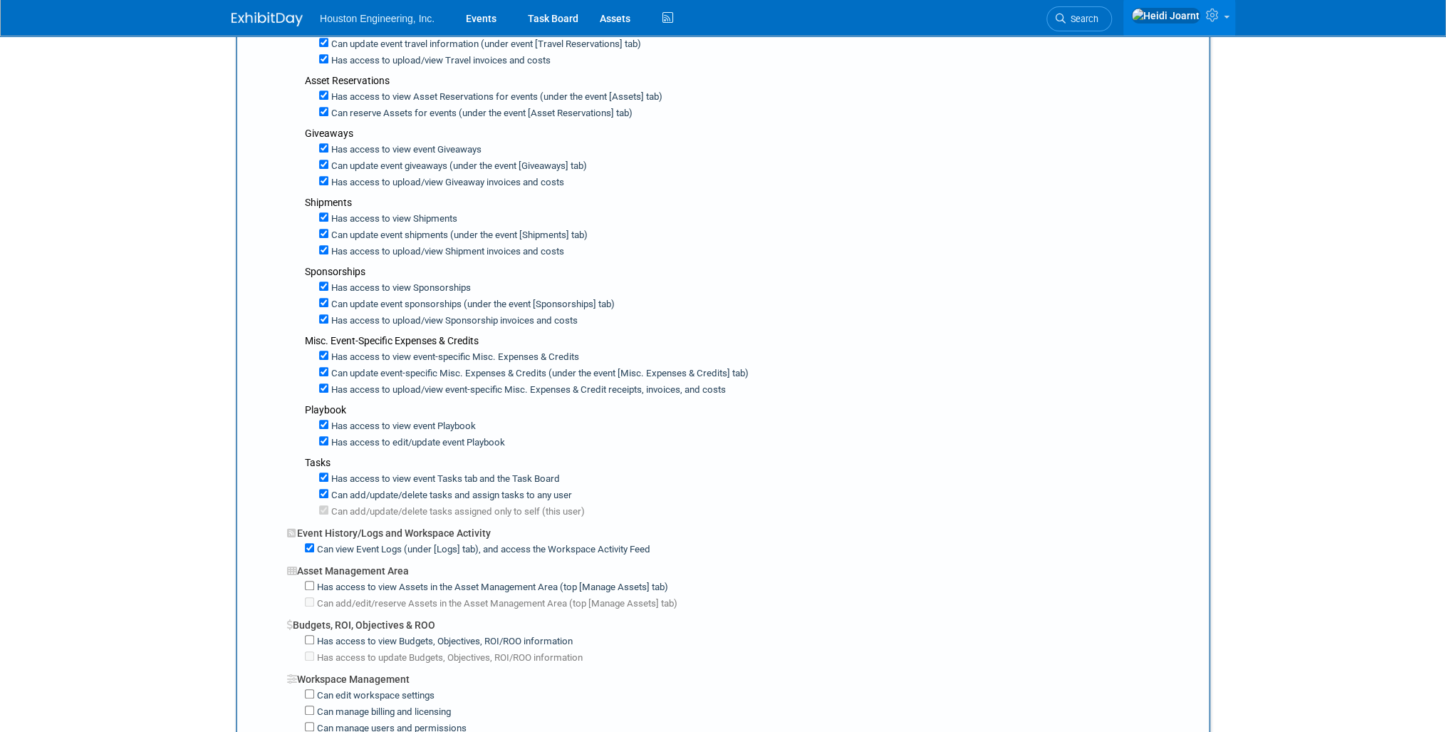
type textarea "sarah.sesselman@houstoneng.com"
click at [323, 489] on input "Can add/update/delete tasks and assign tasks to any user" at bounding box center [323, 493] width 9 height 9
checkbox input "false"
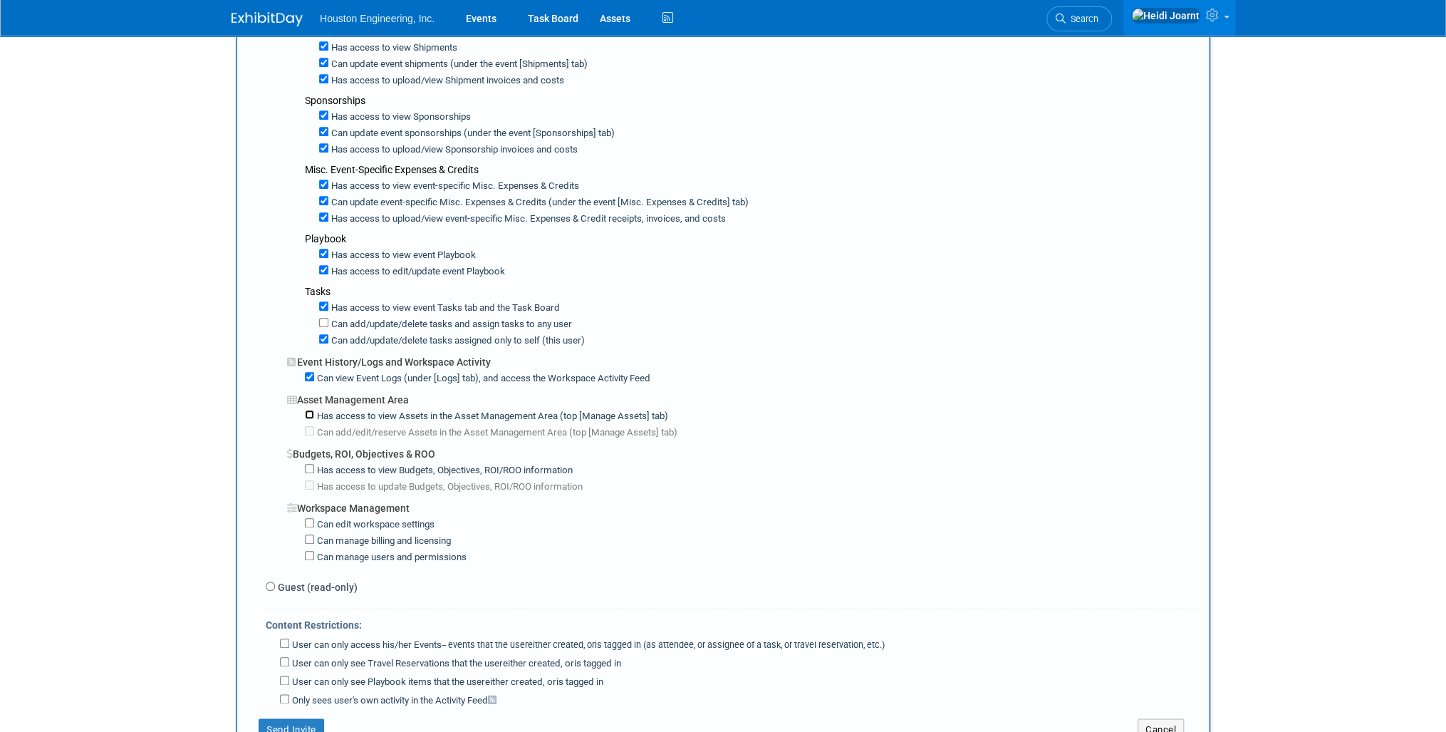
click at [306, 410] on input "Has access to view Assets in the Asset Management Area (top [Manage Assets] tab)" at bounding box center [309, 414] width 9 height 9
checkbox input "true"
click at [308, 464] on input "Has access to view Budgets, Objectives, ROI/ROO information" at bounding box center [309, 468] width 9 height 9
checkbox input "true"
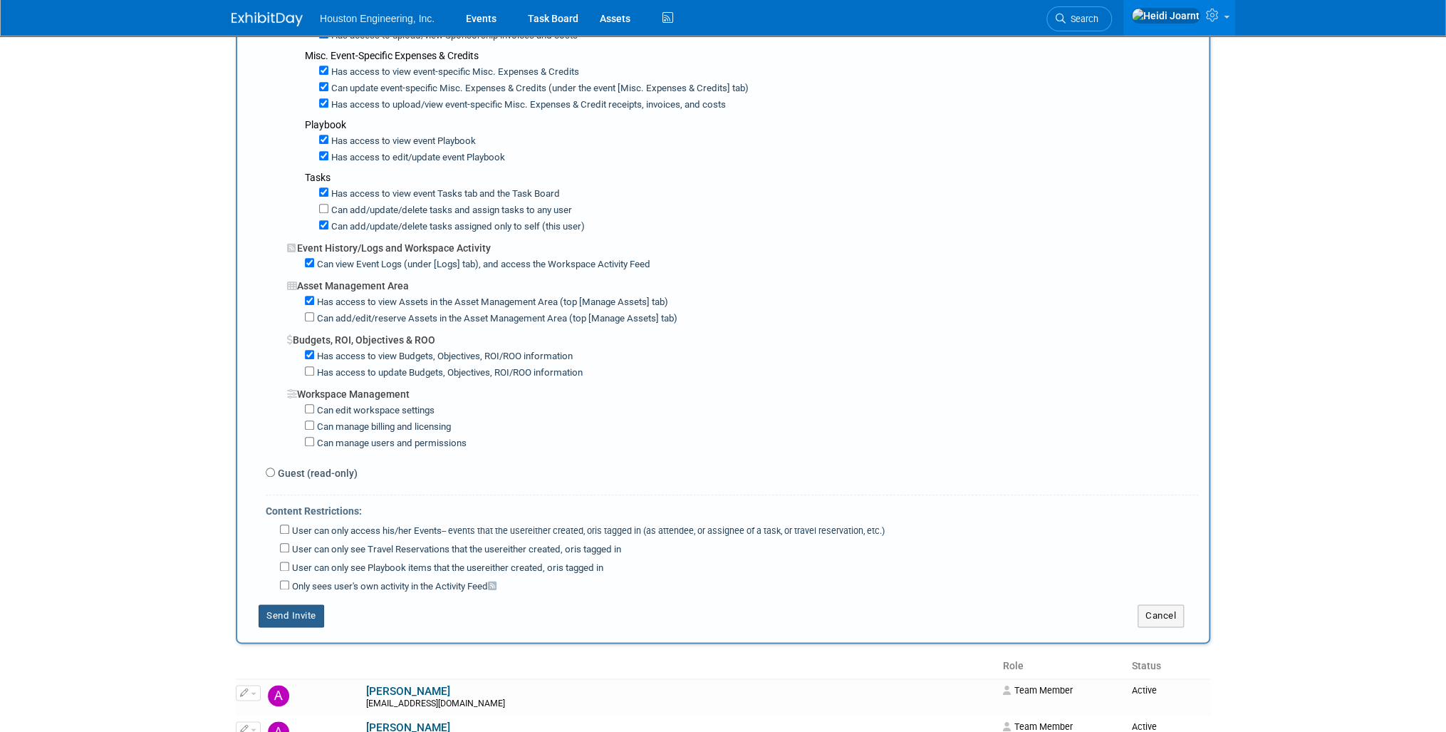
click at [296, 604] on button "Send Invite" at bounding box center [292, 615] width 66 height 23
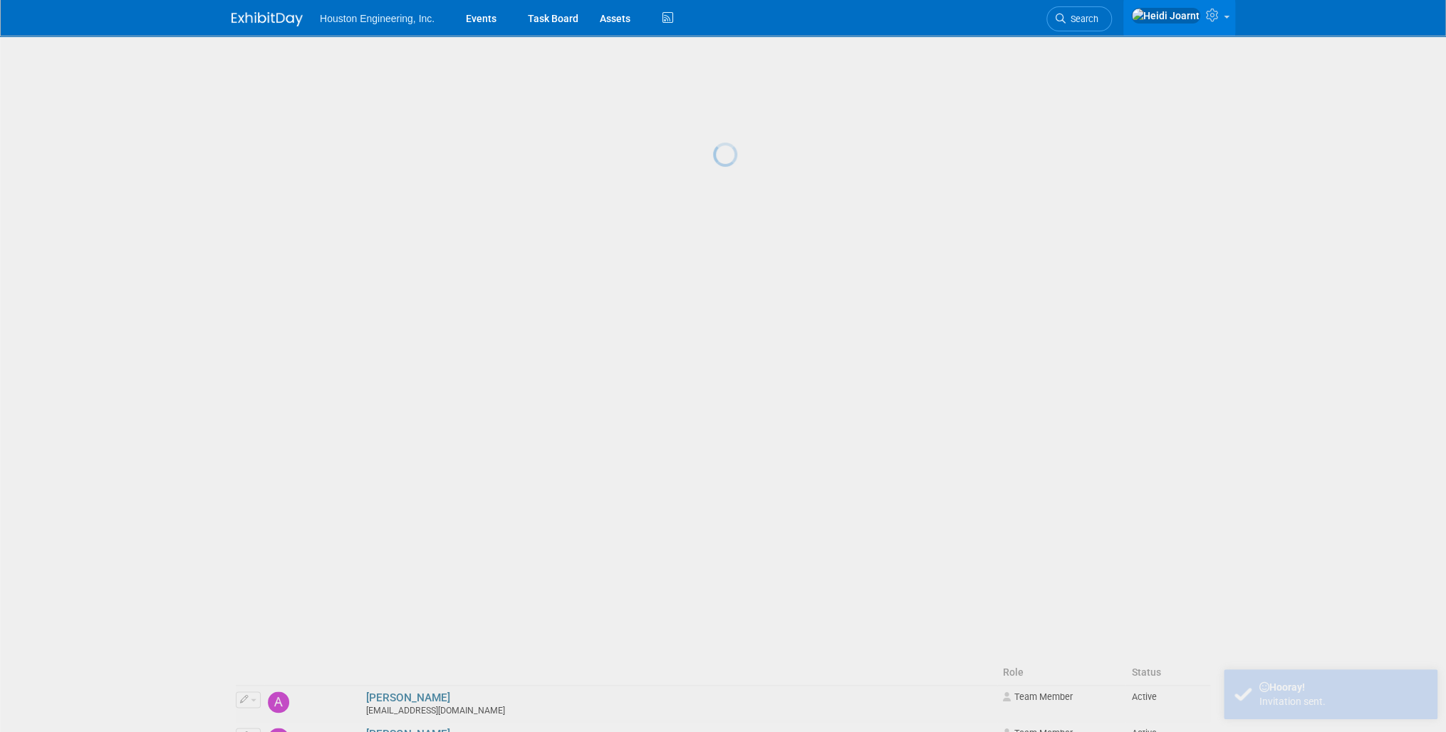
scroll to position [0, 0]
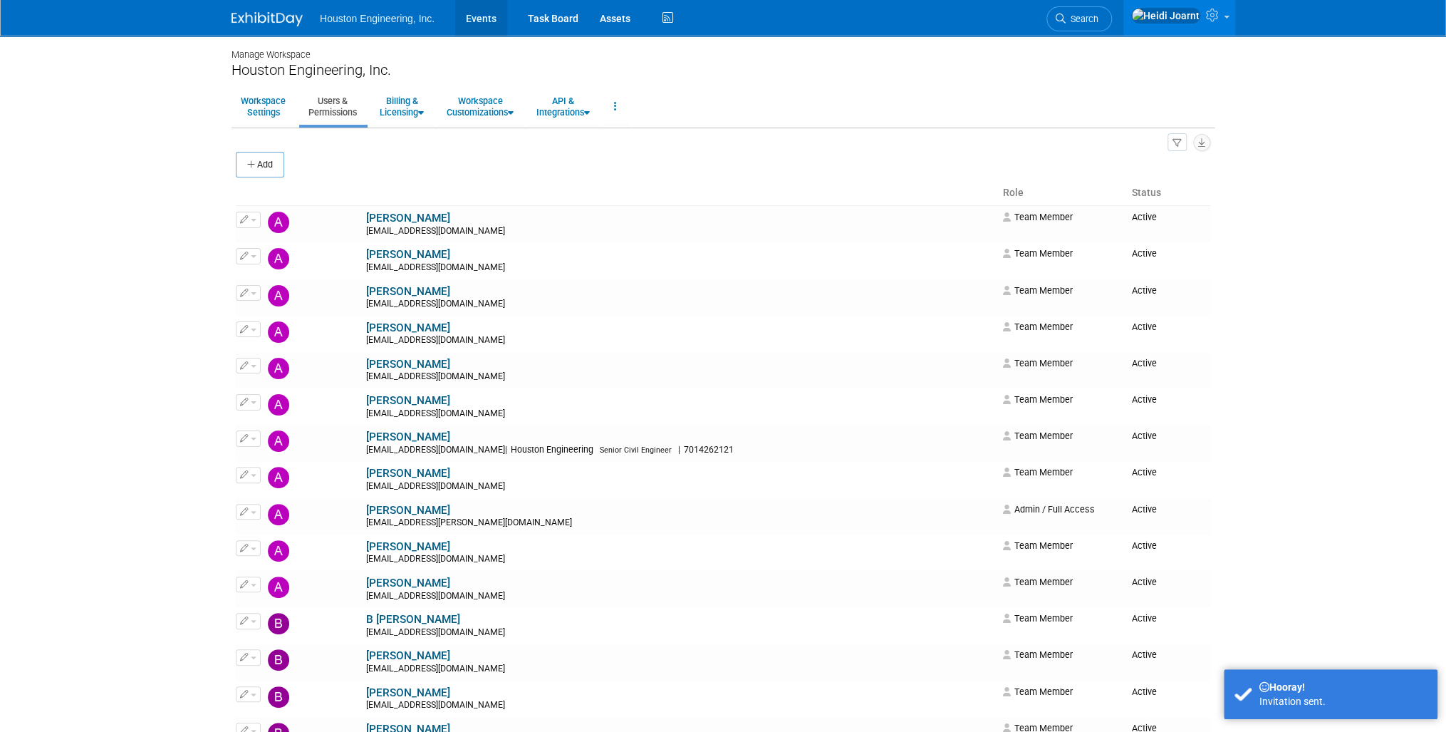
click at [475, 17] on link "Events" at bounding box center [481, 18] width 52 height 36
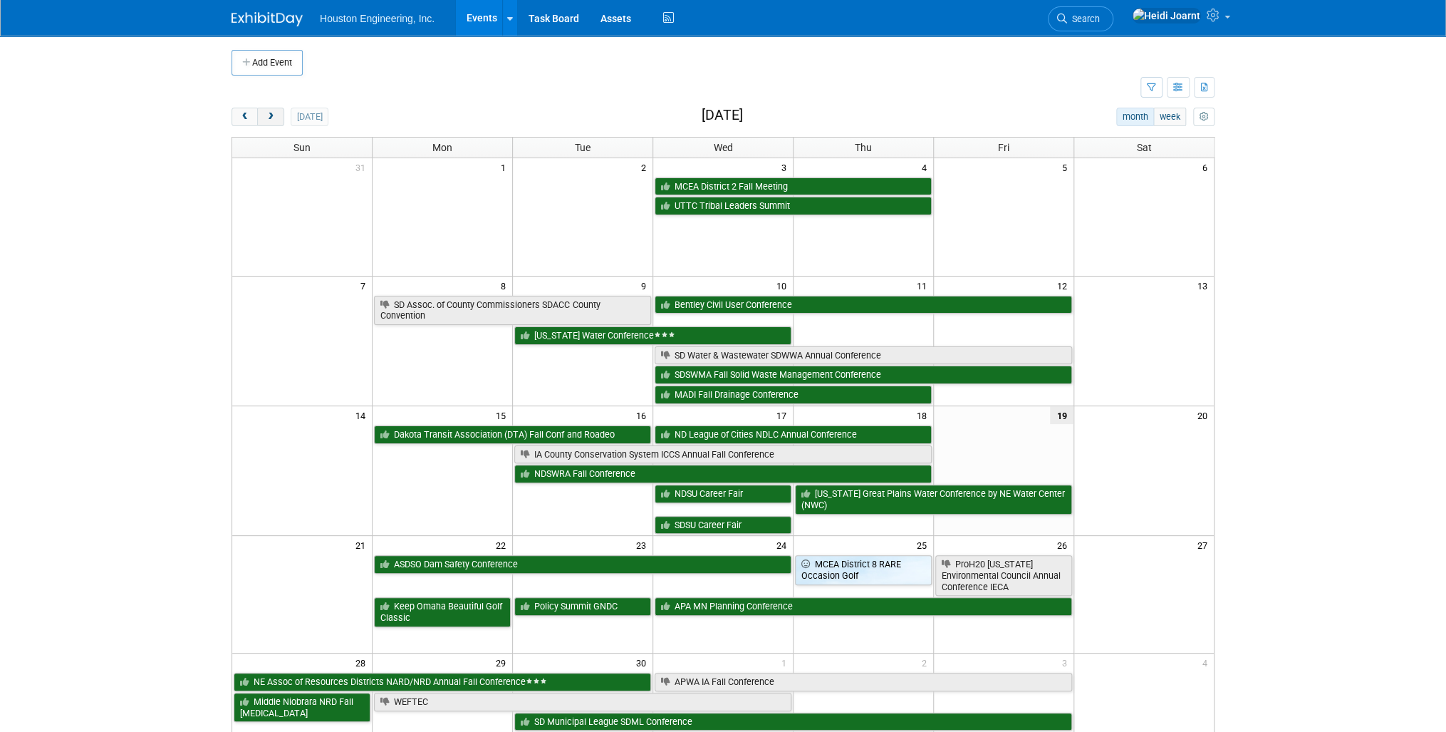
click at [265, 113] on span "next" at bounding box center [270, 117] width 11 height 9
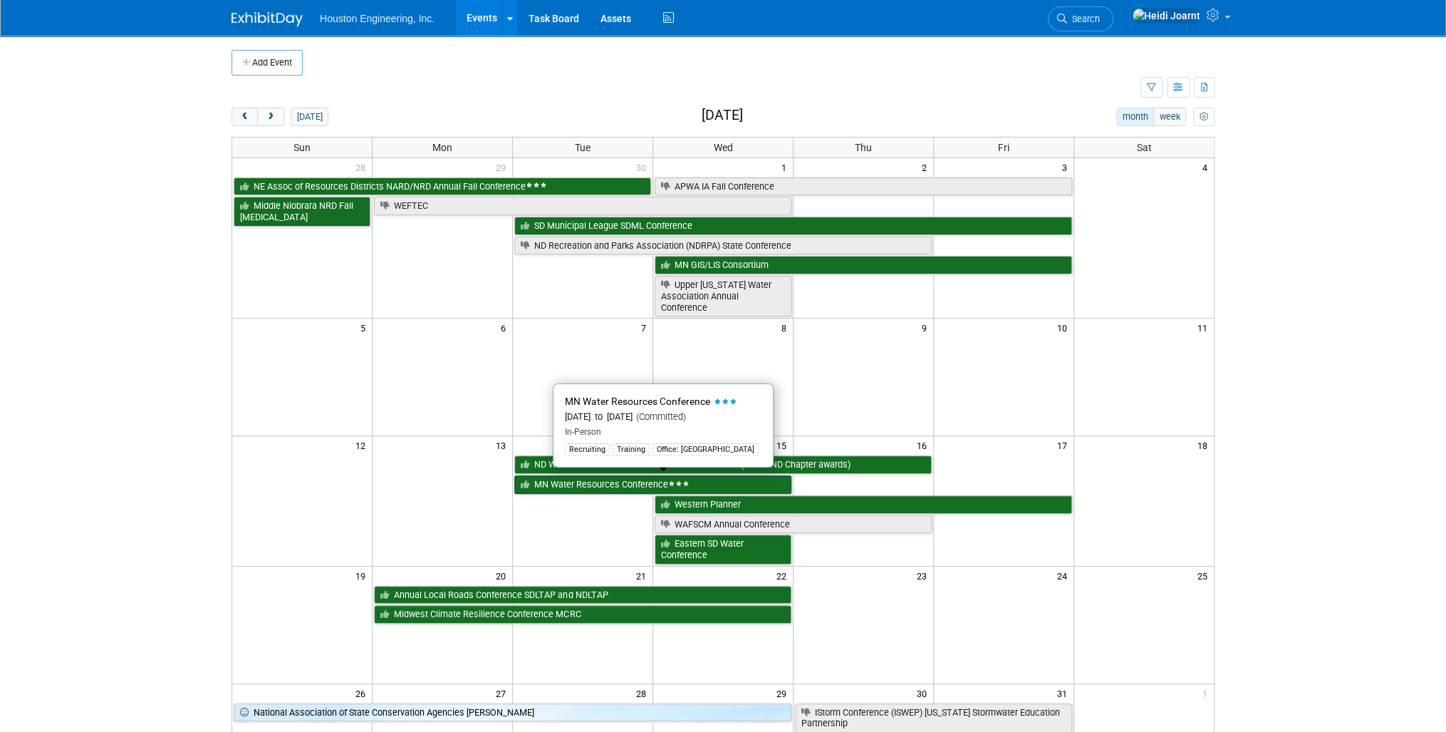
click at [719, 481] on link "MN Water Resources Conference" at bounding box center [652, 484] width 277 height 19
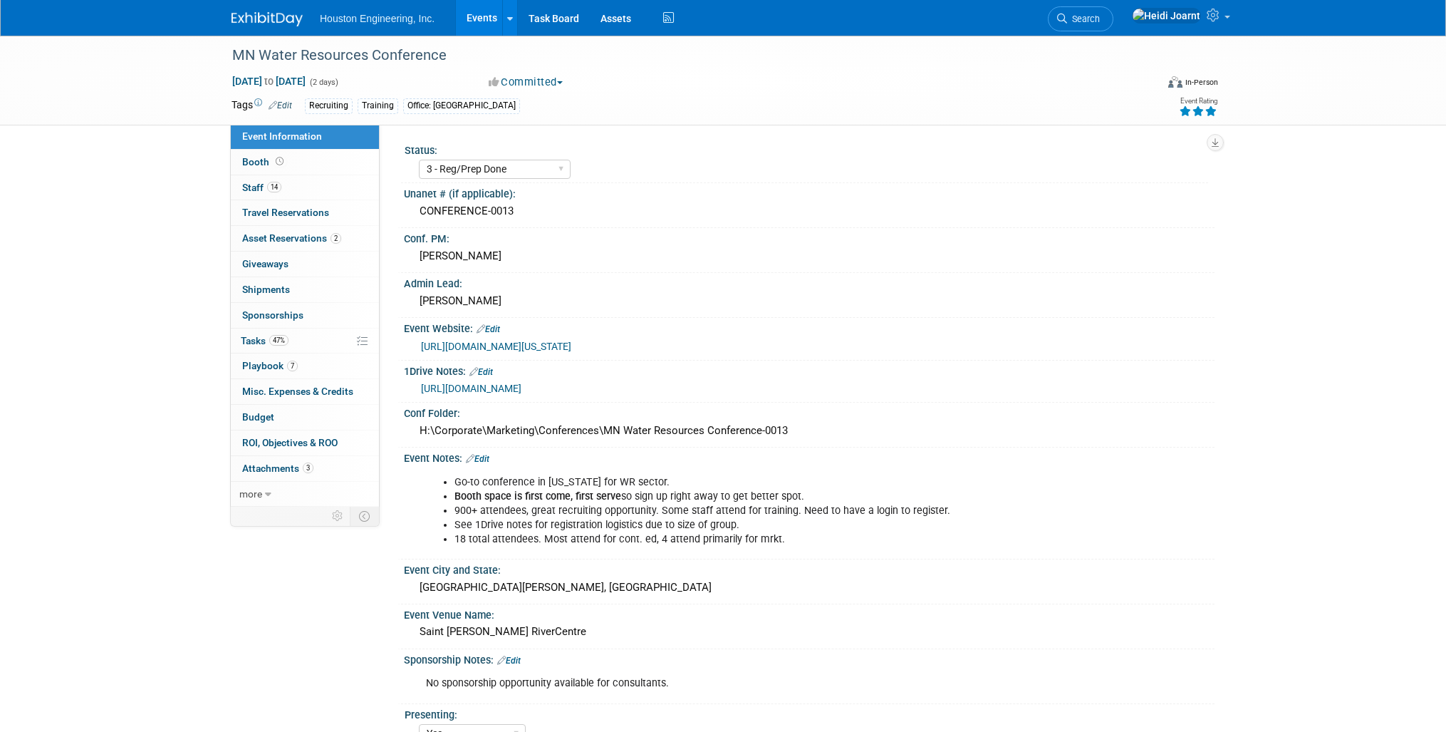
select select "3 - Reg/Prep Done"
select select "Yes"
select select "No"
select select "Water Resources"
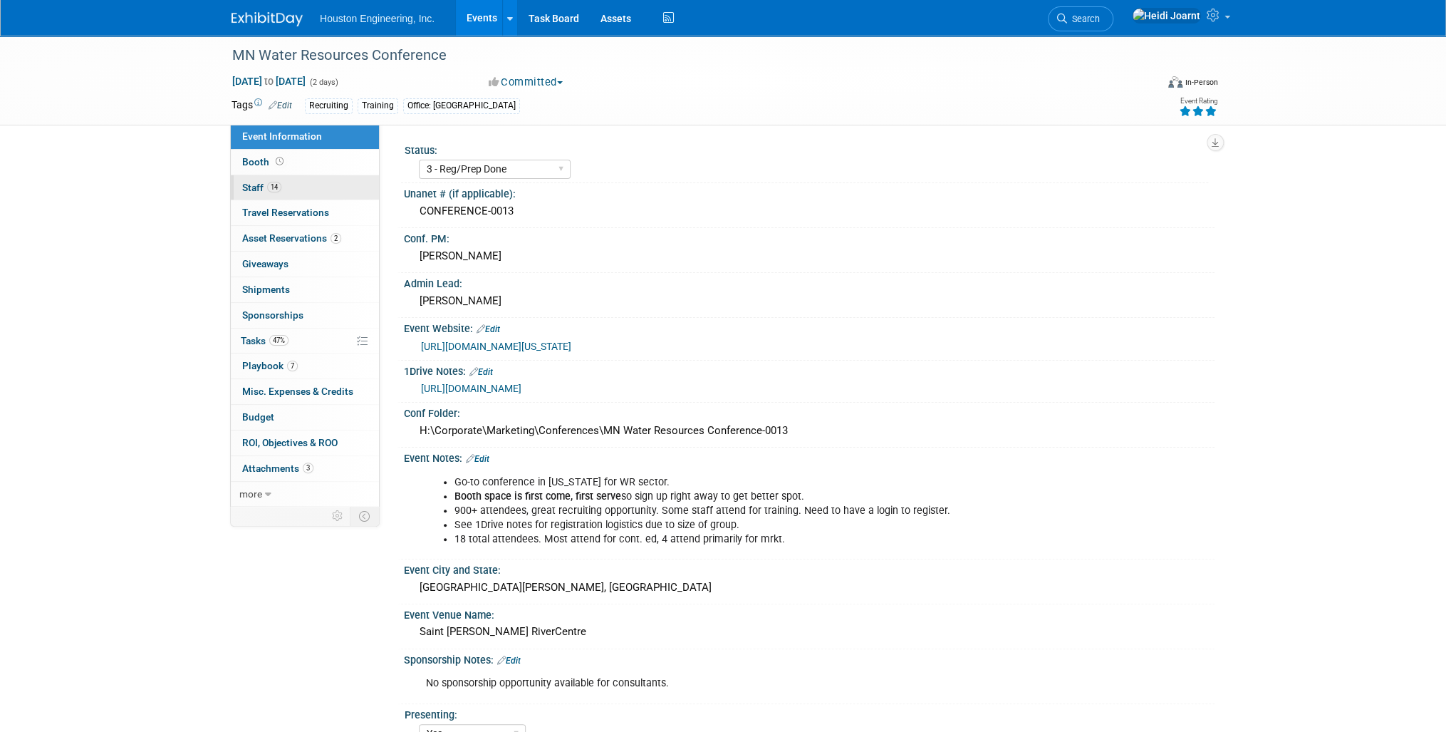
click at [322, 191] on link "14 Staff 14" at bounding box center [305, 187] width 148 height 25
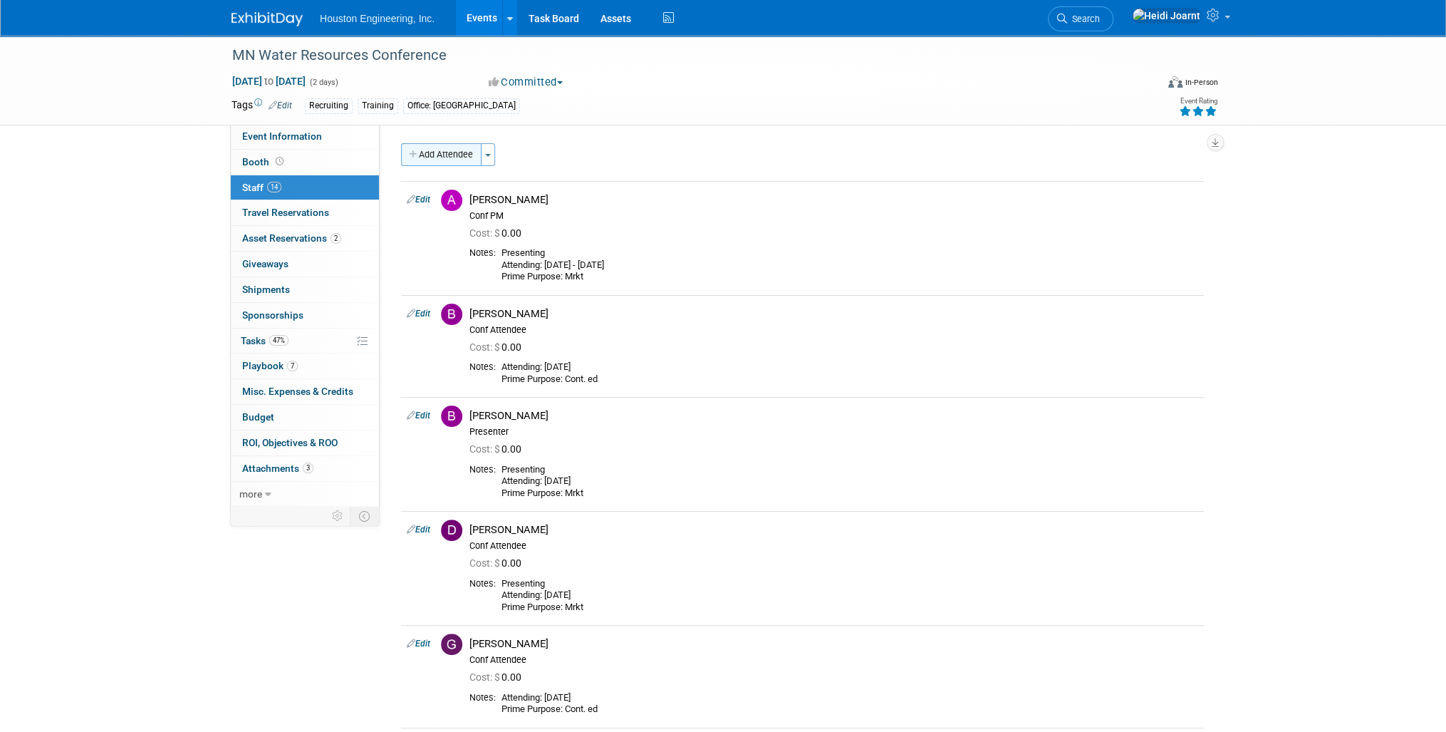
click at [446, 152] on button "Add Attendee" at bounding box center [441, 154] width 80 height 23
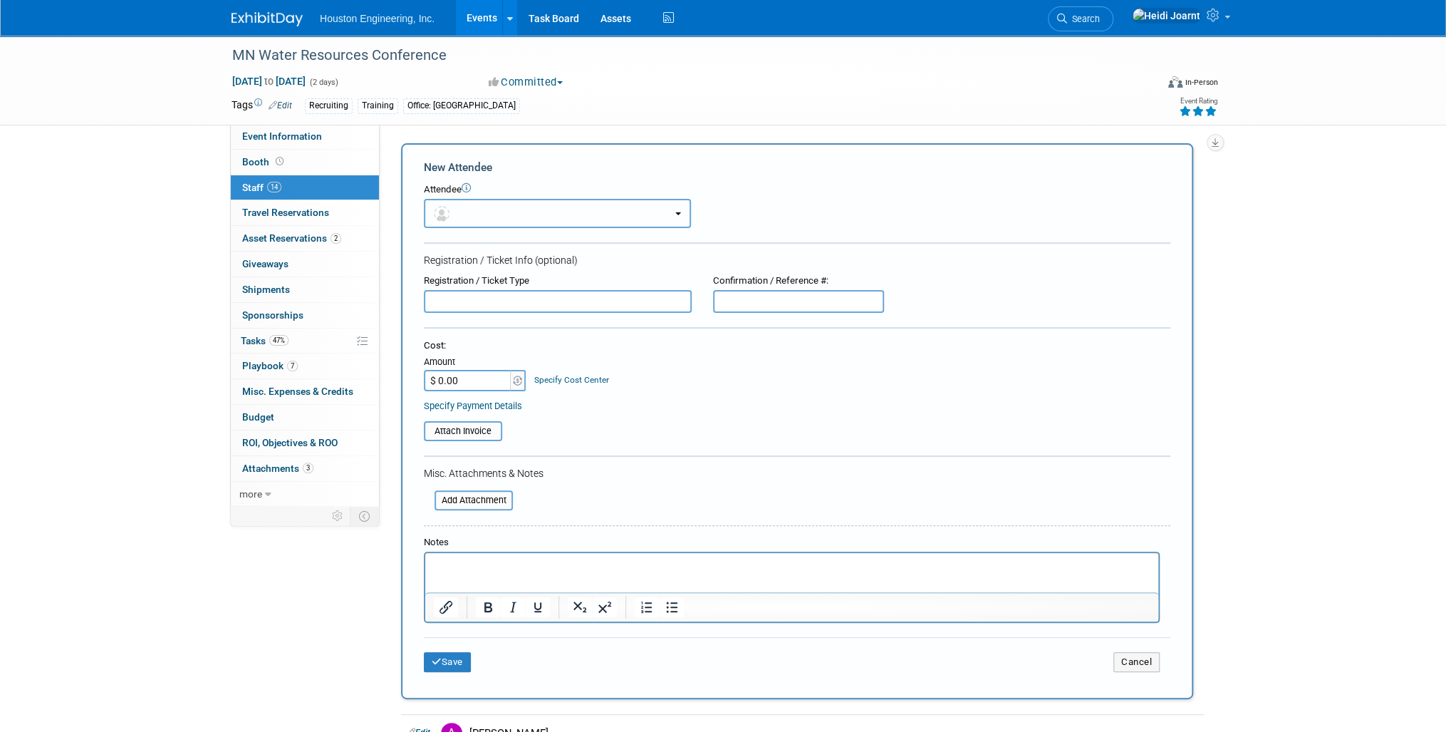
click at [497, 215] on button "button" at bounding box center [557, 213] width 267 height 29
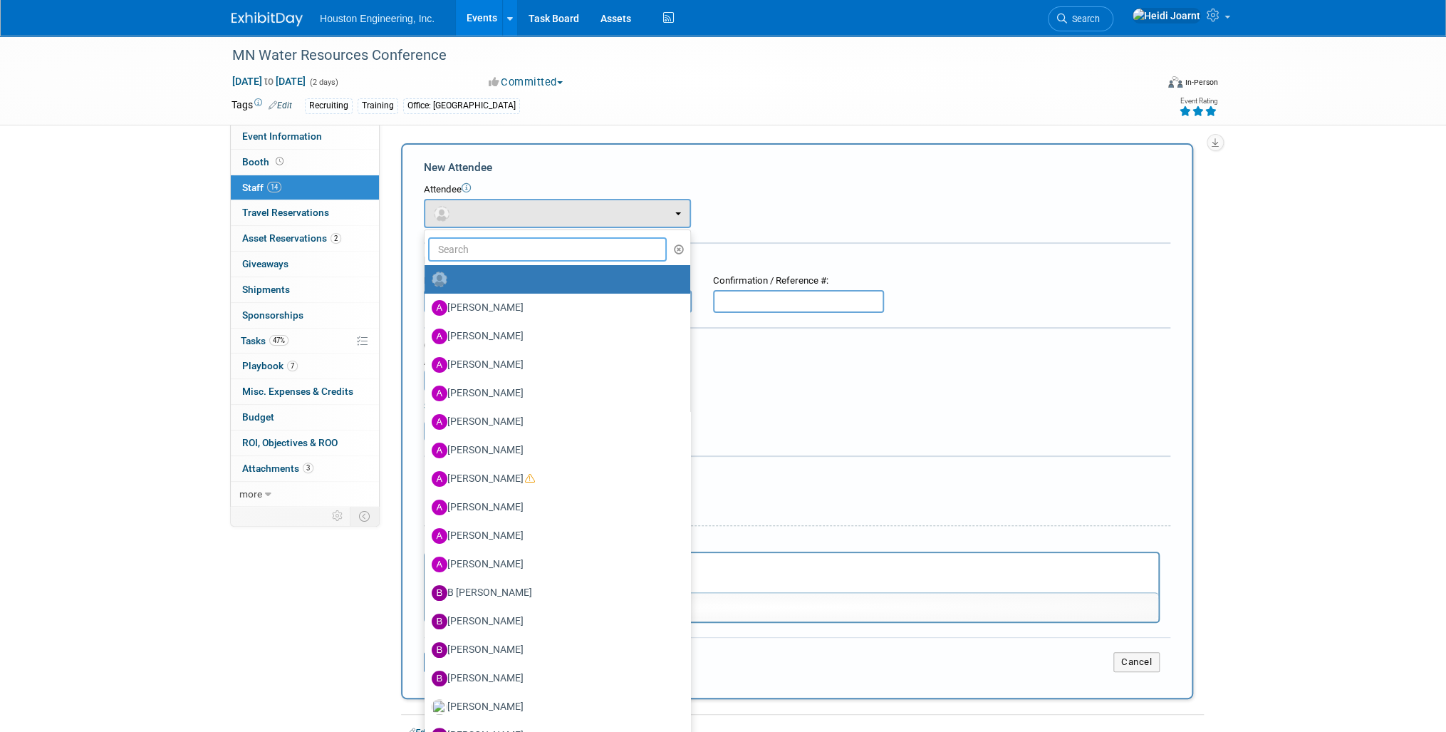
click at [494, 255] on input "text" at bounding box center [547, 249] width 239 height 24
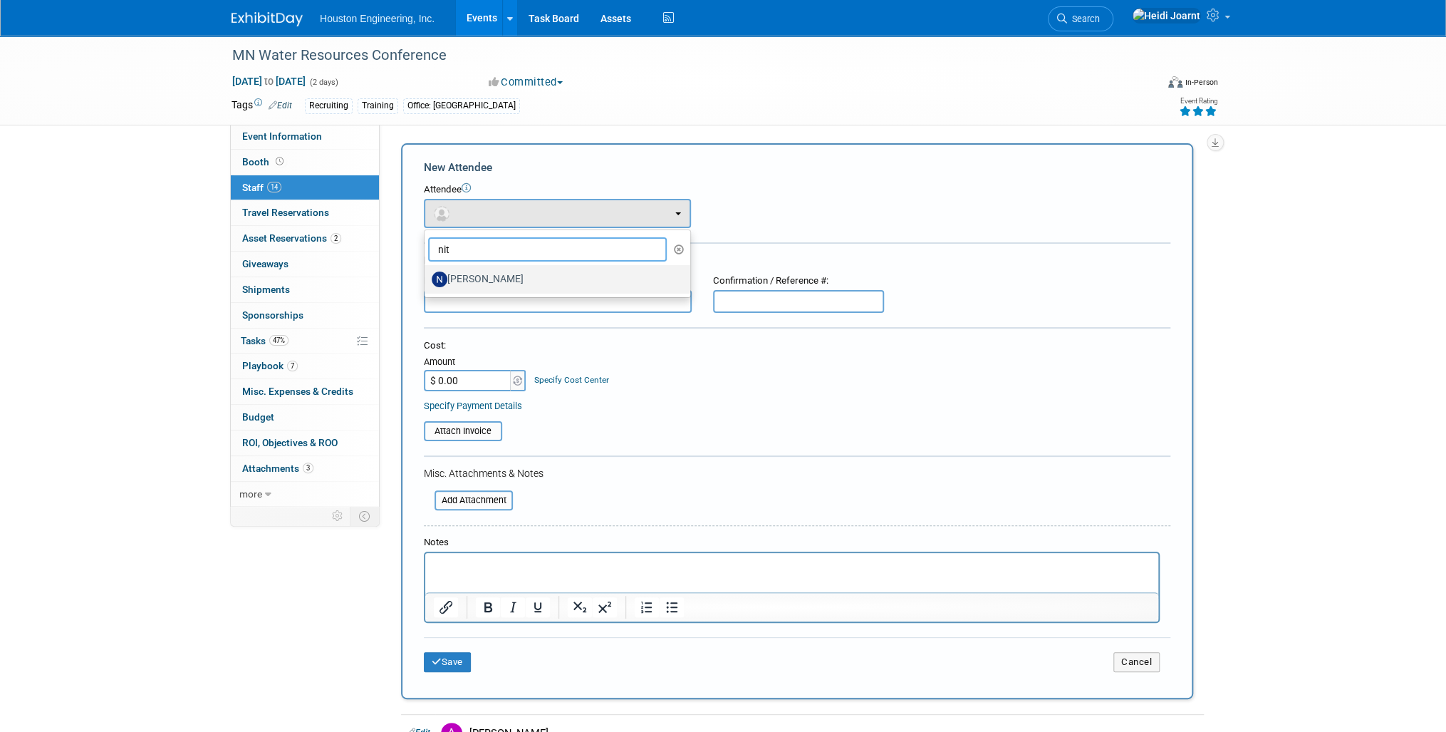
type input "nit"
click at [499, 286] on label "Nitsa Dereskos" at bounding box center [554, 279] width 244 height 23
click at [427, 282] on input "Nitsa Dereskos" at bounding box center [421, 277] width 9 height 9
select select "9cf3e981-1c9f-48e5-9a6f-427fdffe6c46"
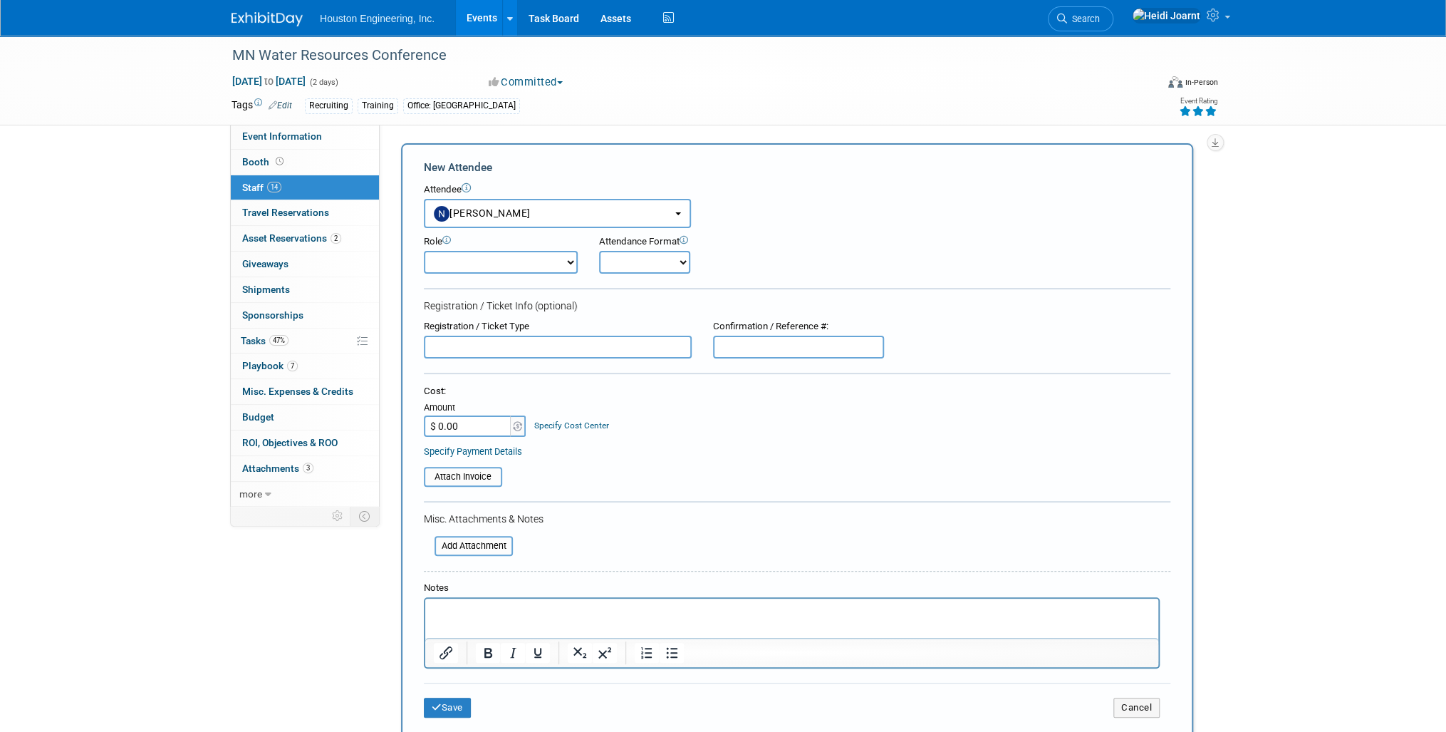
click at [502, 260] on select "Conf Attendee Conf PM Demonstrator Host Planner Presenter Sales Representative" at bounding box center [501, 262] width 154 height 23
select select "200"
click at [424, 251] on select "Conf Attendee Conf PM Demonstrator Host Planner Presenter Sales Representative" at bounding box center [501, 262] width 154 height 23
click at [469, 618] on html at bounding box center [791, 608] width 733 height 20
click at [445, 704] on button "Save" at bounding box center [447, 707] width 47 height 20
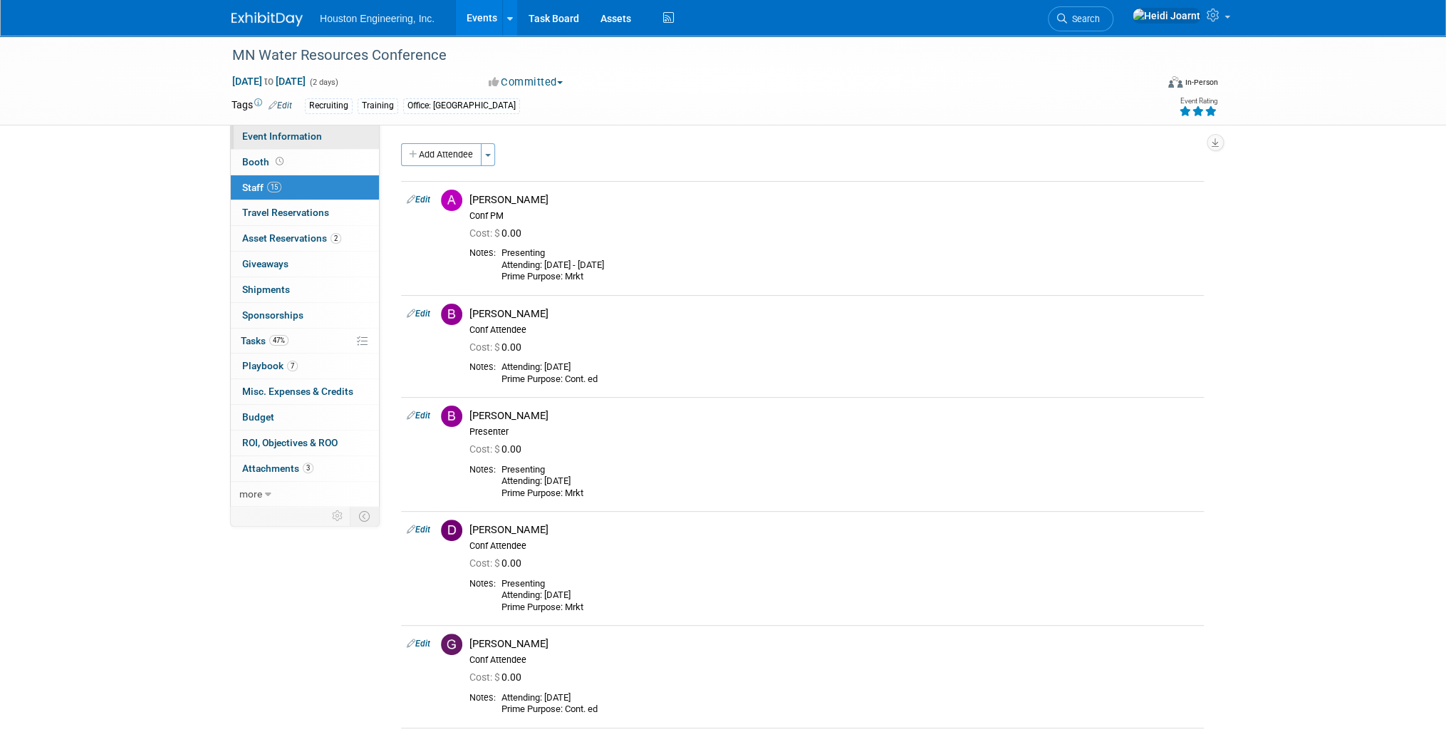
click at [308, 138] on span "Event Information" at bounding box center [282, 135] width 80 height 11
select select "3 - Reg/Prep Done"
select select "Yes"
select select "No"
select select "Water Resources"
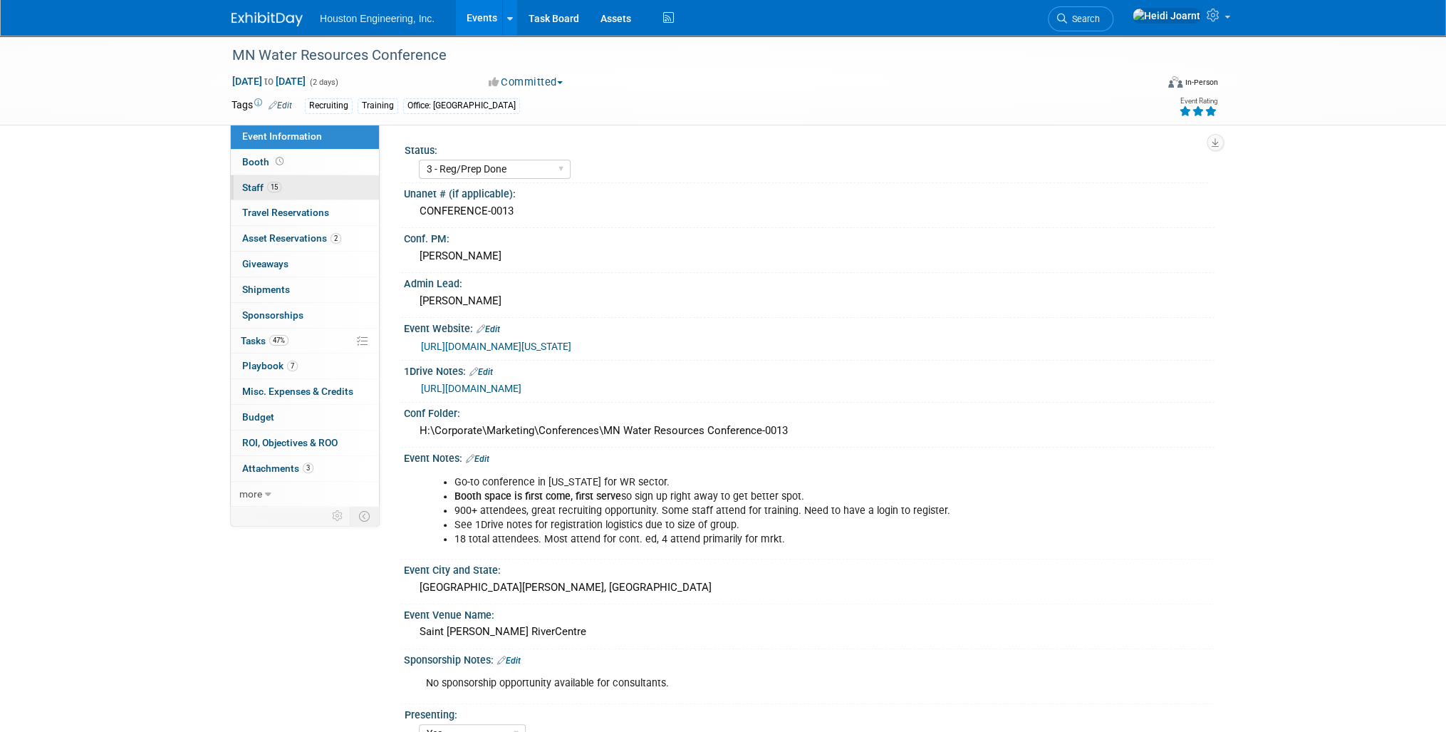
click at [292, 193] on link "15 Staff 15" at bounding box center [305, 187] width 148 height 25
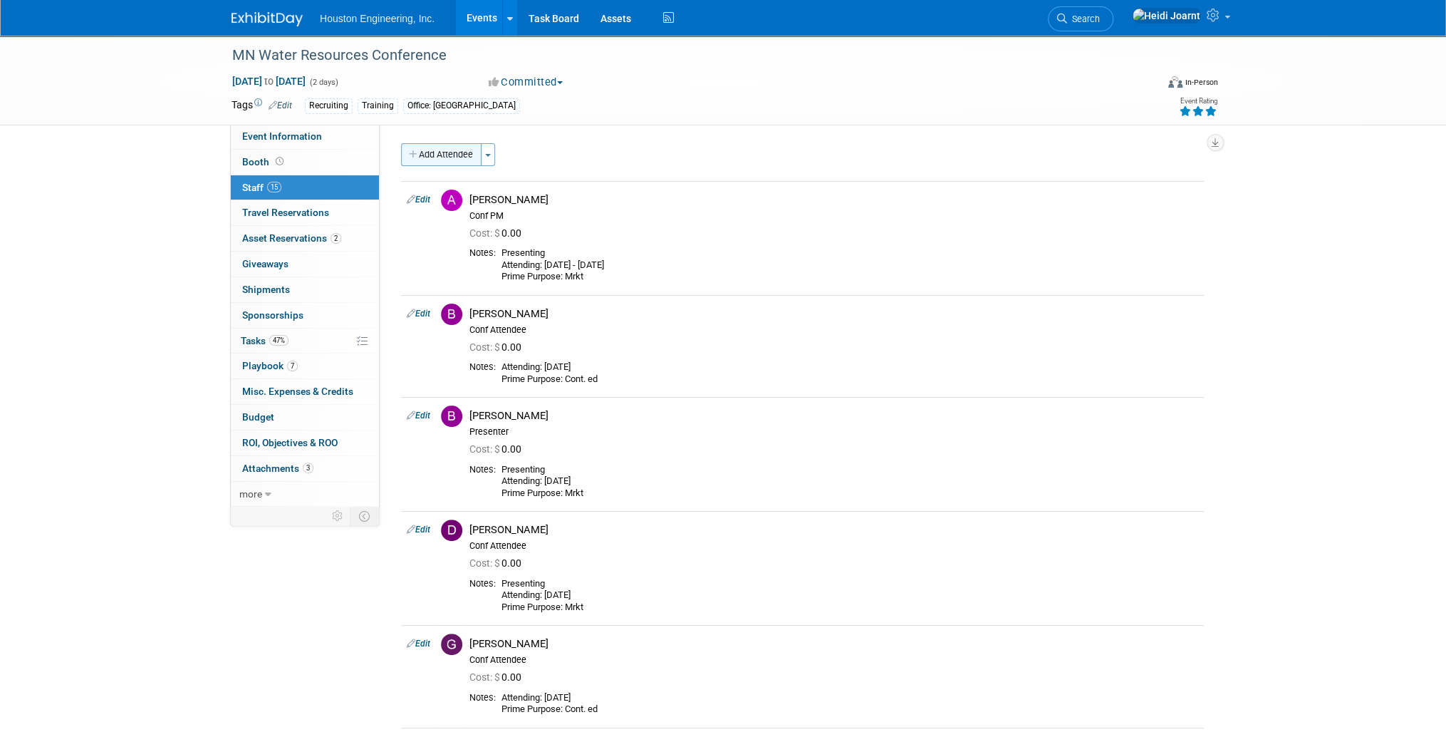
click at [447, 161] on button "Add Attendee" at bounding box center [441, 154] width 80 height 23
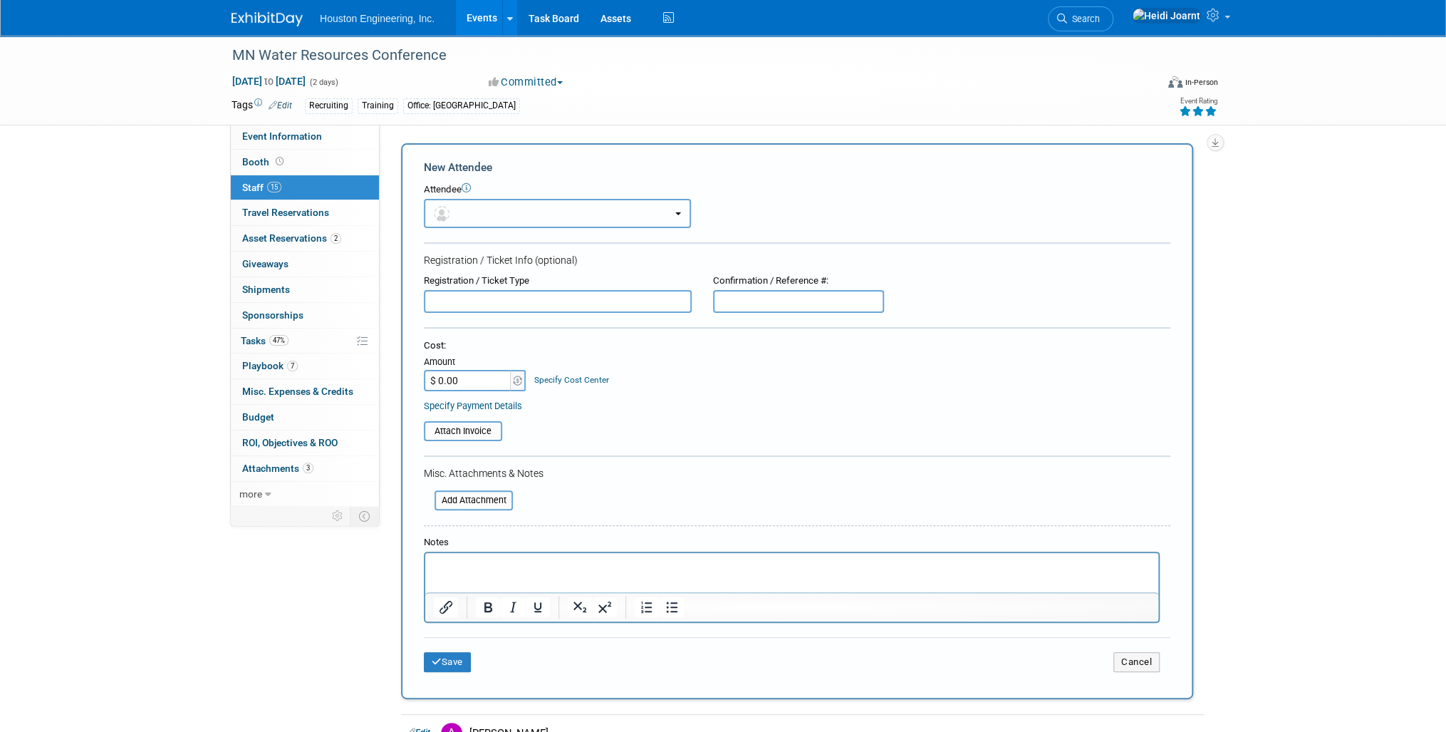
click at [486, 215] on button "button" at bounding box center [557, 213] width 267 height 29
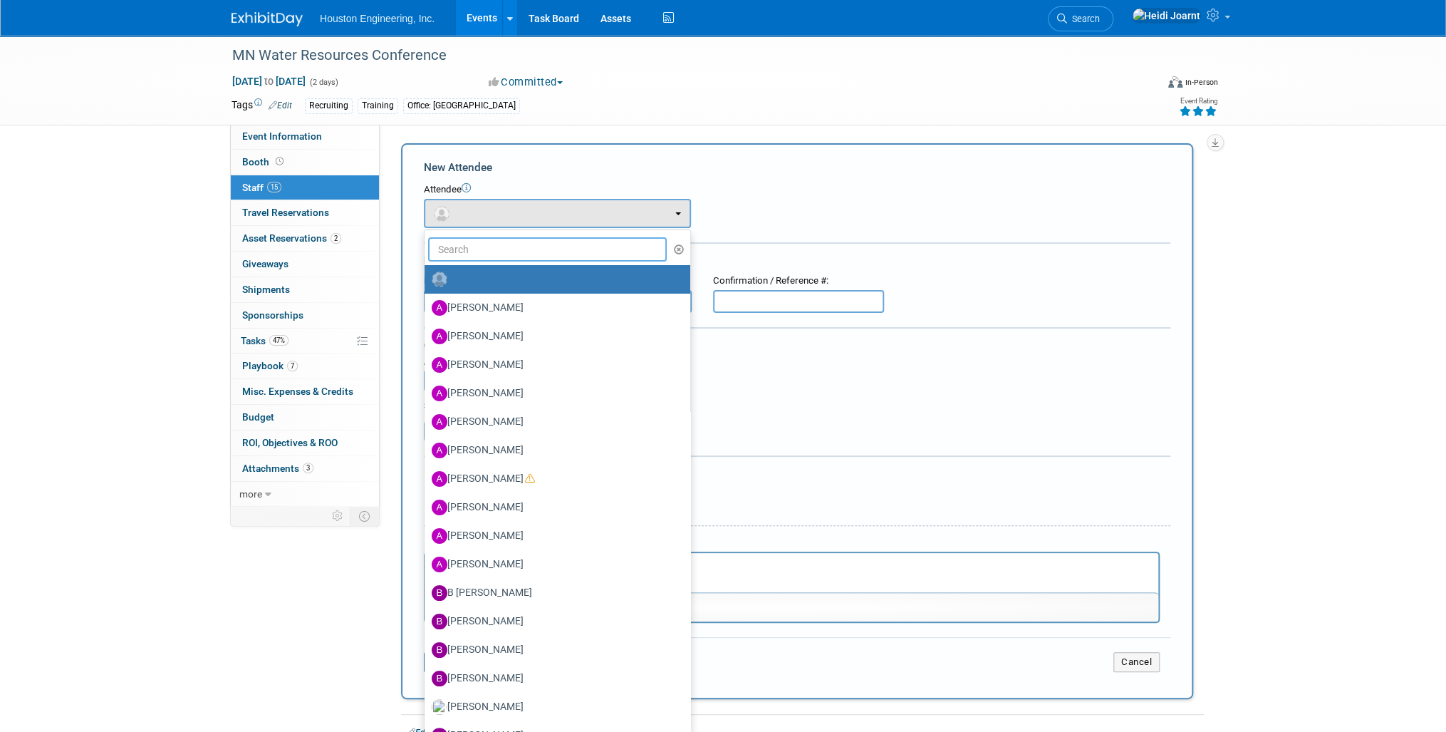
click at [489, 241] on input "text" at bounding box center [547, 249] width 239 height 24
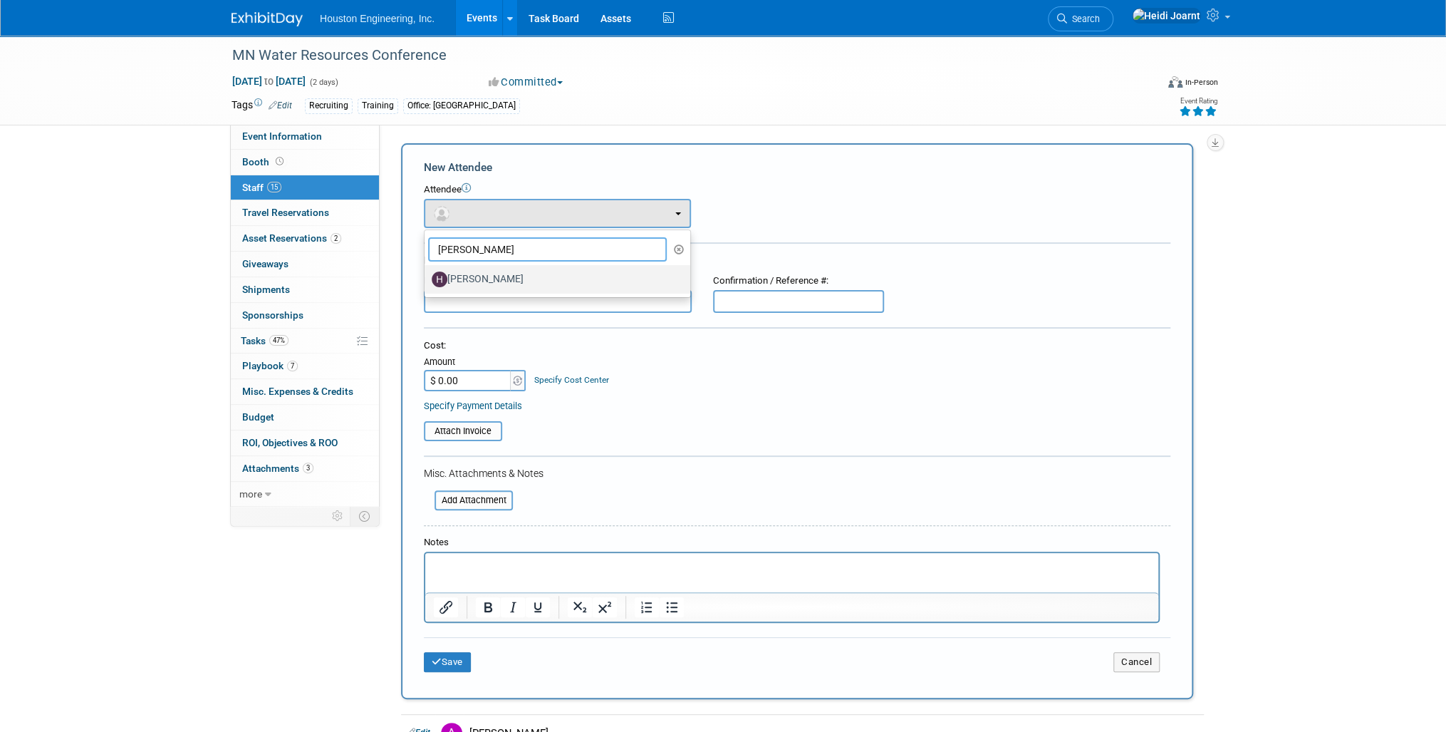
type input "hale"
click at [493, 282] on label "[PERSON_NAME]" at bounding box center [554, 279] width 244 height 23
click at [427, 282] on input "[PERSON_NAME]" at bounding box center [421, 277] width 9 height 9
select select "42e1c977-94f6-4206-be53-a122b3353dbd"
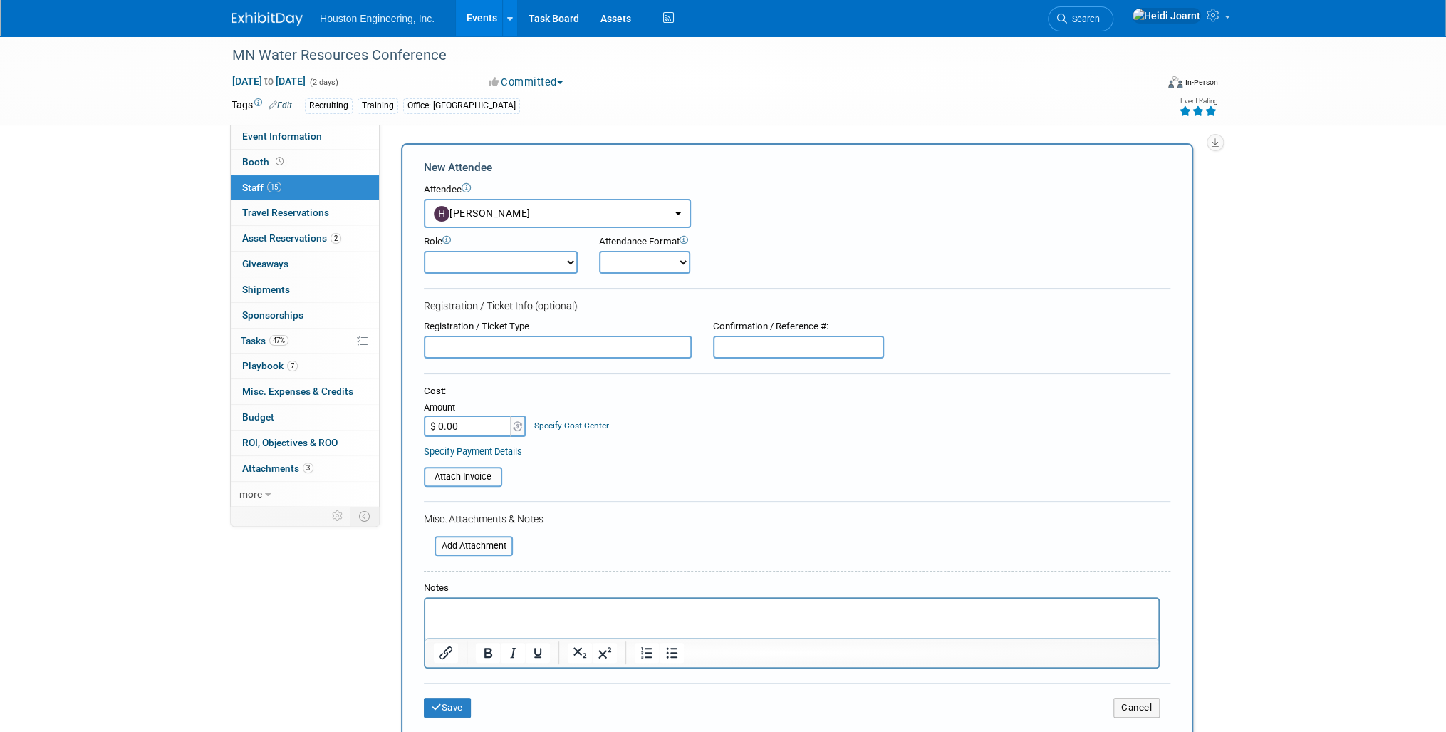
click at [498, 259] on select "Conf Attendee Conf PM Demonstrator Host Planner Presenter Sales Representative" at bounding box center [501, 262] width 154 height 23
select select "200"
click at [424, 251] on select "Conf Attendee Conf PM Demonstrator Host Planner Presenter Sales Representative" at bounding box center [501, 262] width 154 height 23
click at [461, 605] on p "Rich Text Area. Press ALT-0 for help." at bounding box center [792, 611] width 717 height 14
click at [459, 707] on button "Save" at bounding box center [447, 707] width 47 height 20
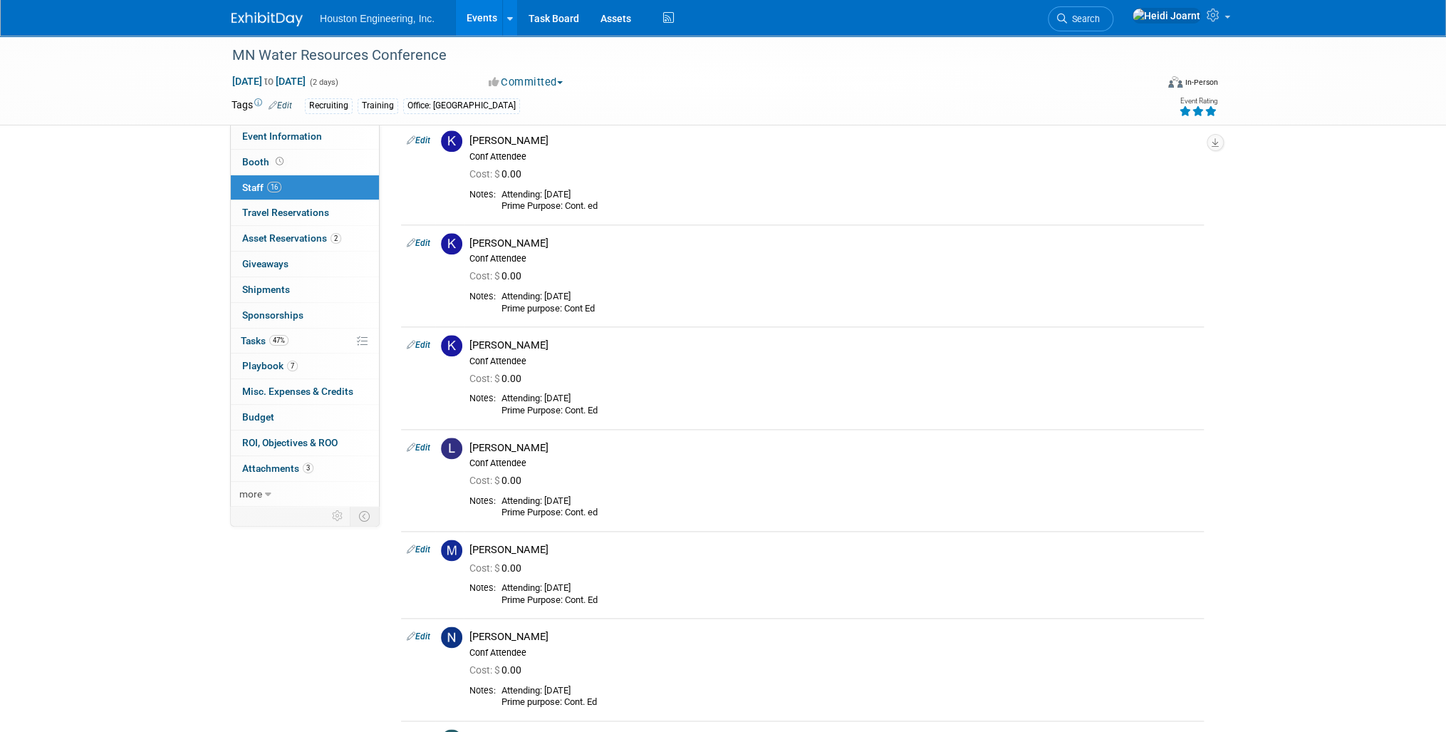
scroll to position [1254, 0]
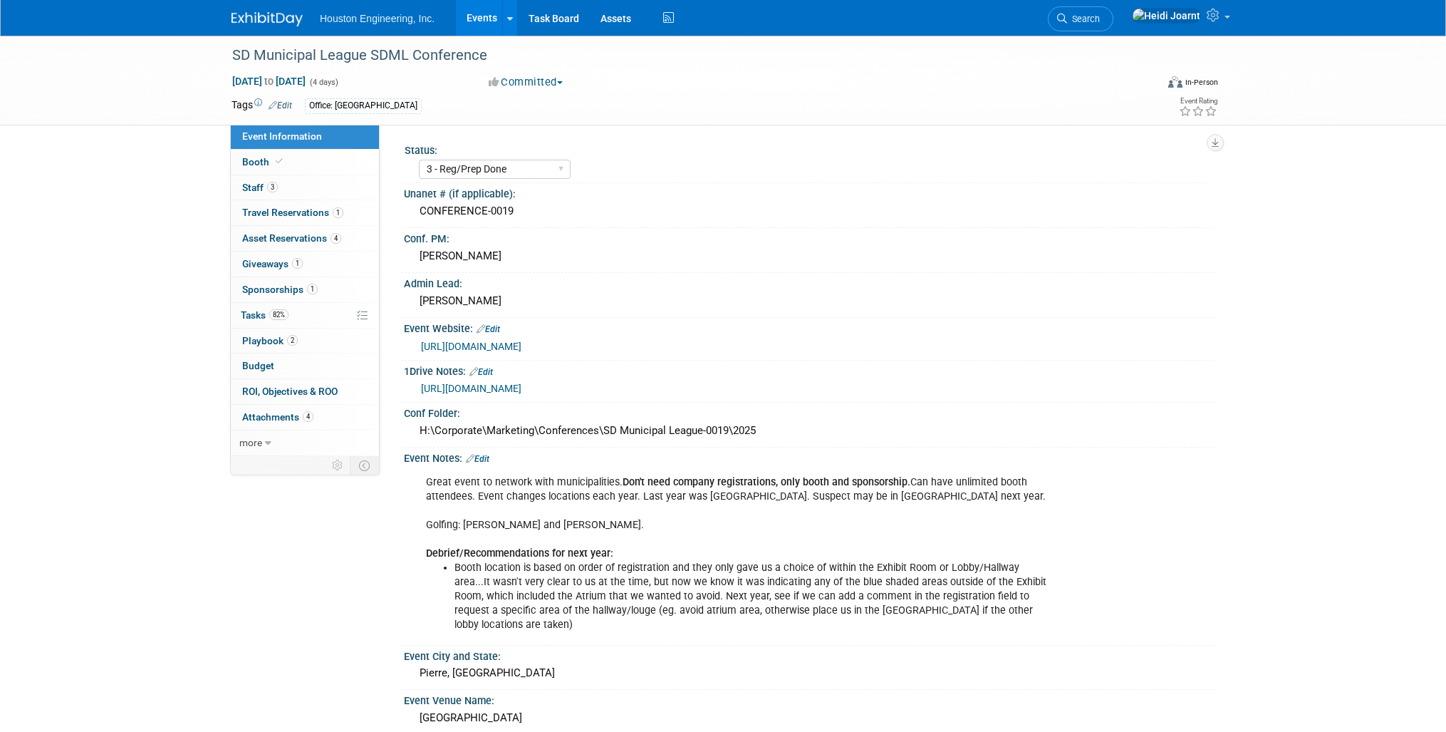
select select "3 - Reg/Prep Done"
select select "No"
select select "Mun. Infrastructure"
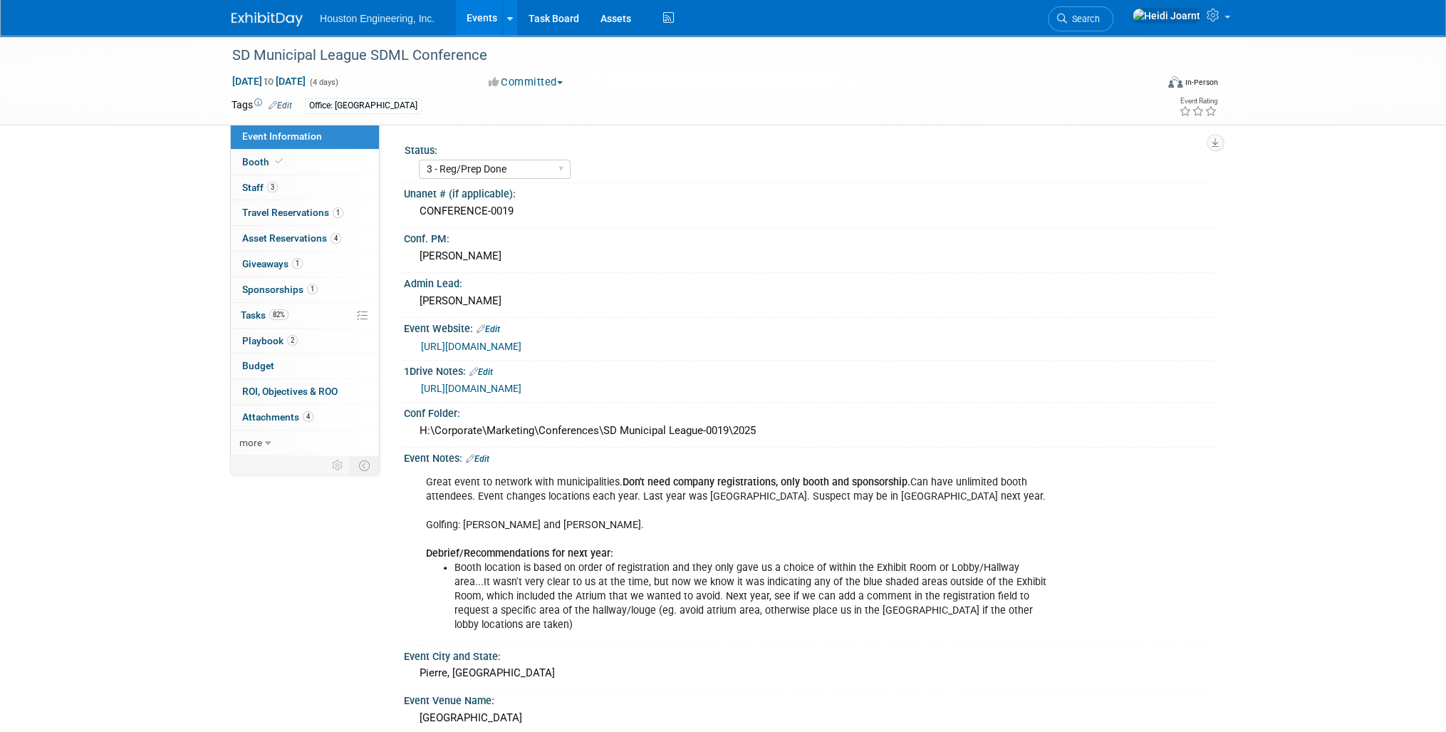
click at [484, 21] on link "Events" at bounding box center [482, 18] width 52 height 36
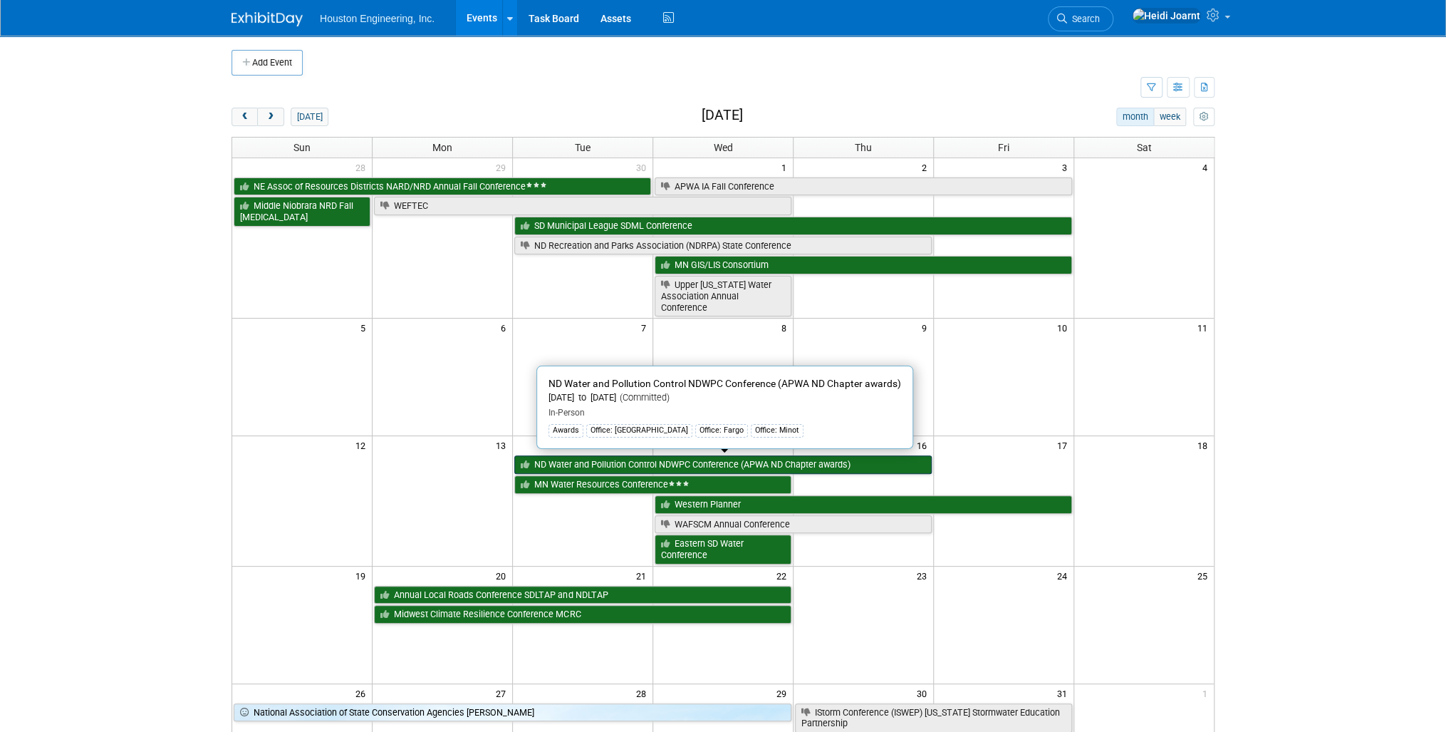
click at [653, 462] on link "ND Water and Pollution Control NDWPC Conference (APWA ND Chapter awards)" at bounding box center [722, 464] width 417 height 19
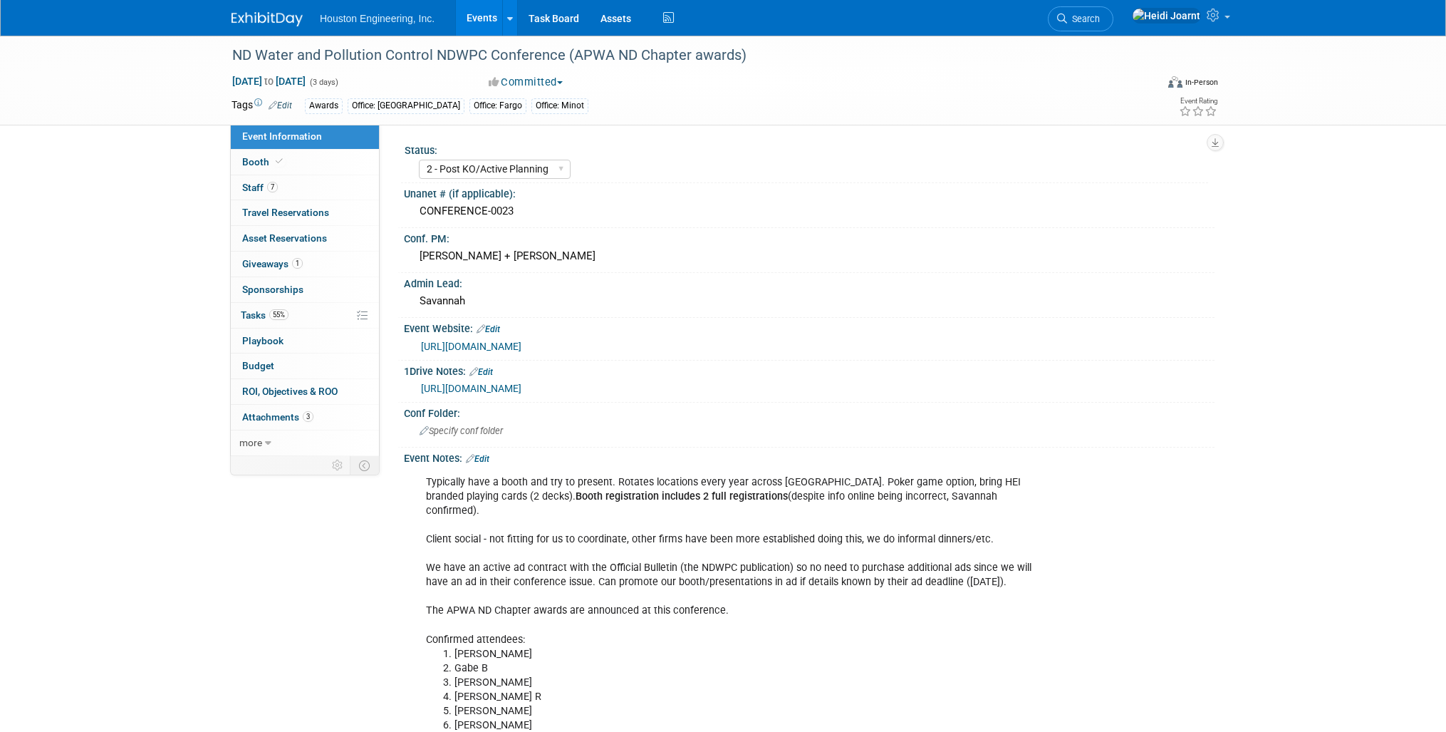
select select "2 - Post KO/Active Planning"
select select "Yes"
select select "Mun. Infrastructure"
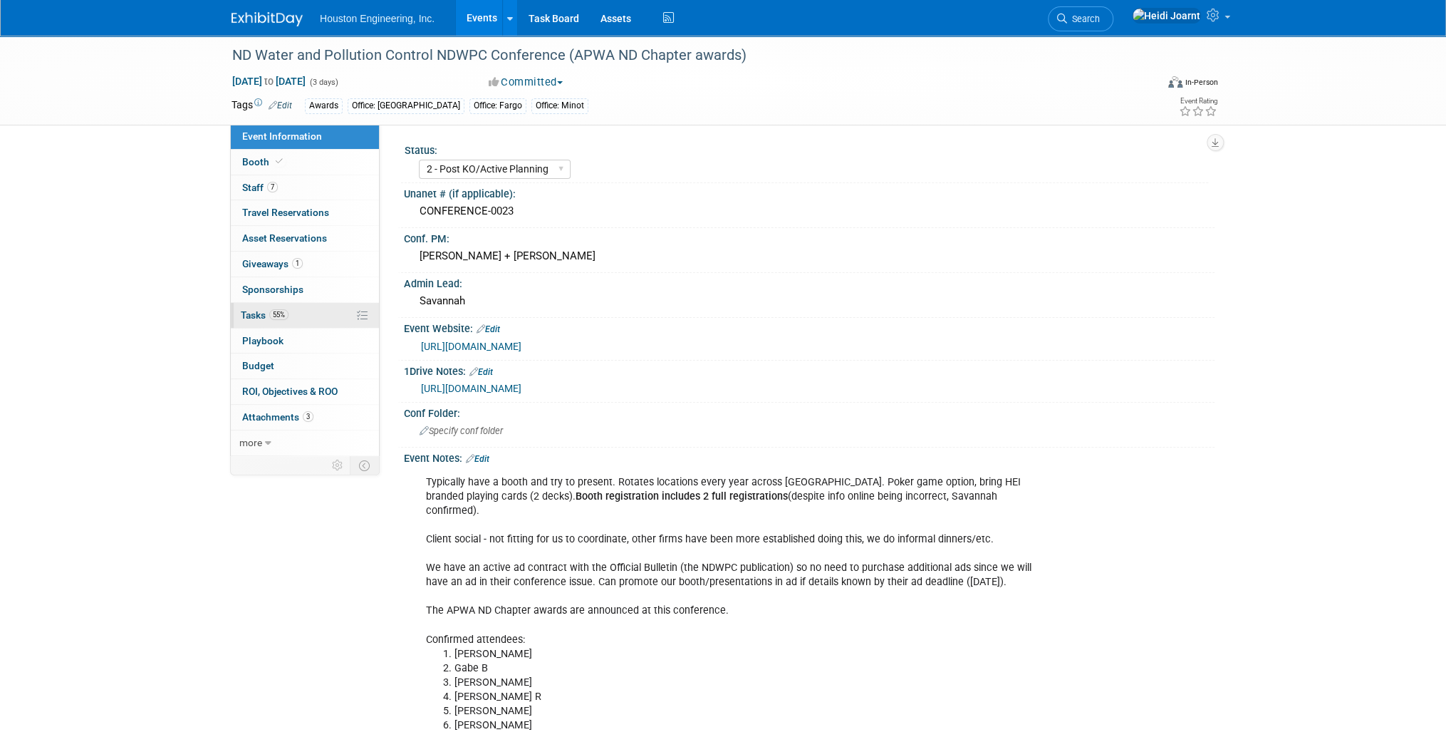
click at [305, 317] on link "55% Tasks 55%" at bounding box center [305, 315] width 148 height 25
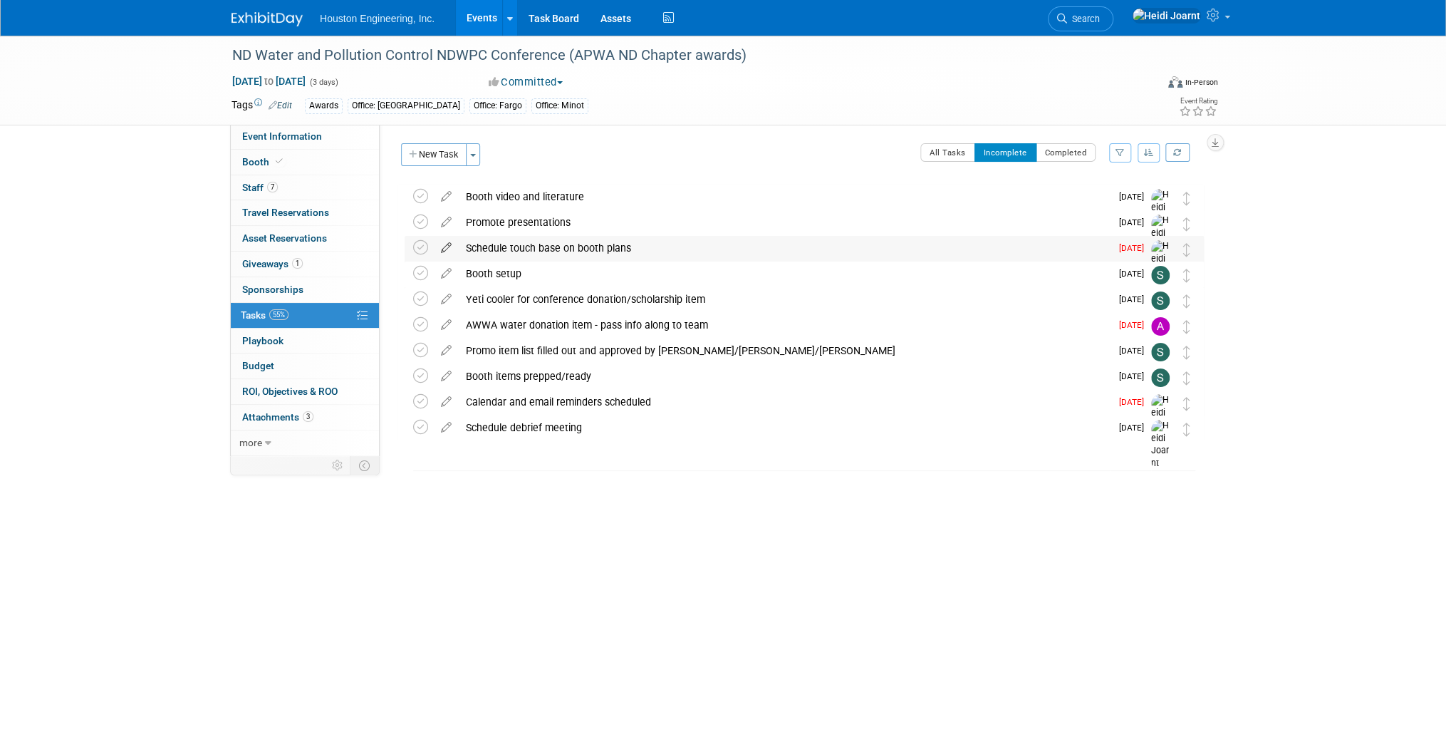
click at [445, 250] on icon at bounding box center [446, 245] width 25 height 18
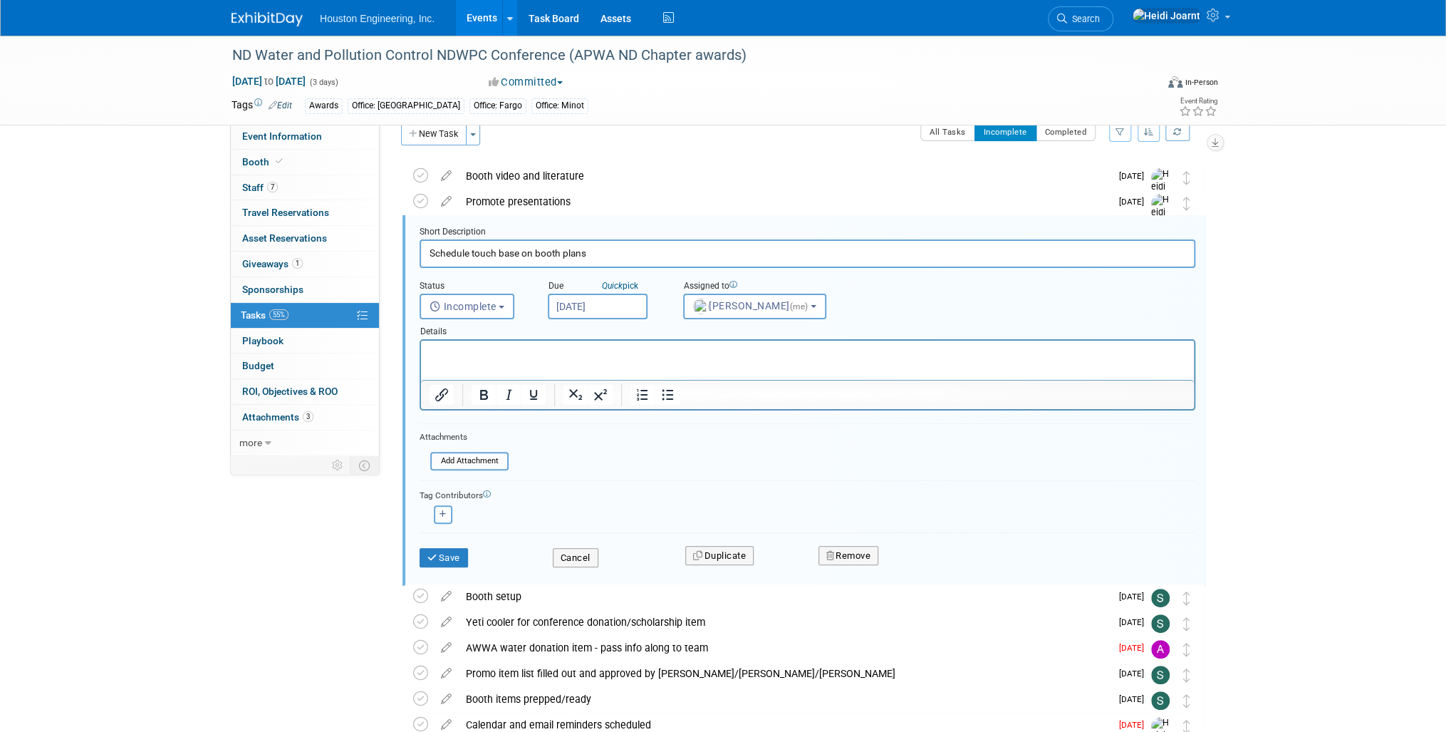
scroll to position [27, 0]
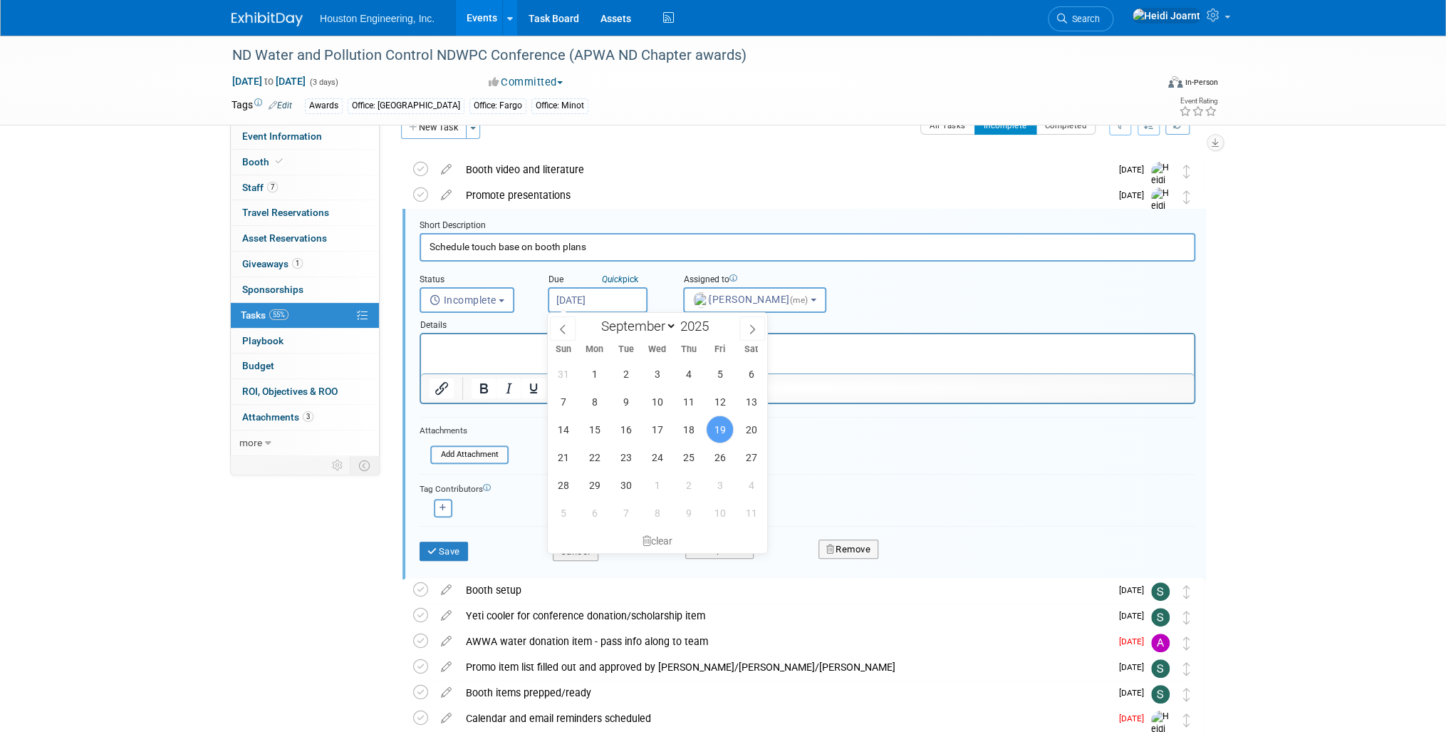
click at [589, 295] on input "[DATE]" at bounding box center [598, 300] width 100 height 26
click at [621, 456] on span "23" at bounding box center [626, 457] width 28 height 28
type input "Sep 23, 2025"
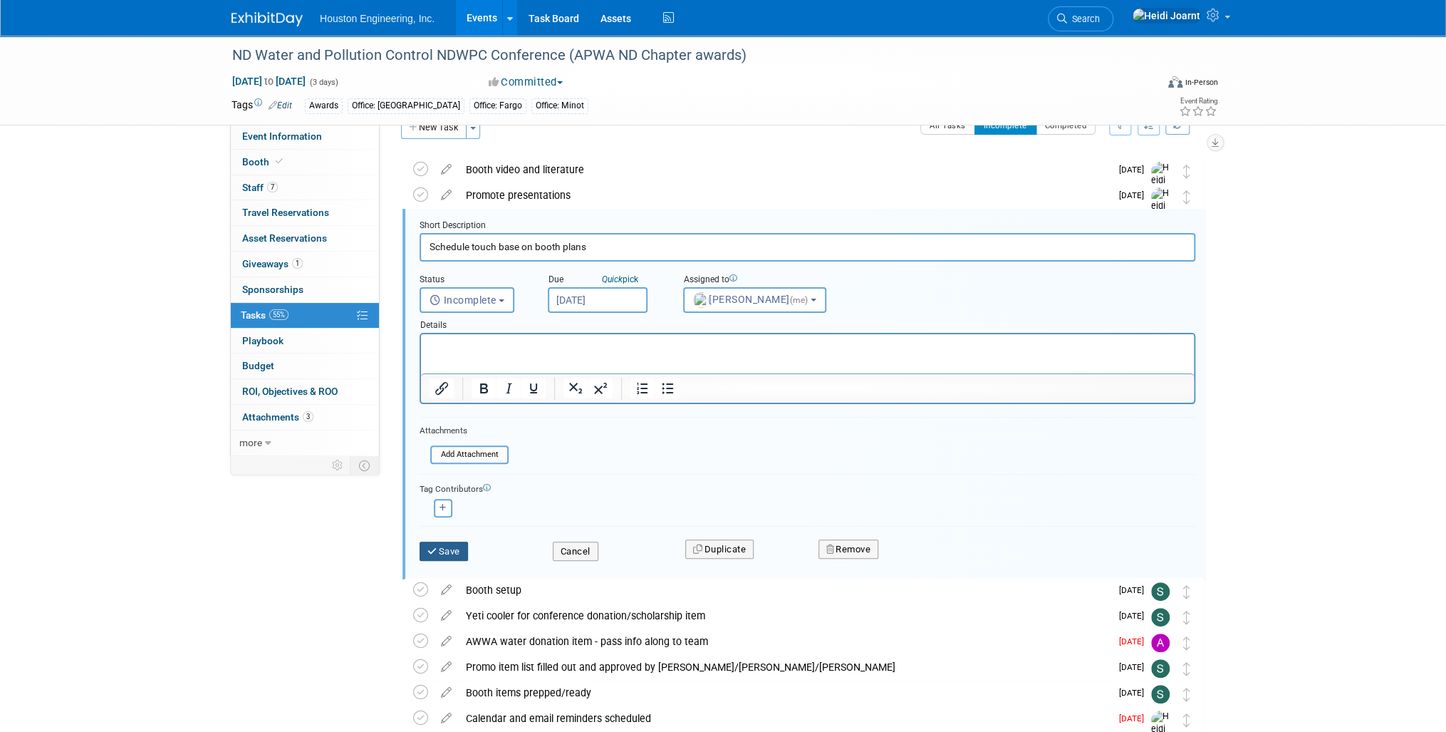
click at [460, 550] on button "Save" at bounding box center [444, 551] width 48 height 20
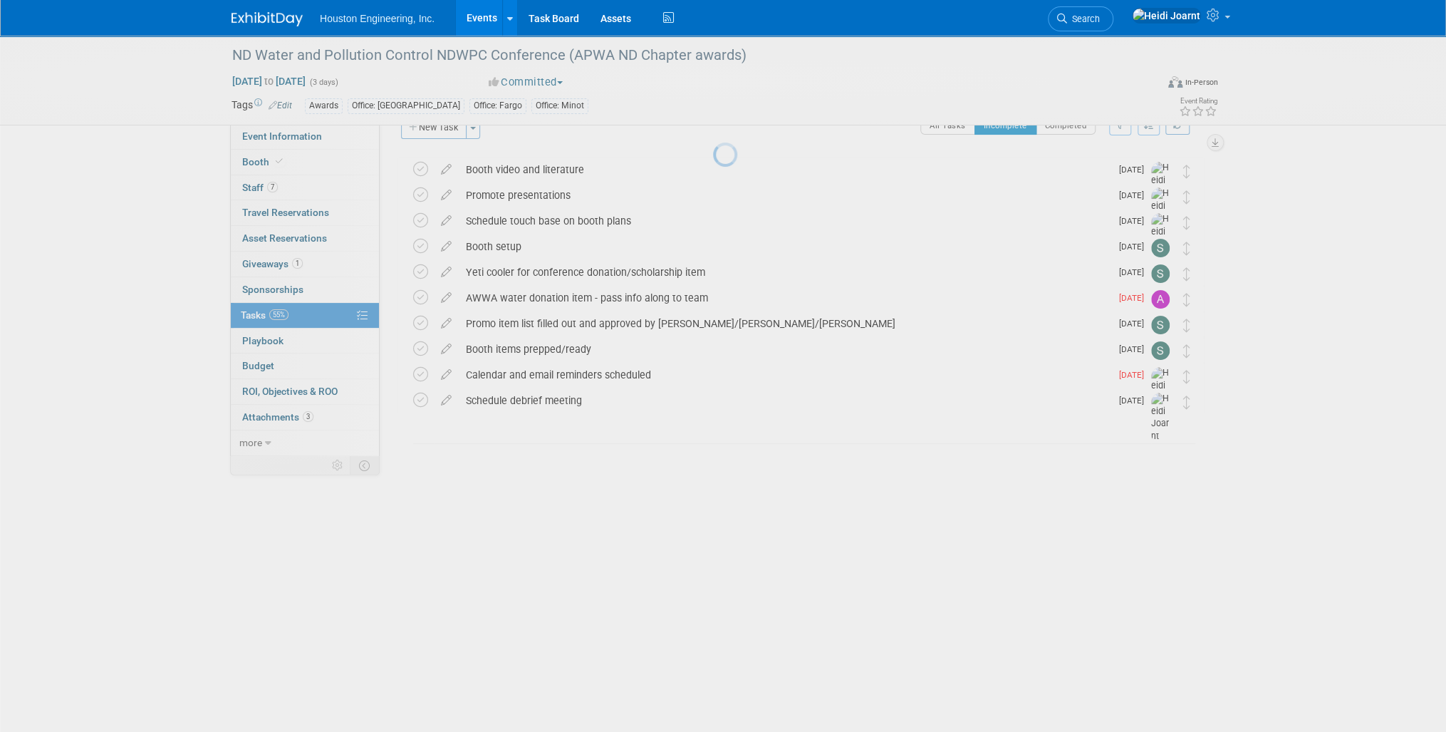
scroll to position [0, 0]
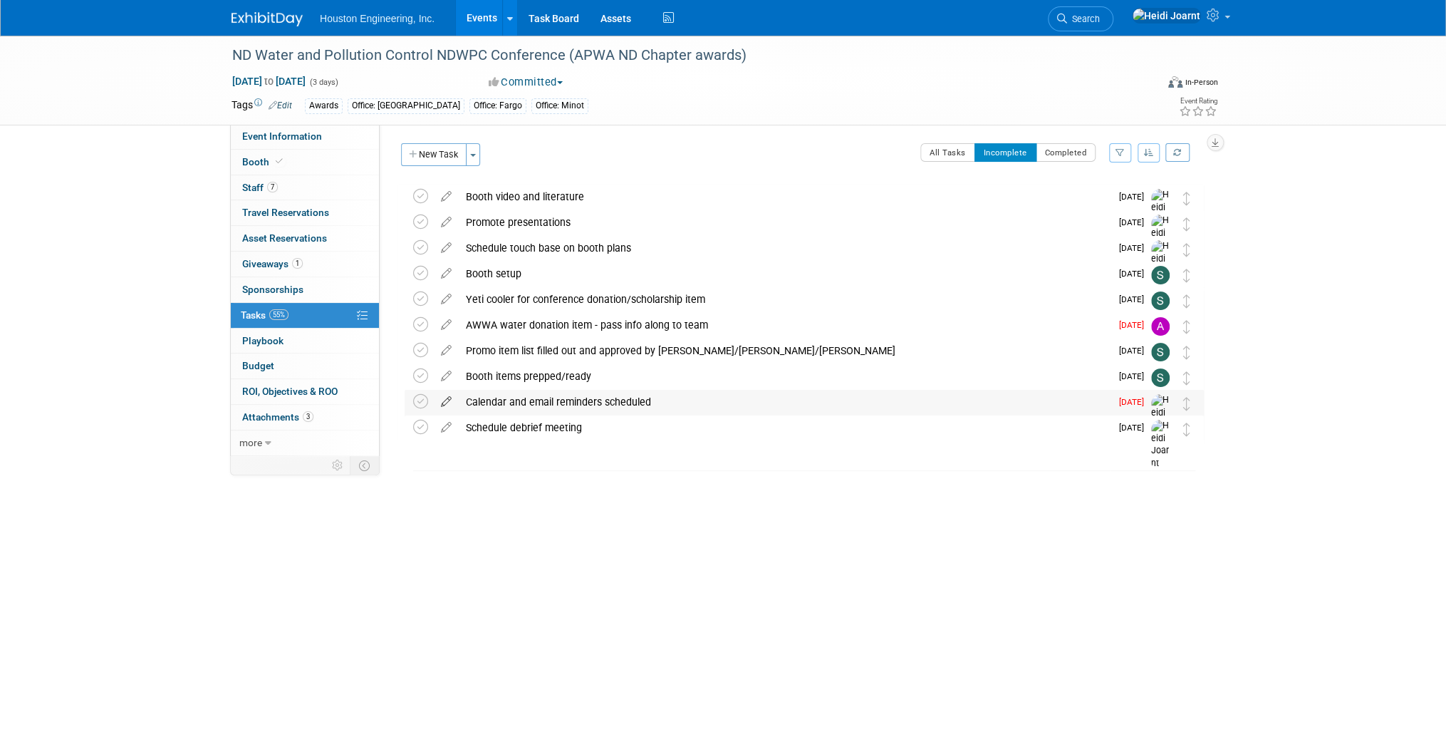
click at [444, 407] on icon at bounding box center [446, 399] width 25 height 18
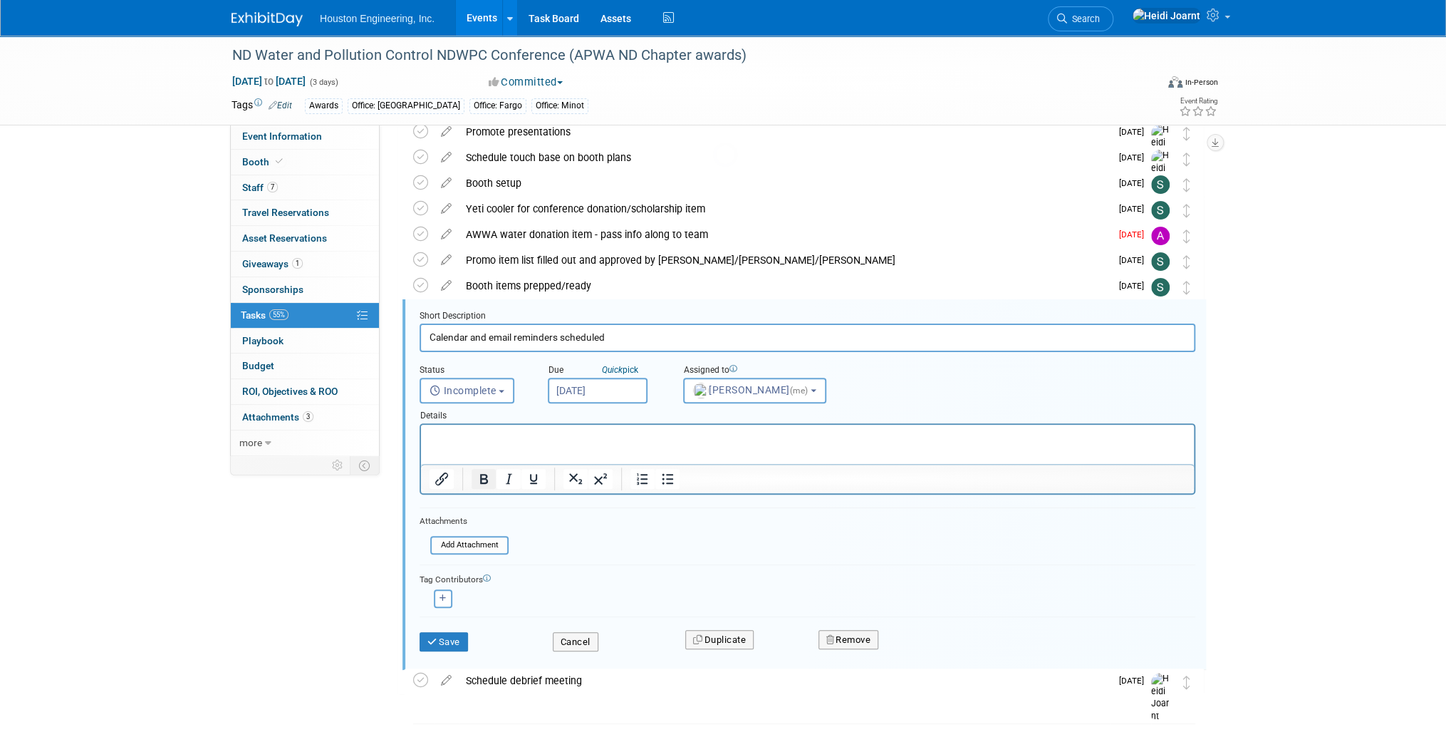
scroll to position [139, 0]
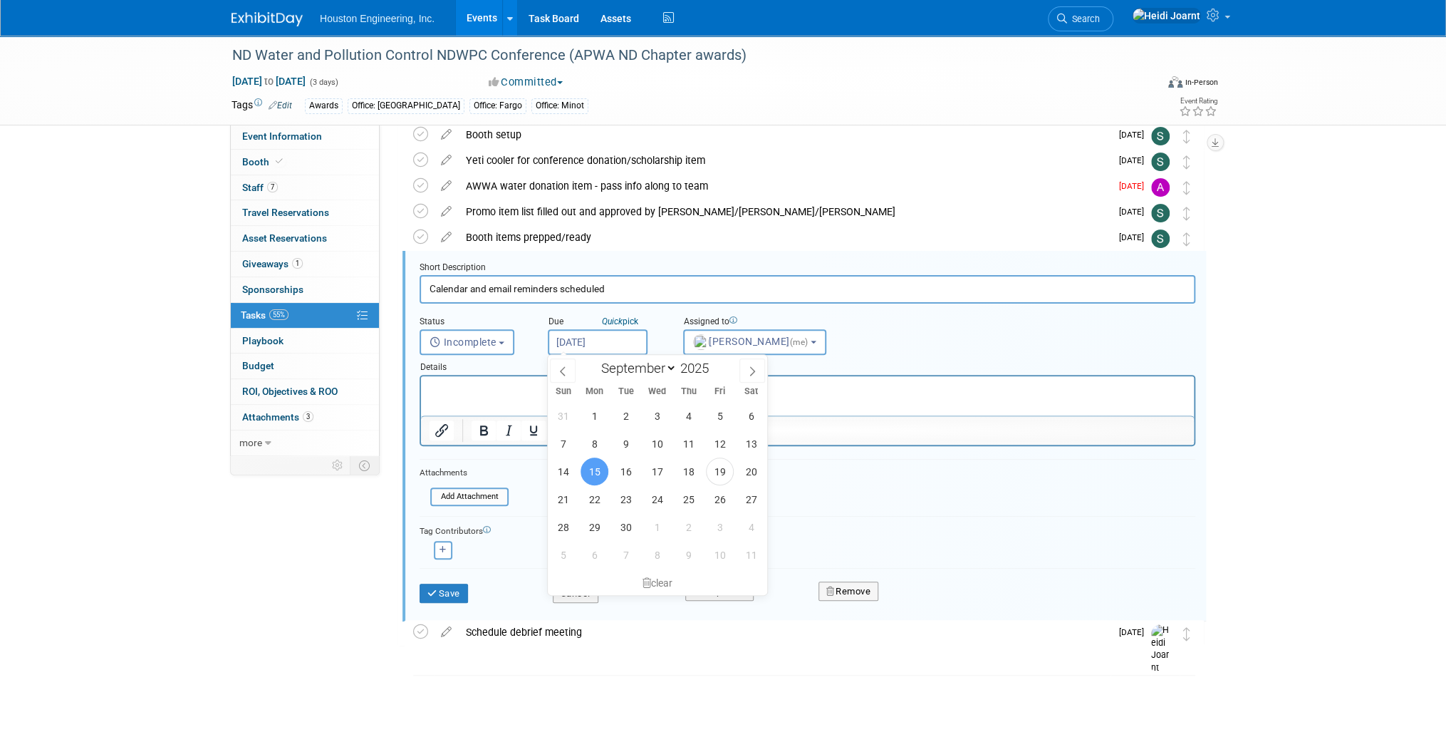
click at [581, 343] on input "Sep 15, 2025" at bounding box center [598, 342] width 100 height 26
click at [624, 500] on span "23" at bounding box center [626, 499] width 28 height 28
type input "Sep 23, 2025"
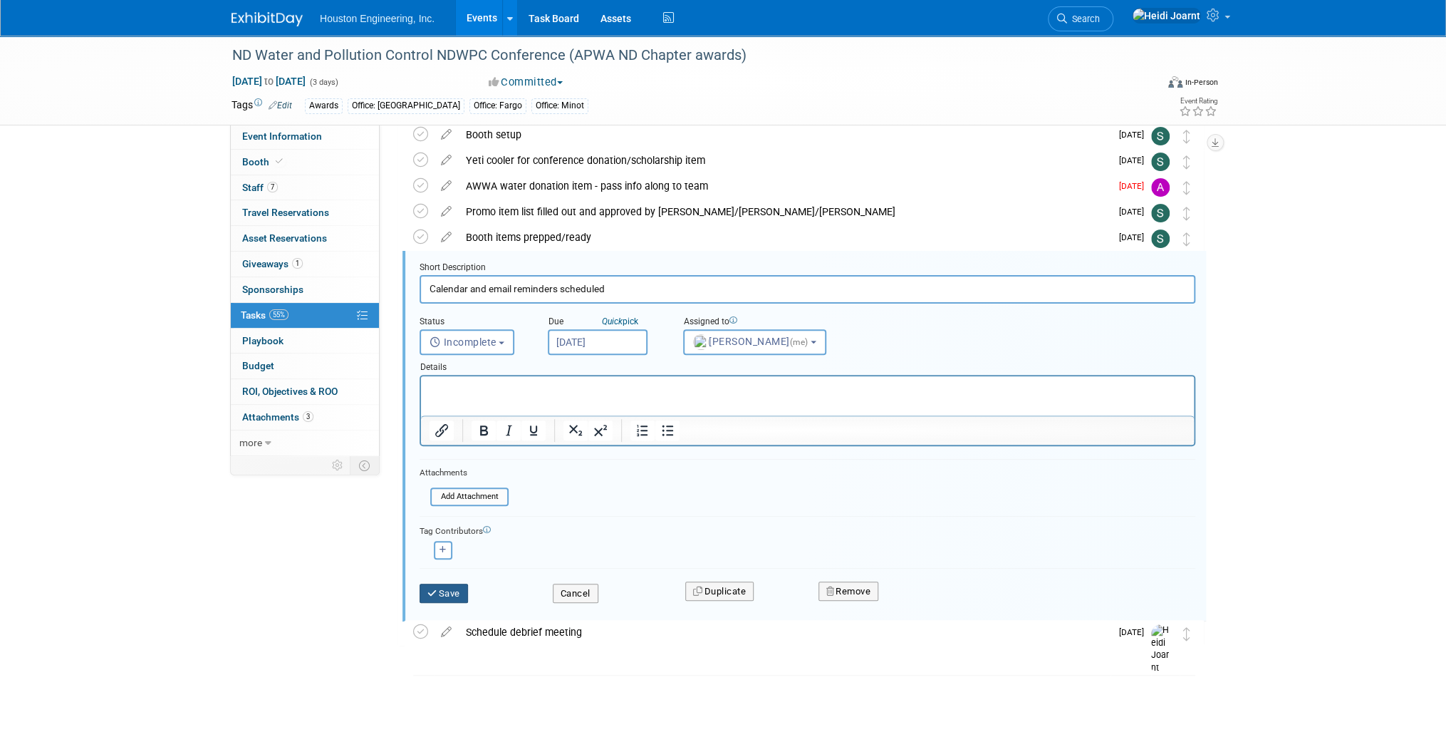
click at [455, 587] on button "Save" at bounding box center [444, 593] width 48 height 20
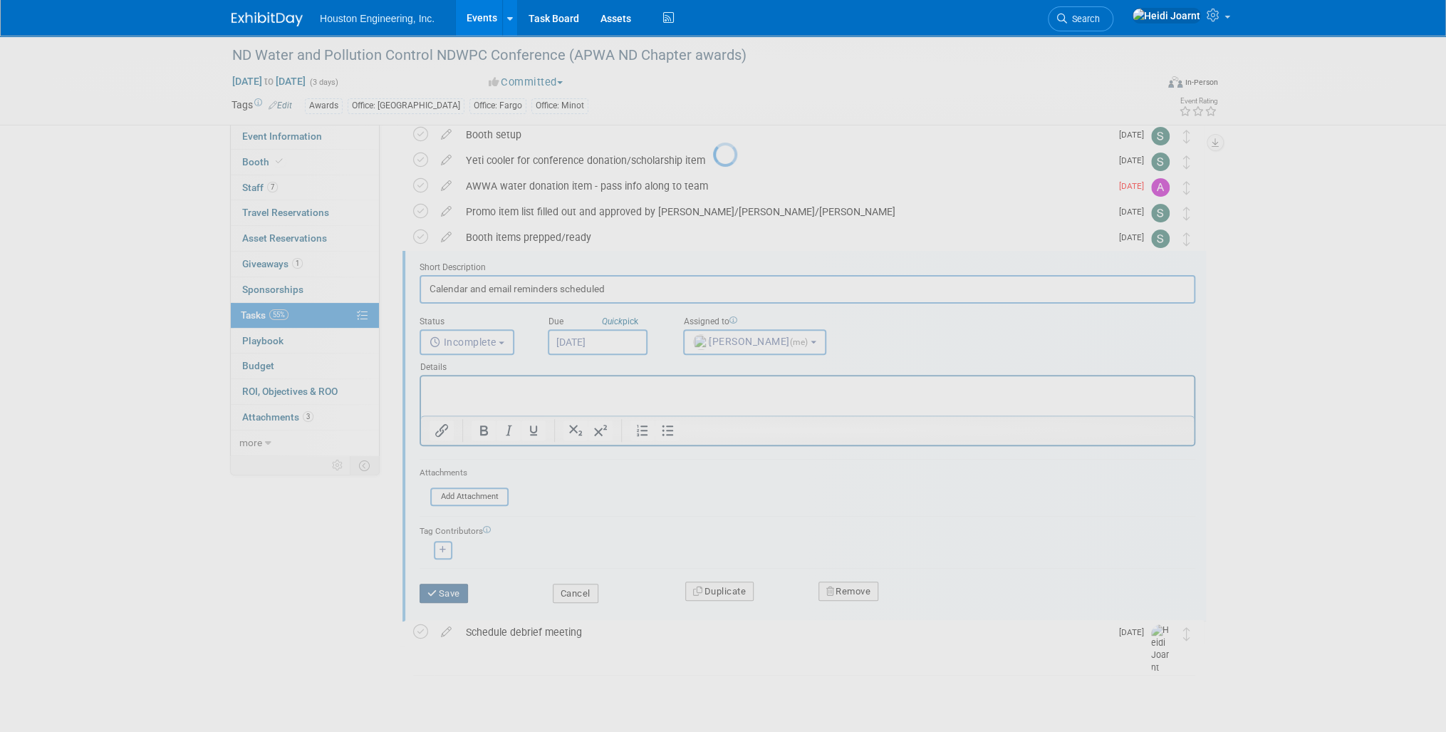
scroll to position [0, 0]
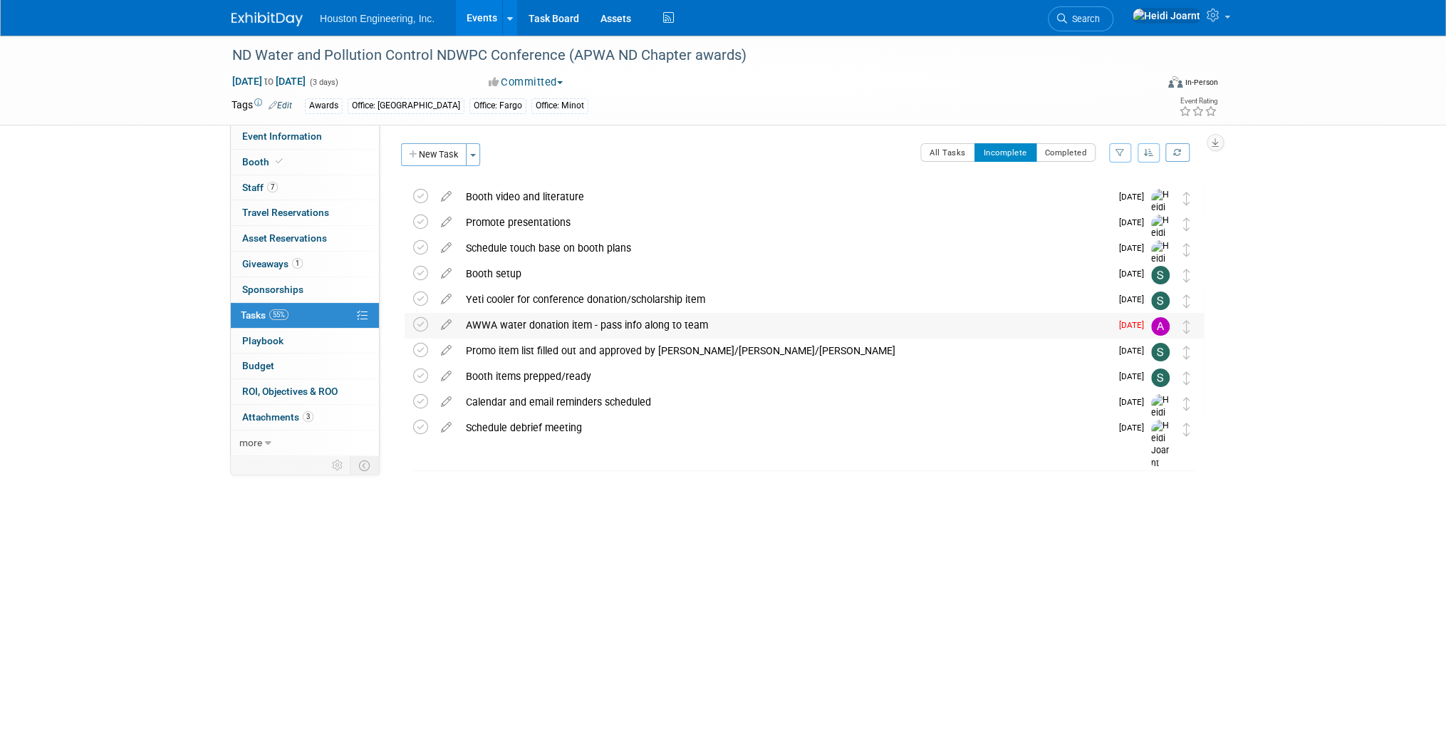
click at [615, 318] on div "AWWA water donation item - pass info along to team" at bounding box center [785, 325] width 652 height 24
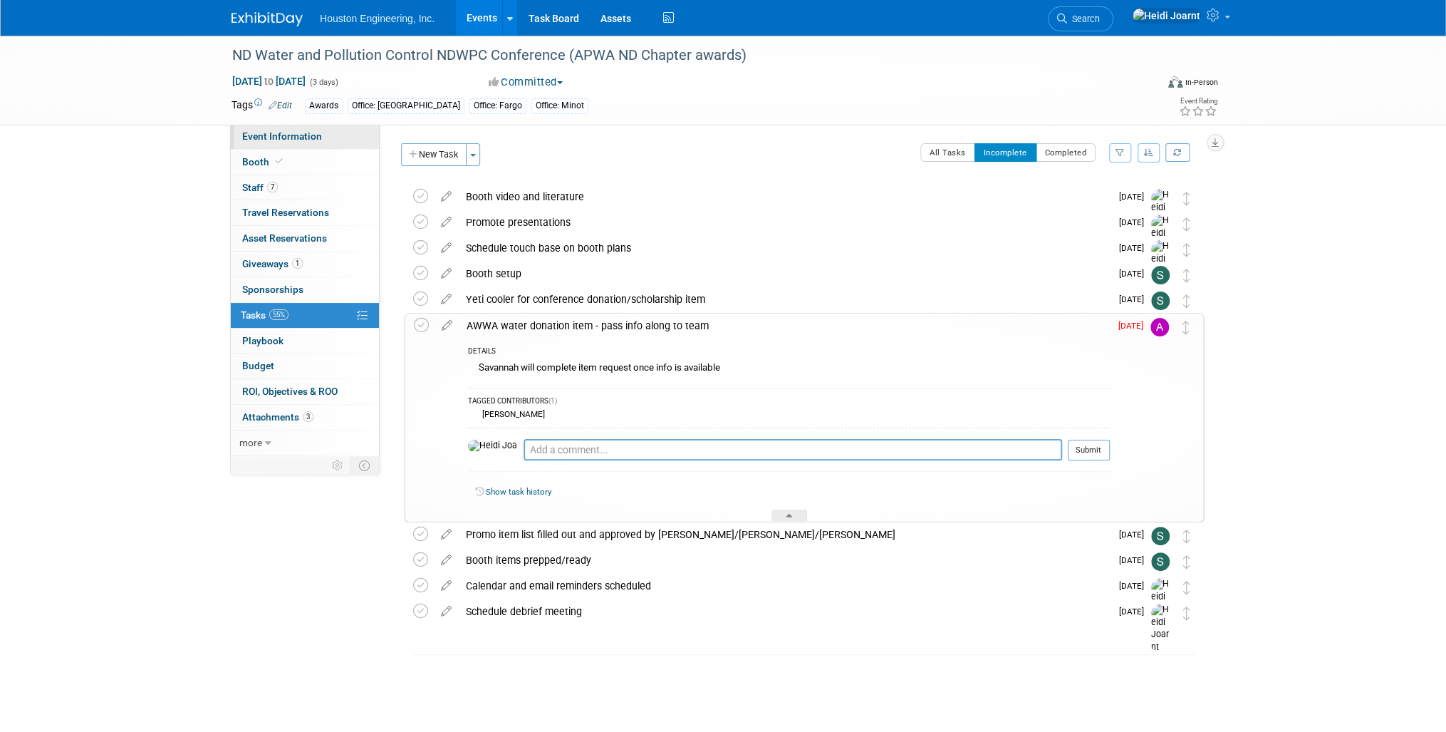
click at [309, 135] on span "Event Information" at bounding box center [282, 135] width 80 height 11
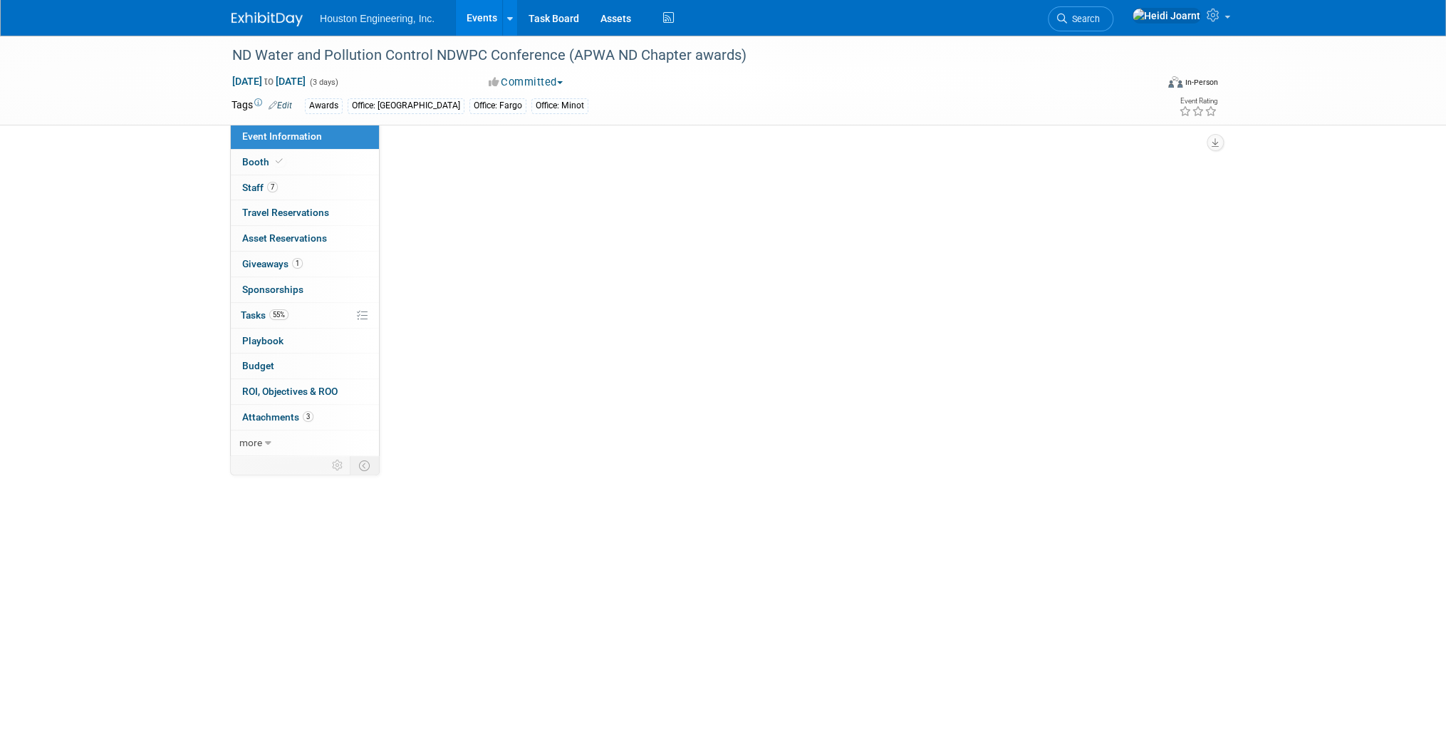
select select "2 - Post KO/Active Planning"
select select "Yes"
select select "Mun. Infrastructure"
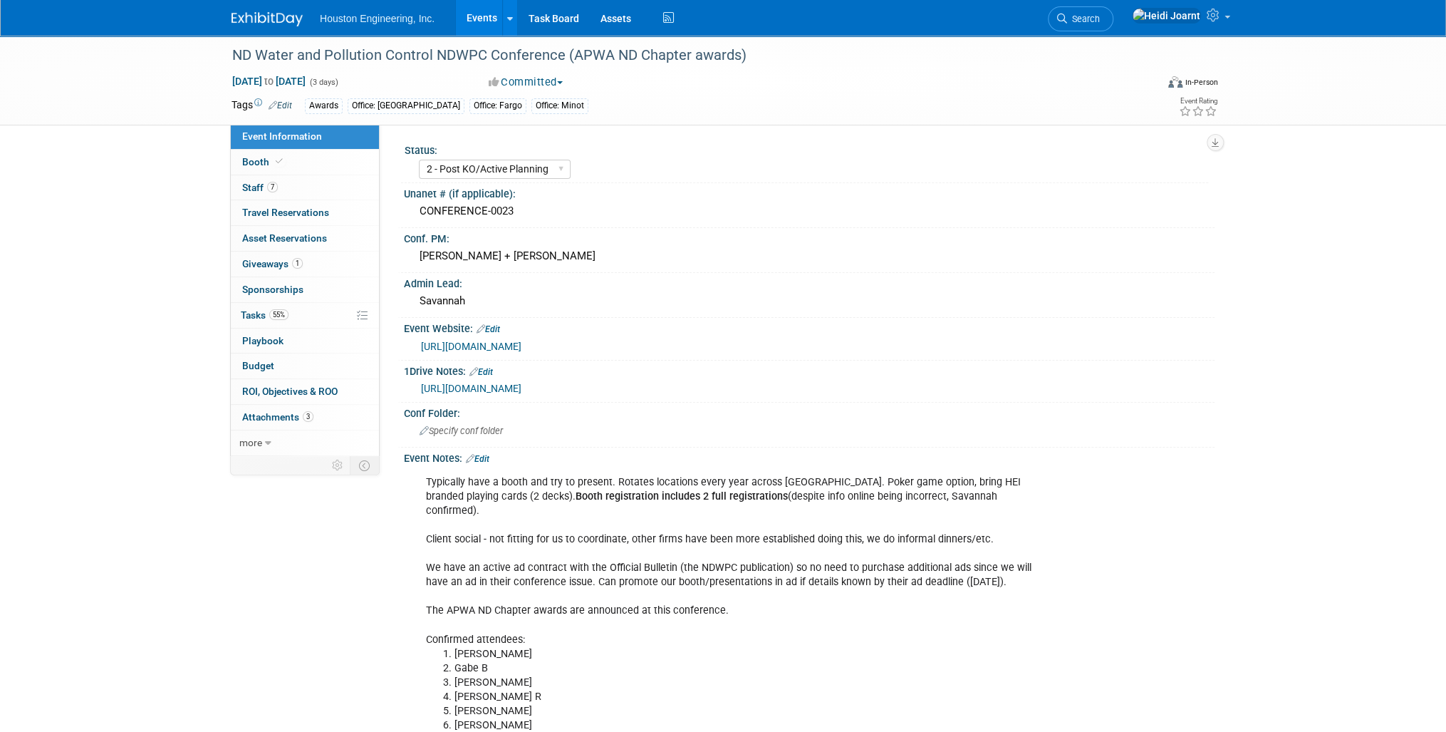
scroll to position [171, 0]
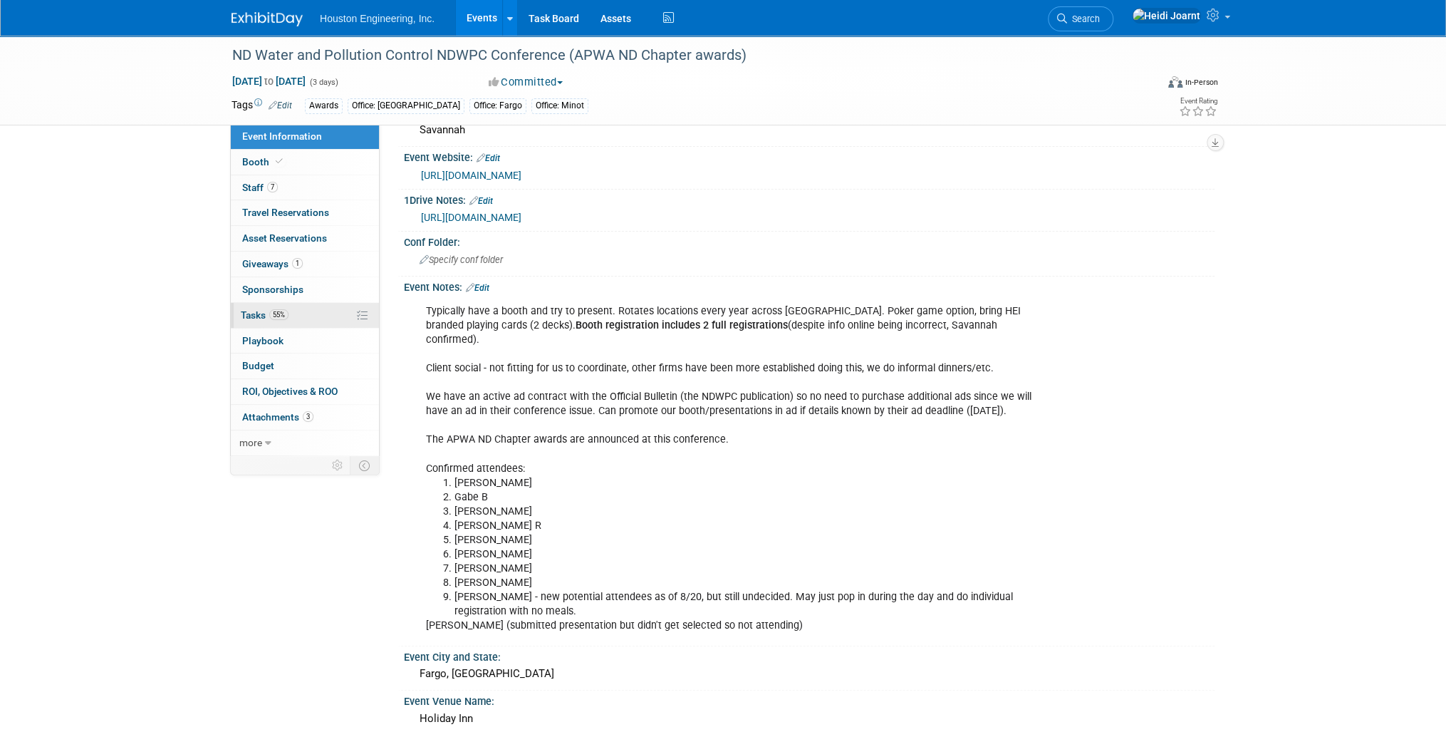
click at [307, 311] on link "55% Tasks 55%" at bounding box center [305, 315] width 148 height 25
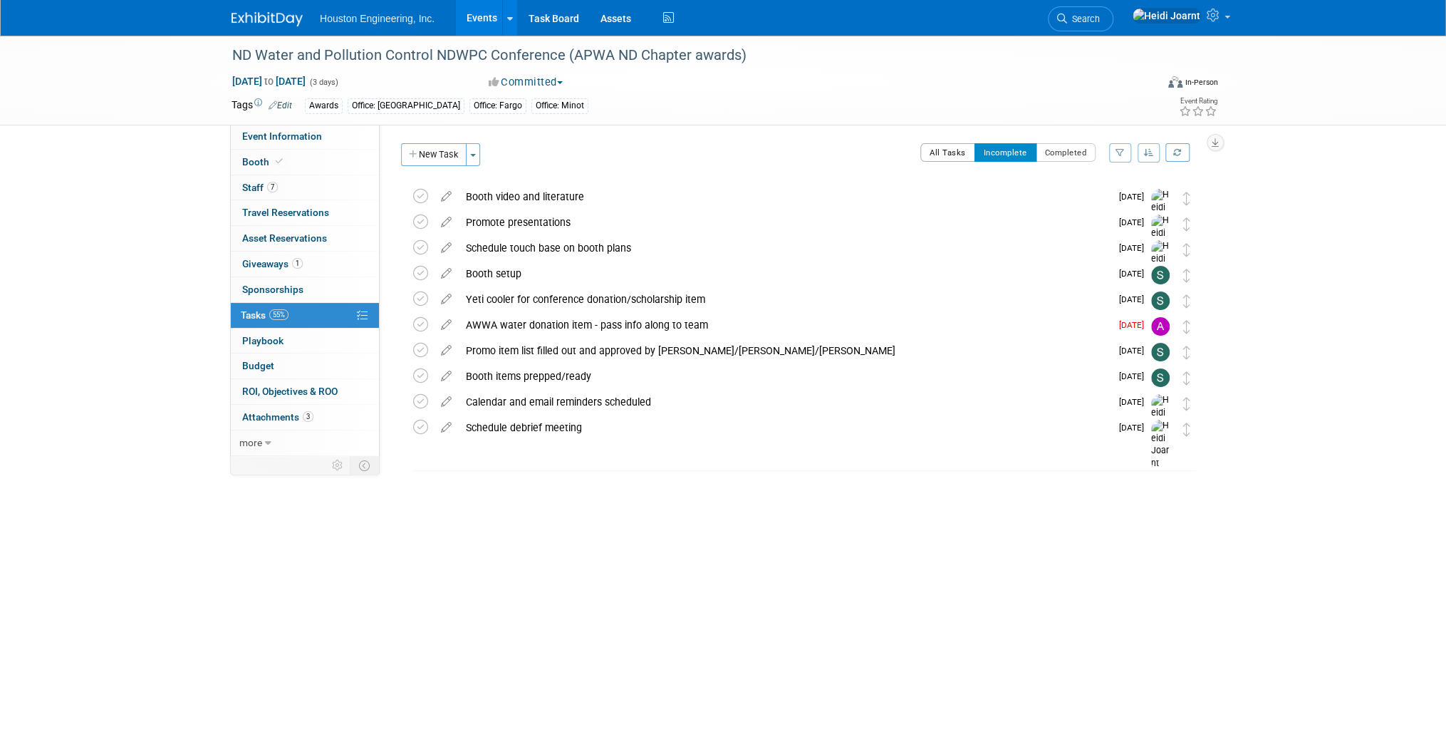
click at [956, 157] on button "All Tasks" at bounding box center [947, 152] width 55 height 19
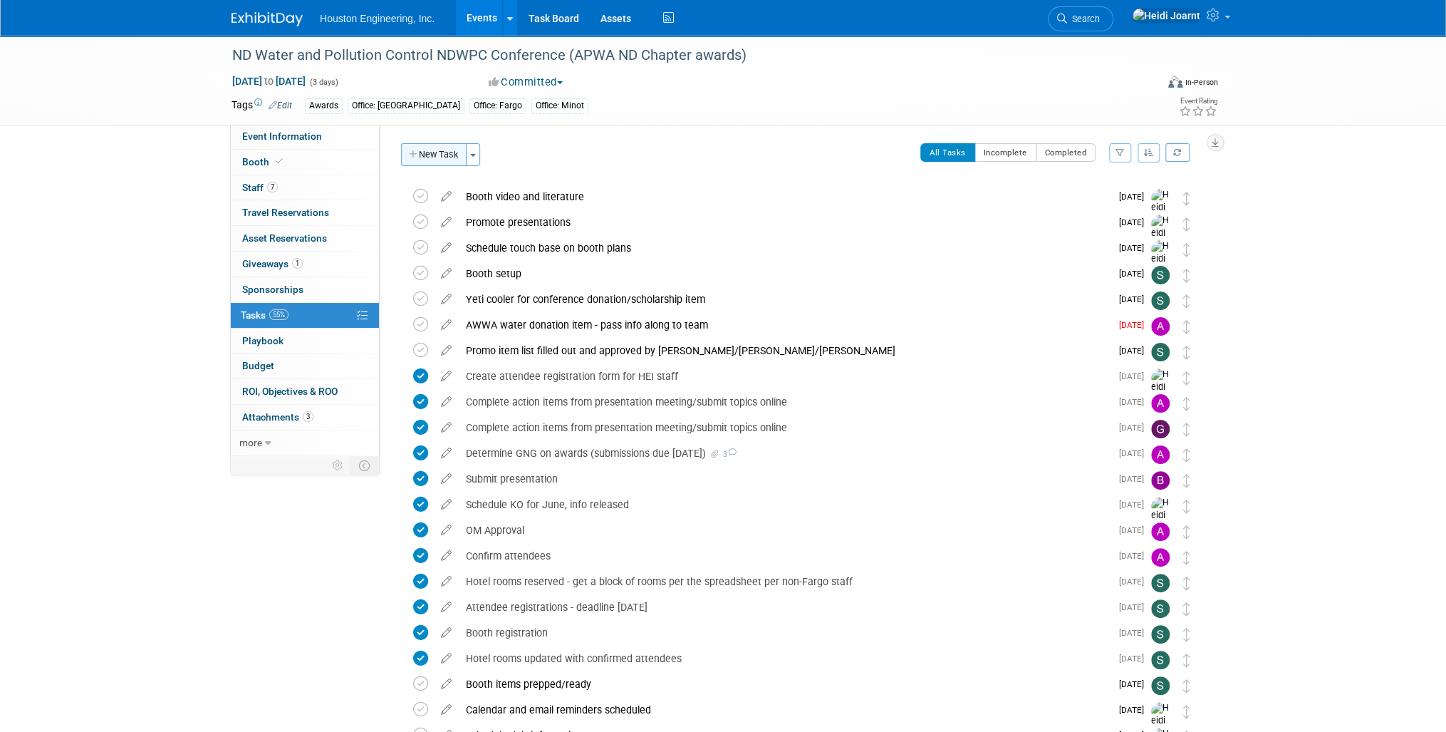
click at [447, 159] on button "New Task" at bounding box center [434, 154] width 66 height 23
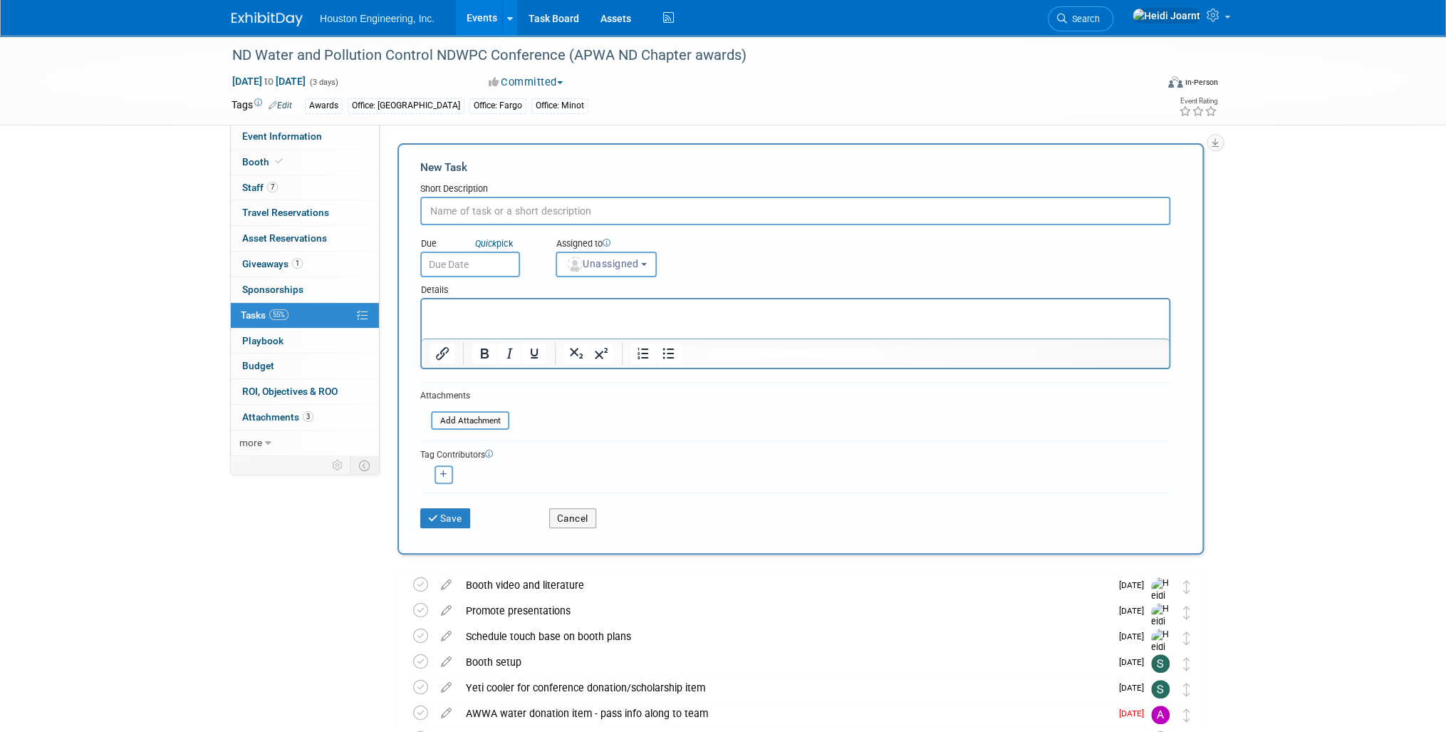
type input "A"
type input "Register/logistics for Sarah S - new hire"
click at [551, 313] on p "Rich Text Area. Press ALT-0 for help." at bounding box center [795, 312] width 731 height 14
drag, startPoint x: 509, startPoint y: 208, endPoint x: 400, endPoint y: 209, distance: 109.0
click at [400, 209] on div "New Task Short Description Register/logistics for Sarah S - new hire Due Quick …" at bounding box center [800, 348] width 806 height 411
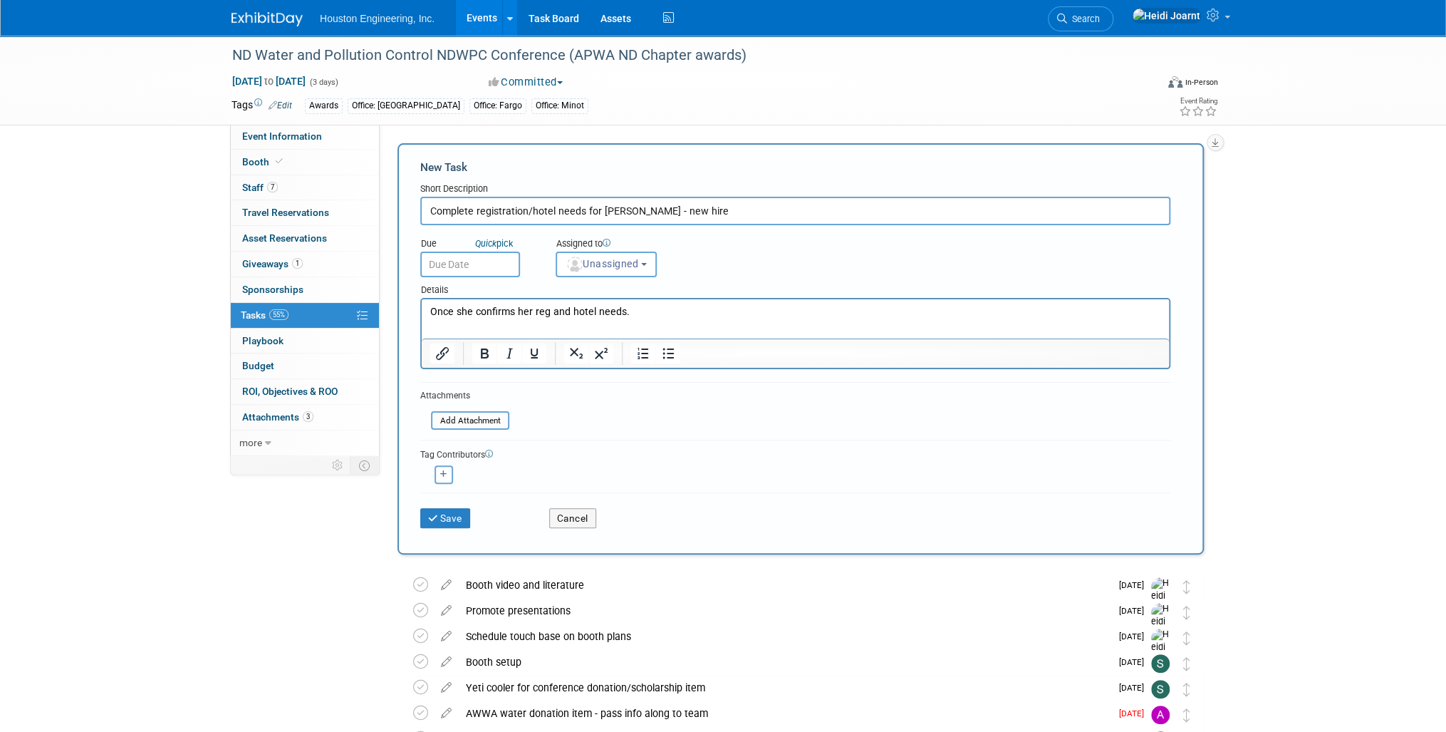
type input "Complete registration/hotel needs for Sarah S - new hire"
drag, startPoint x: 638, startPoint y: 306, endPoint x: 395, endPoint y: 318, distance: 243.9
click at [422, 318] on html "Once she confirms her reg and hotel needs." at bounding box center [795, 309] width 747 height 20
click at [627, 265] on span "Unassigned" at bounding box center [602, 263] width 73 height 11
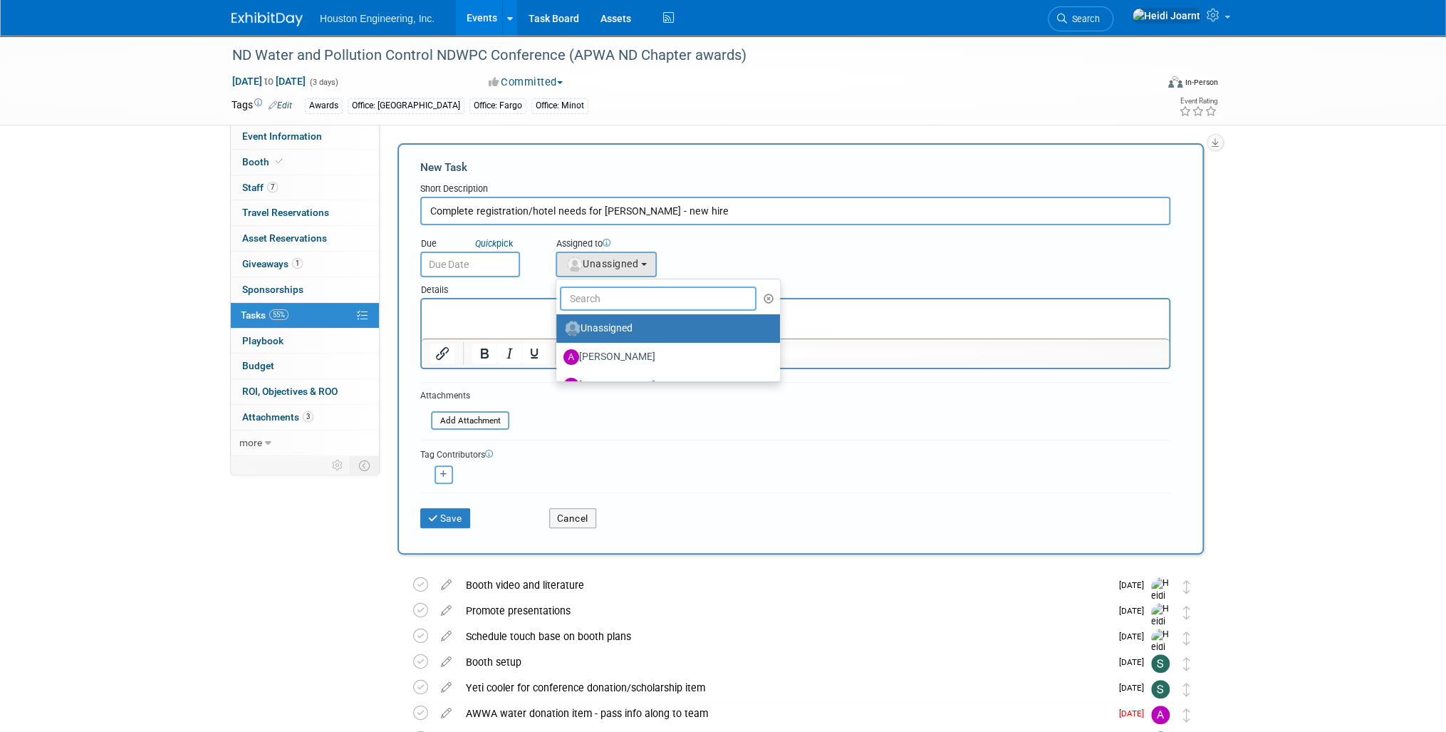
click at [627, 296] on input "text" at bounding box center [658, 298] width 197 height 24
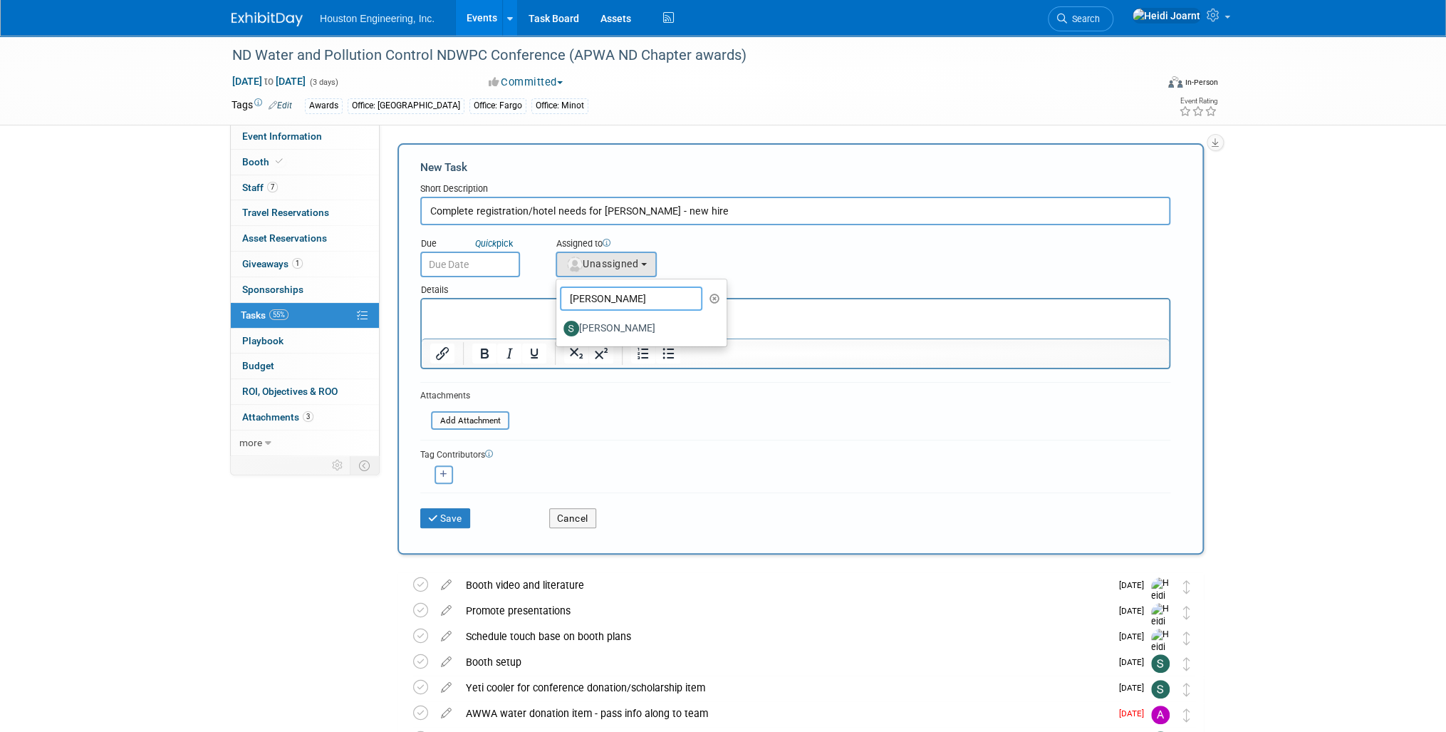
drag, startPoint x: 612, startPoint y: 296, endPoint x: 516, endPoint y: 296, distance: 95.5
click at [516, 296] on form "New Task Short Description Complete registration/hotel needs for Sarah S - new …" at bounding box center [800, 349] width 761 height 378
click at [610, 267] on button "Unassigned" at bounding box center [606, 264] width 101 height 26
click at [599, 301] on input "sara" at bounding box center [631, 298] width 142 height 24
type input "sava"
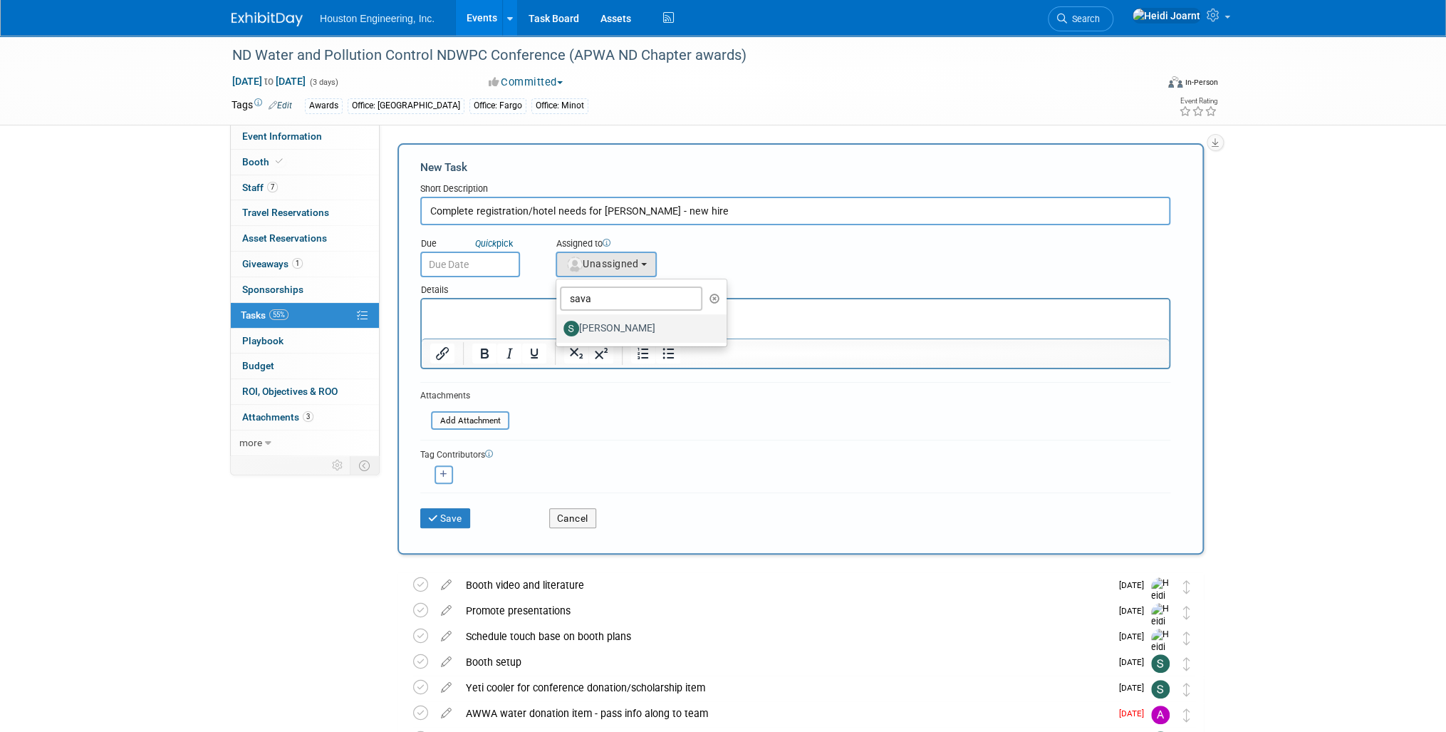
click at [612, 322] on label "[PERSON_NAME]" at bounding box center [637, 328] width 149 height 23
click at [558, 322] on input "[PERSON_NAME]" at bounding box center [553, 326] width 9 height 9
select select "c702a704-28dd-4af3-9315-4f34ebeeff3e"
click at [487, 264] on input "text" at bounding box center [470, 264] width 100 height 26
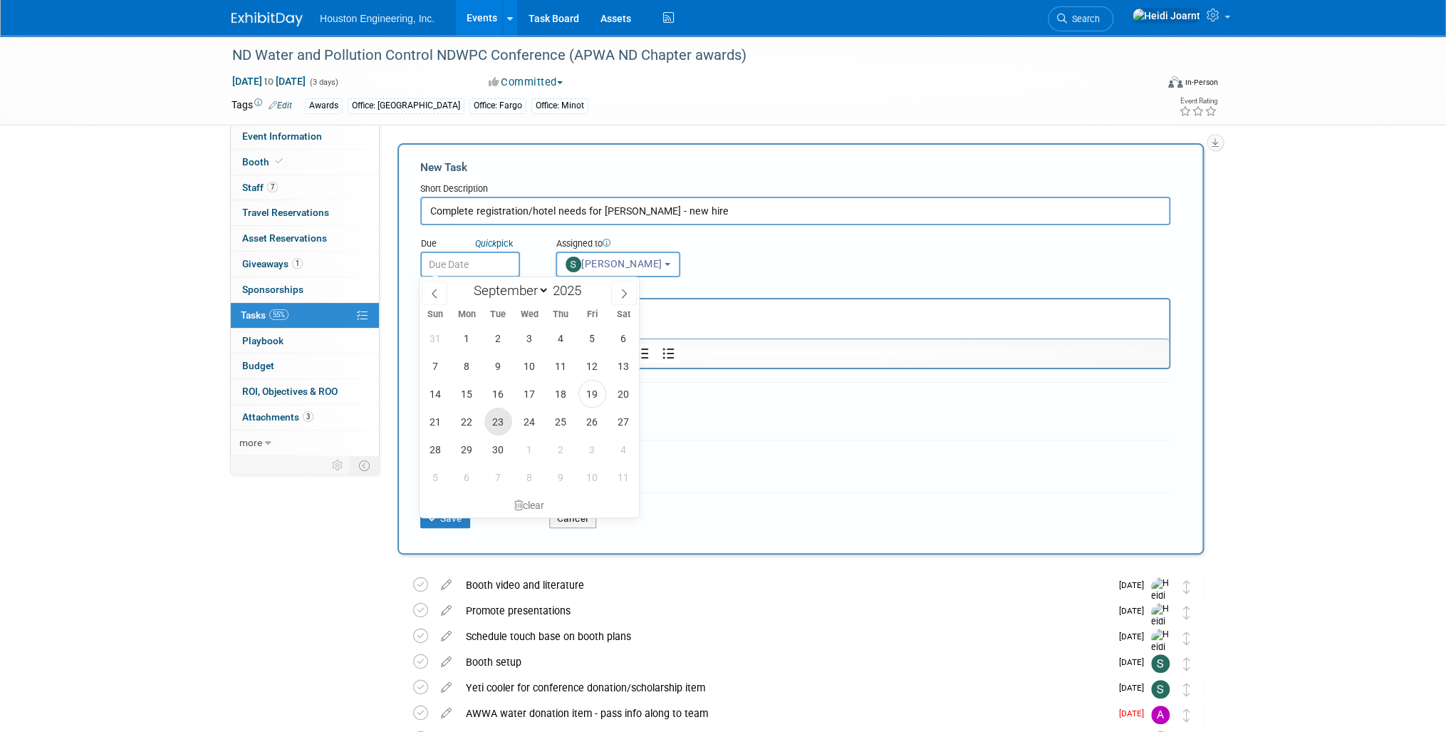
click at [496, 419] on span "23" at bounding box center [498, 421] width 28 height 28
type input "Sep 23, 2025"
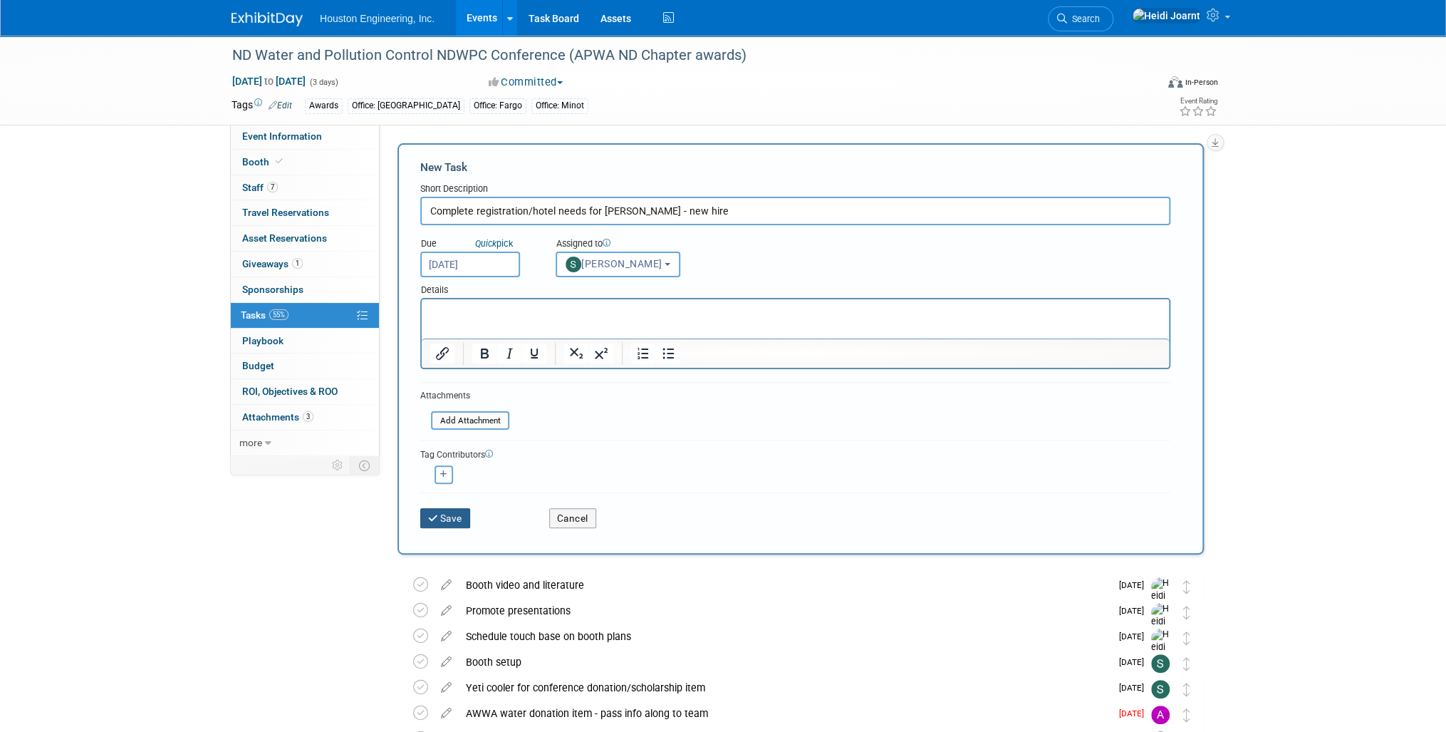
click at [452, 516] on button "Save" at bounding box center [445, 518] width 50 height 20
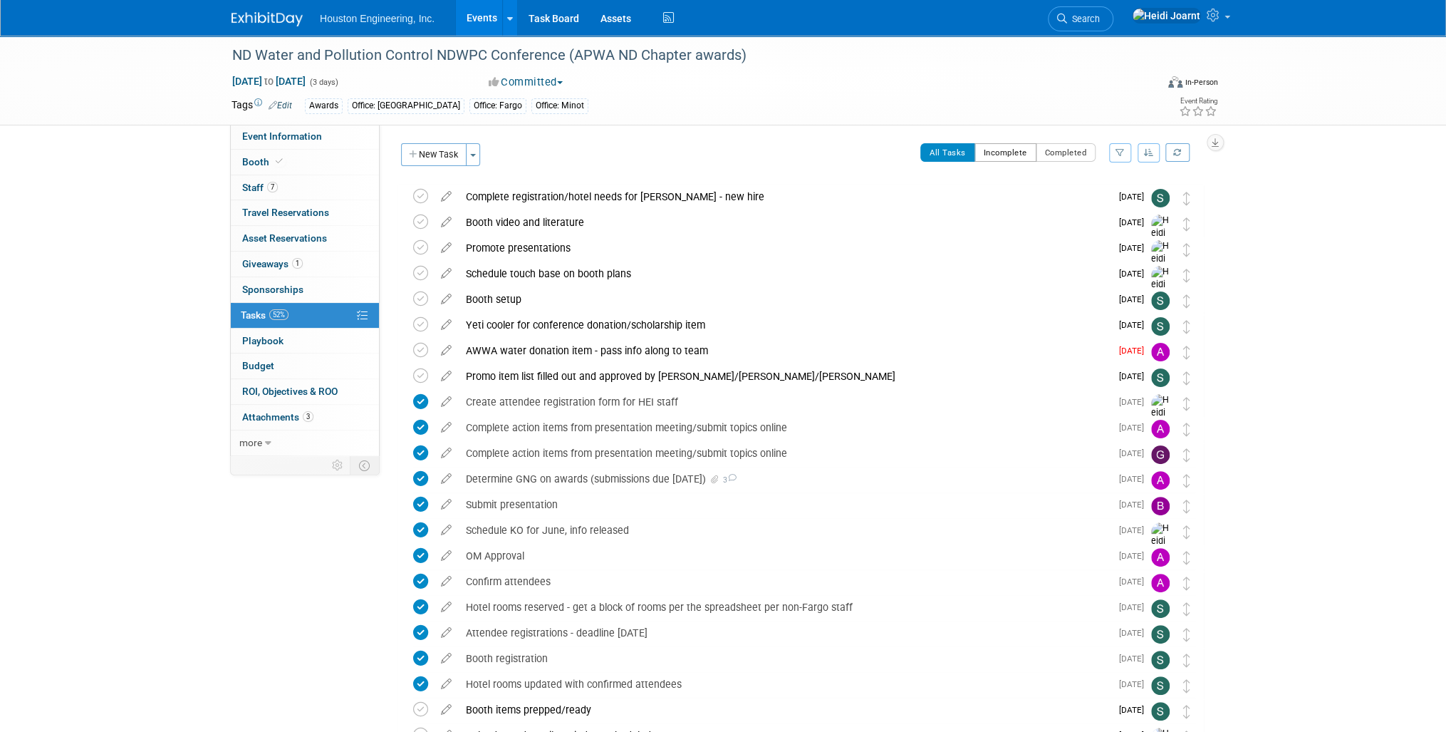
click at [1020, 148] on button "Incomplete" at bounding box center [1006, 152] width 62 height 19
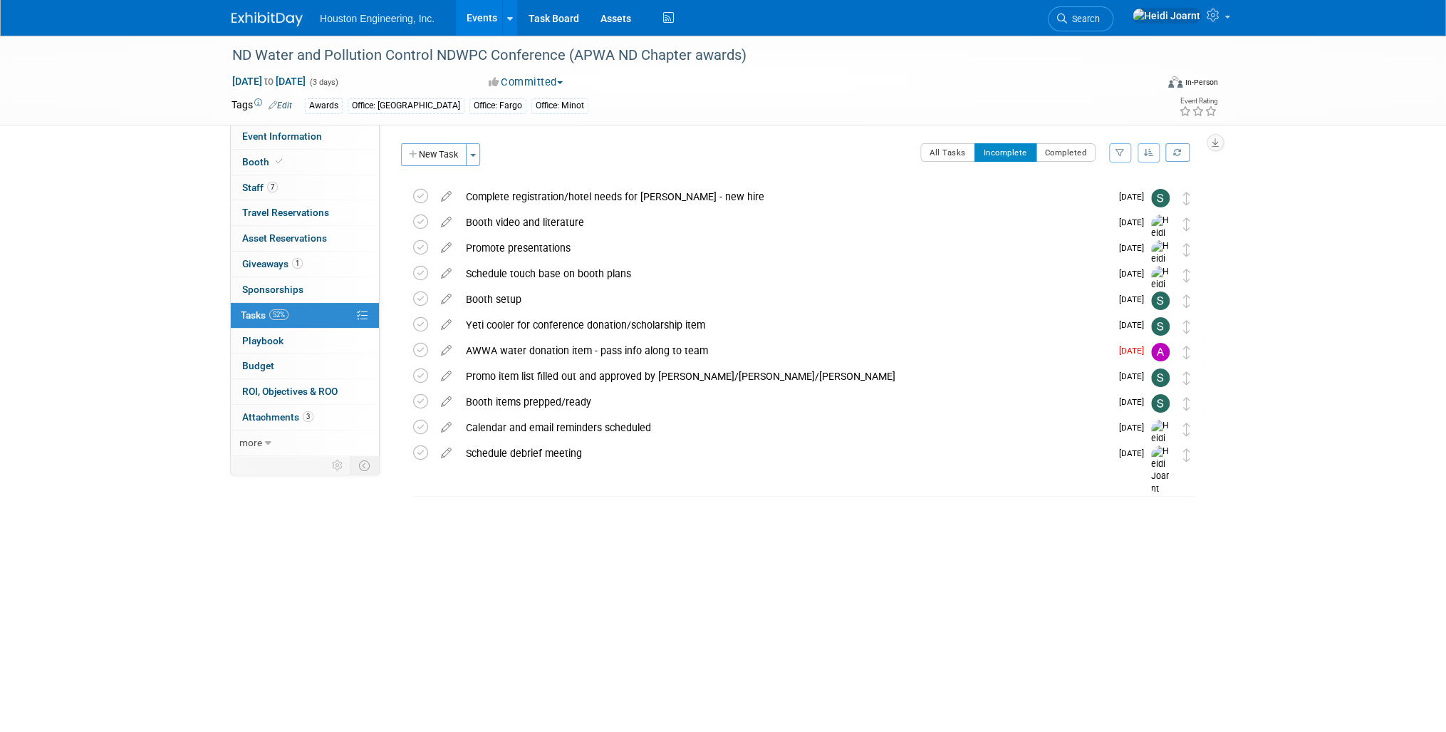
click at [481, 24] on link "Events" at bounding box center [482, 18] width 52 height 36
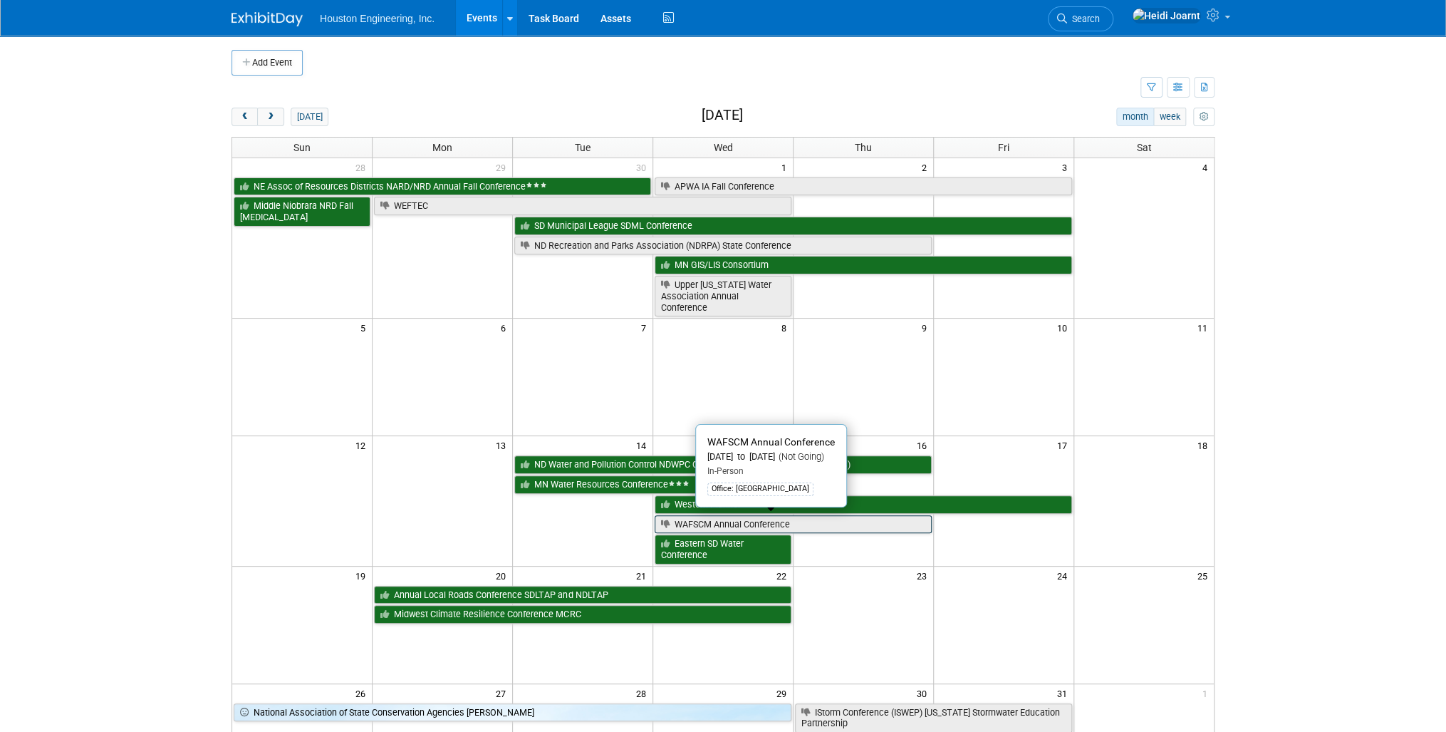
click at [802, 525] on link "WAFSCM Annual Conference" at bounding box center [793, 524] width 277 height 19
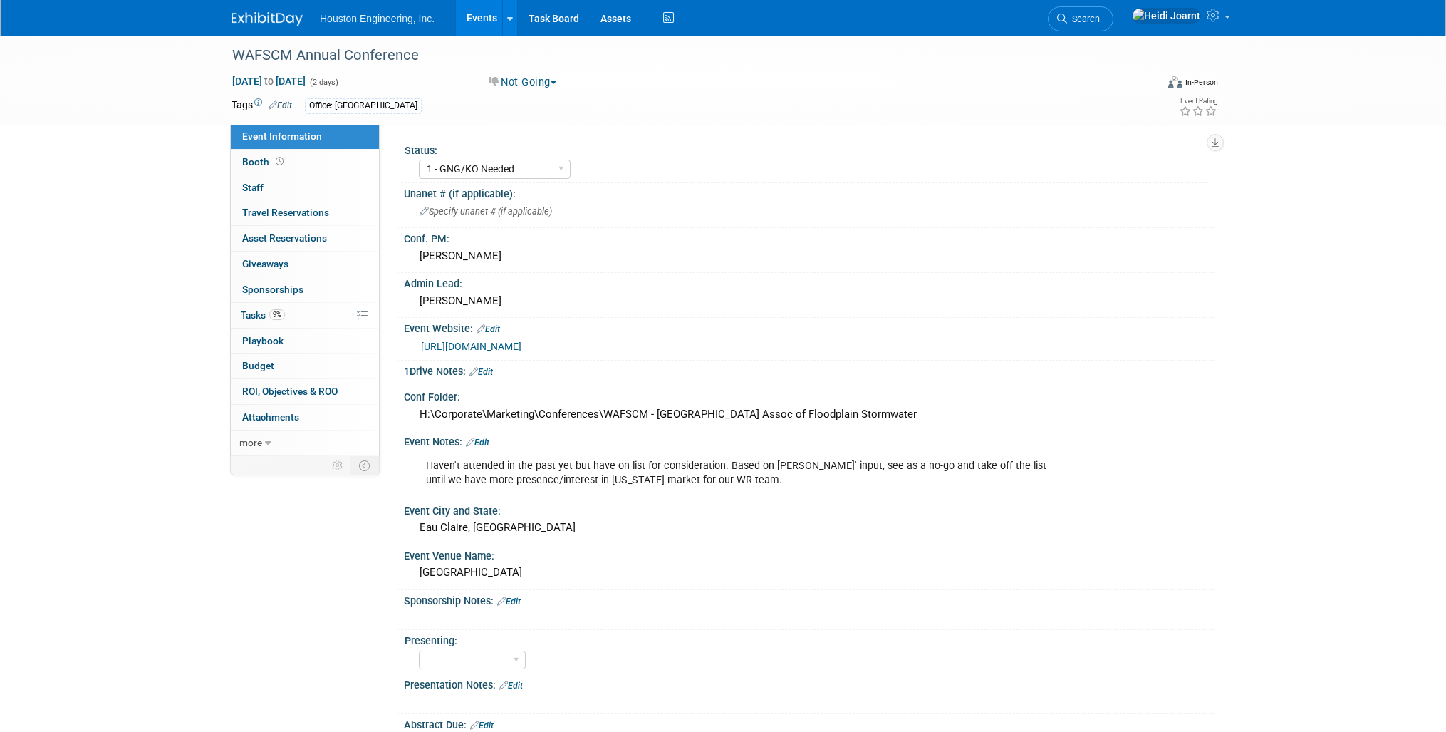
select select "1 - GNG/KO Needed"
select select "Environmental"
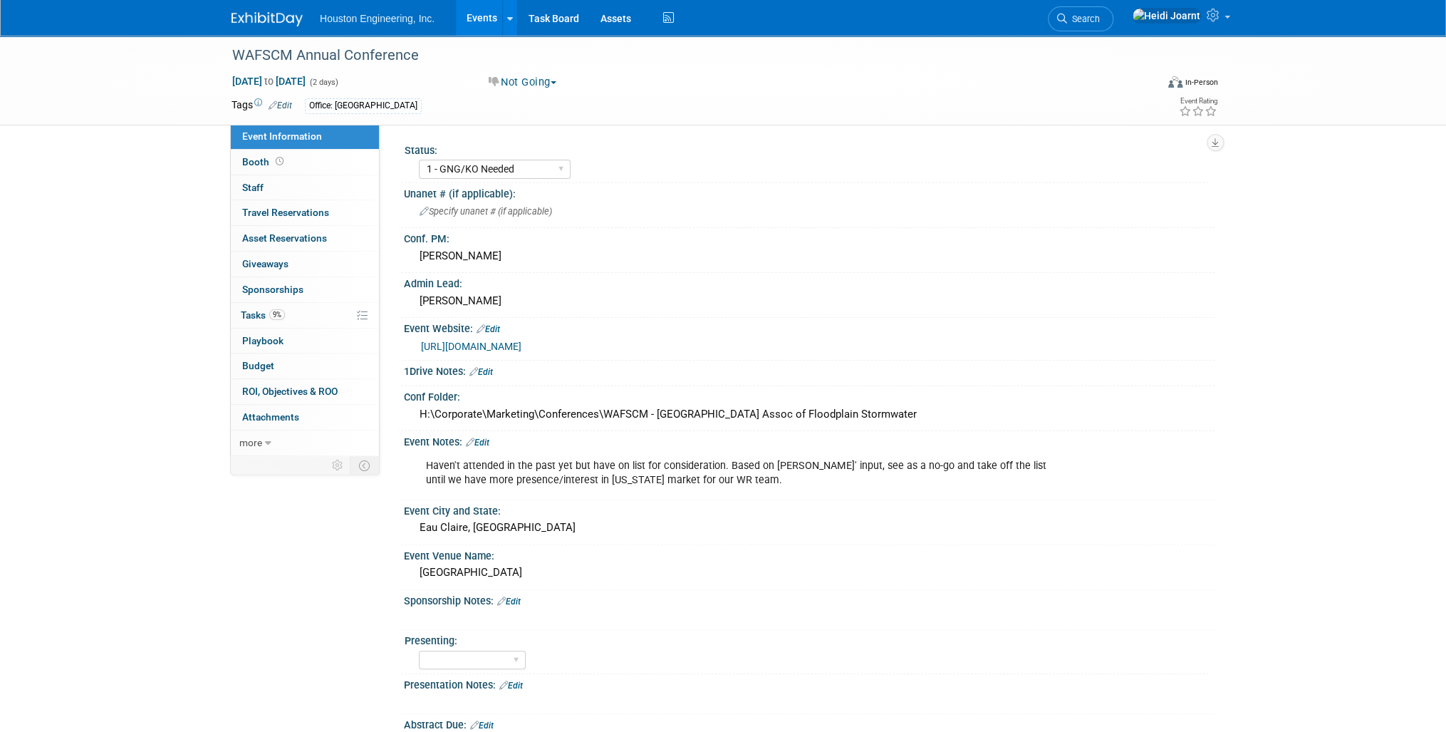
click at [482, 19] on link "Events" at bounding box center [482, 18] width 52 height 36
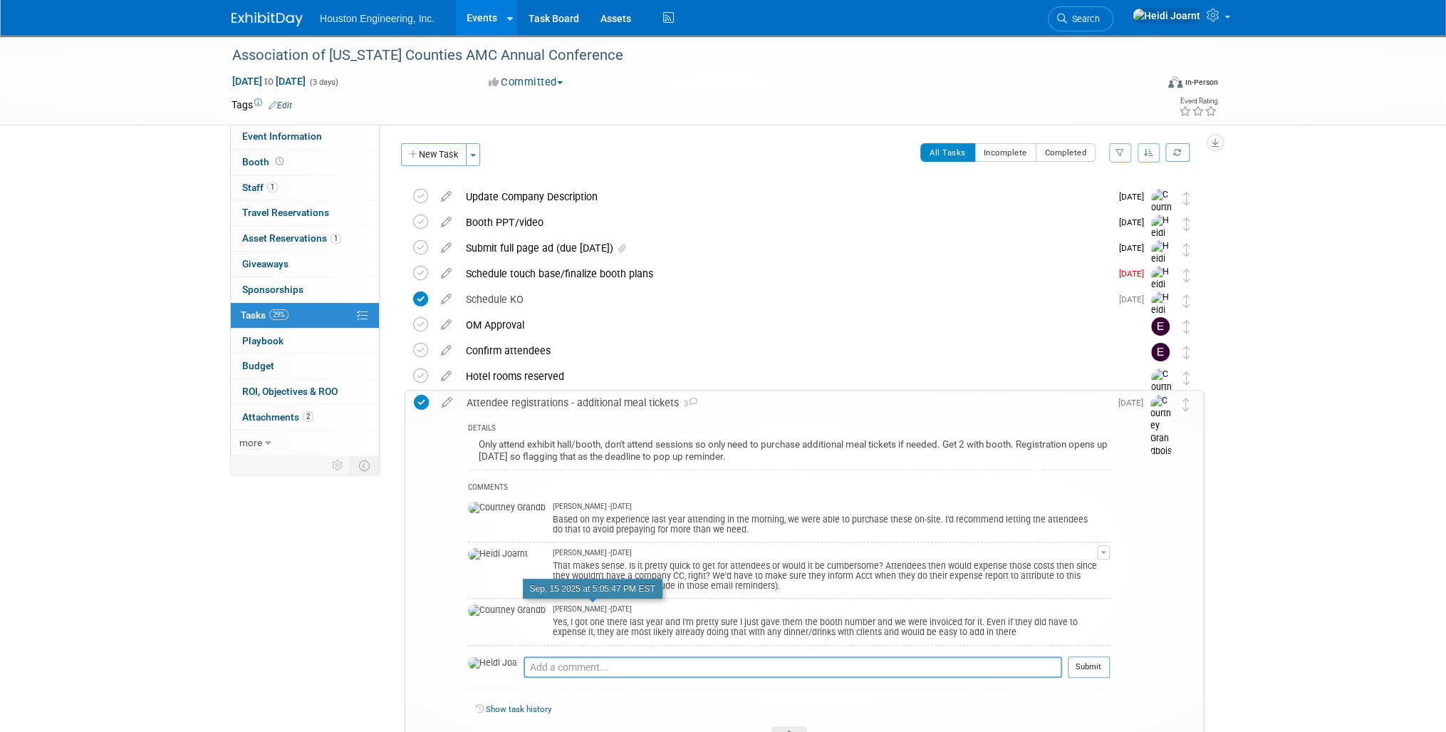
scroll to position [114, 0]
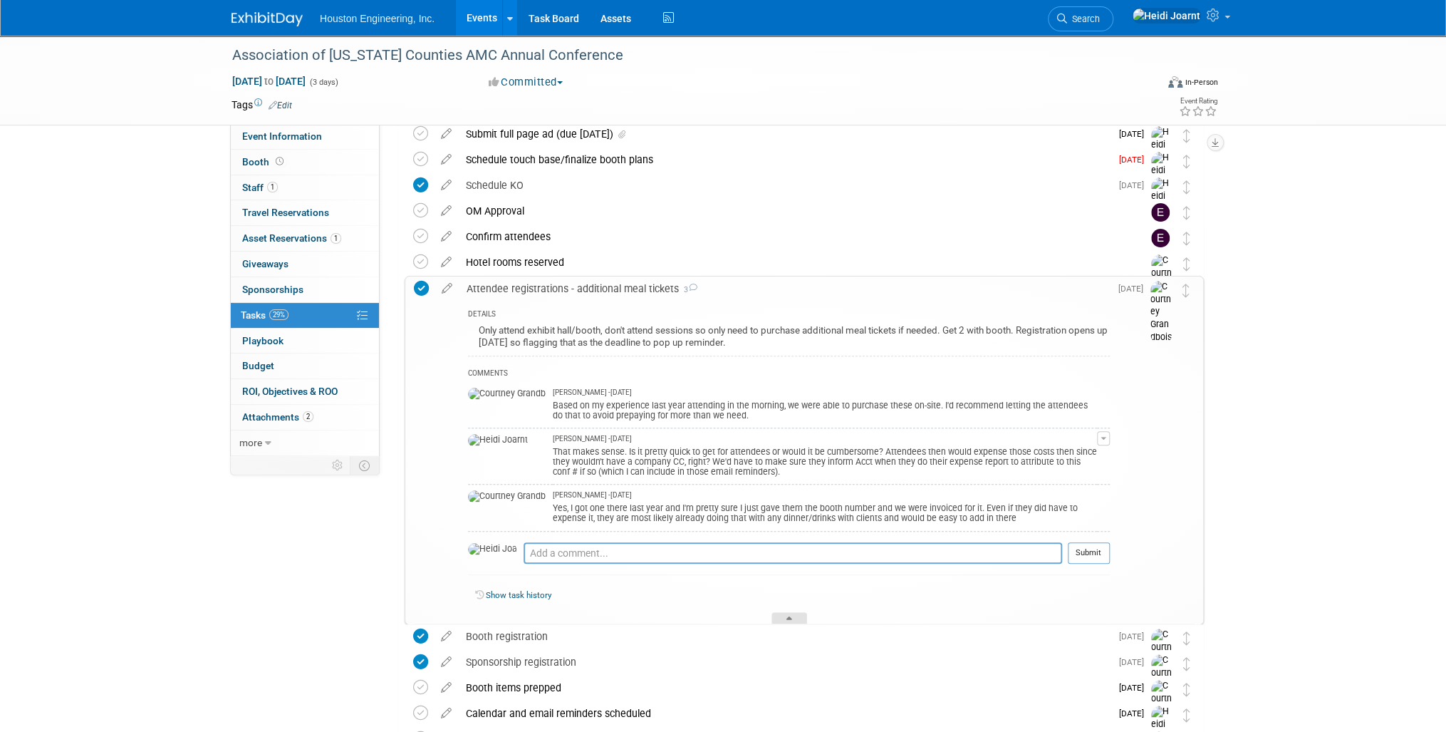
click at [784, 613] on div at bounding box center [789, 618] width 36 height 12
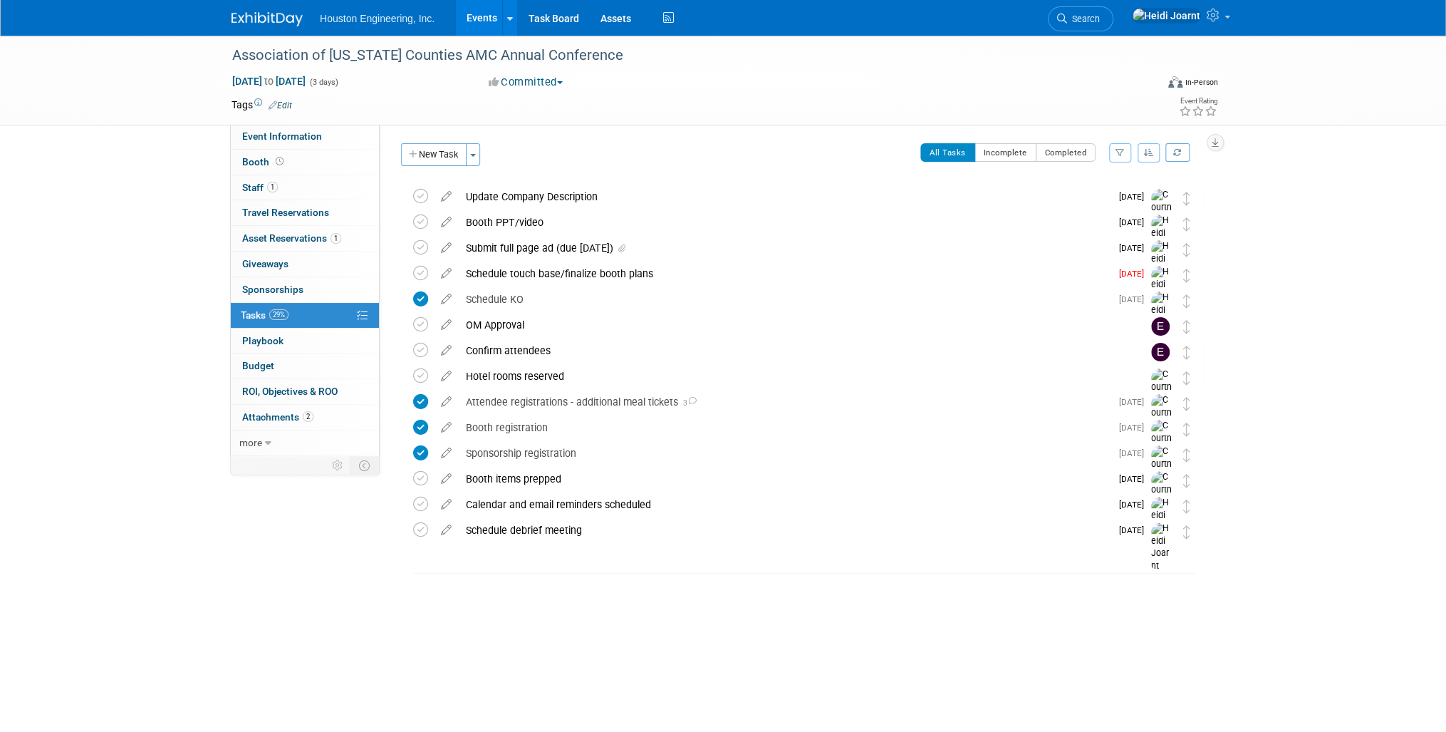
scroll to position [0, 0]
click at [713, 395] on div "Attendee registrations - additional meal tickets 3" at bounding box center [785, 402] width 652 height 24
